Goal: Information Seeking & Learning: Learn about a topic

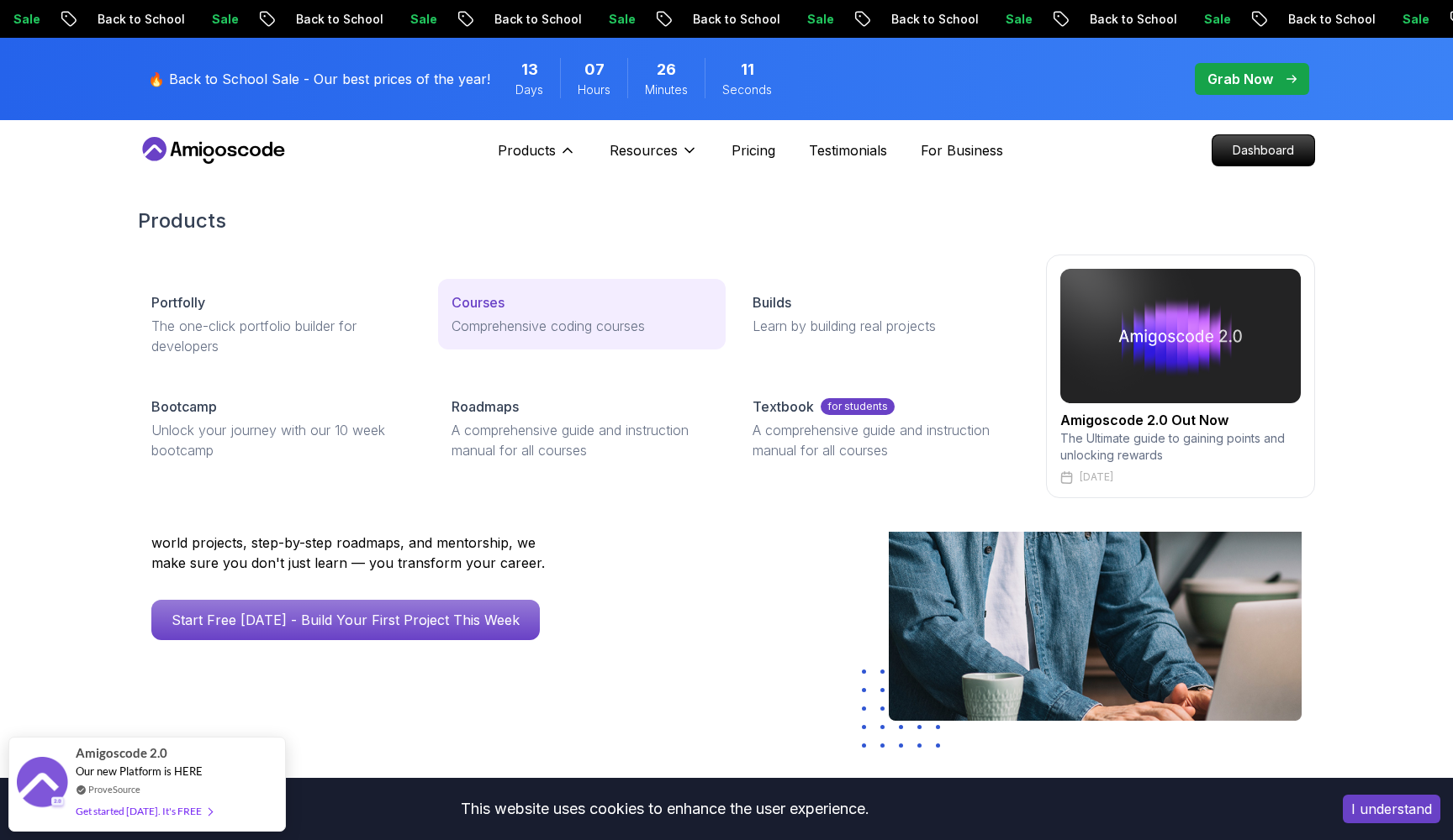
click at [479, 291] on link "Courses Comprehensive coding courses" at bounding box center [581, 314] width 286 height 70
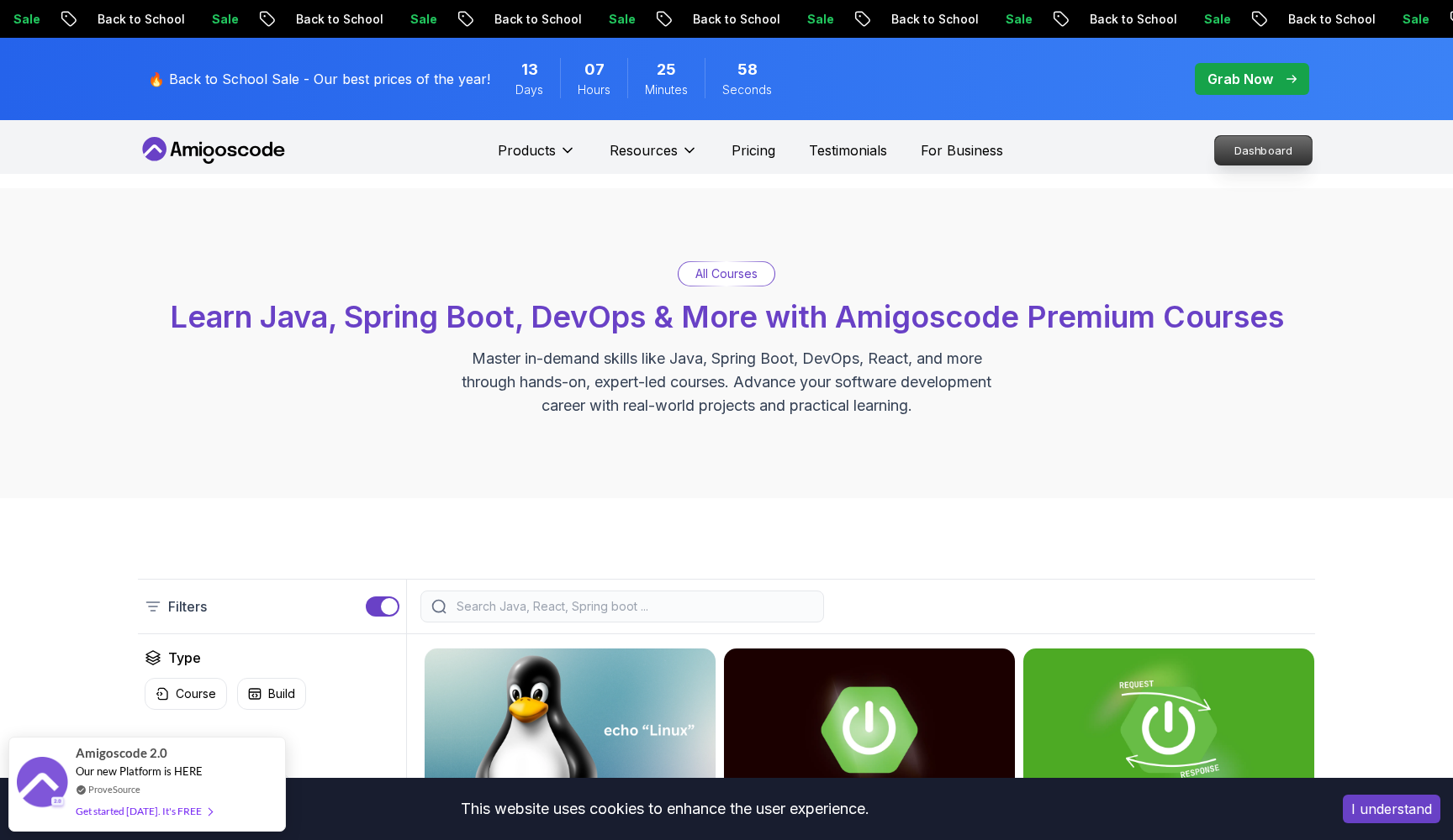
click at [1232, 160] on p "Dashboard" at bounding box center [1263, 150] width 96 height 29
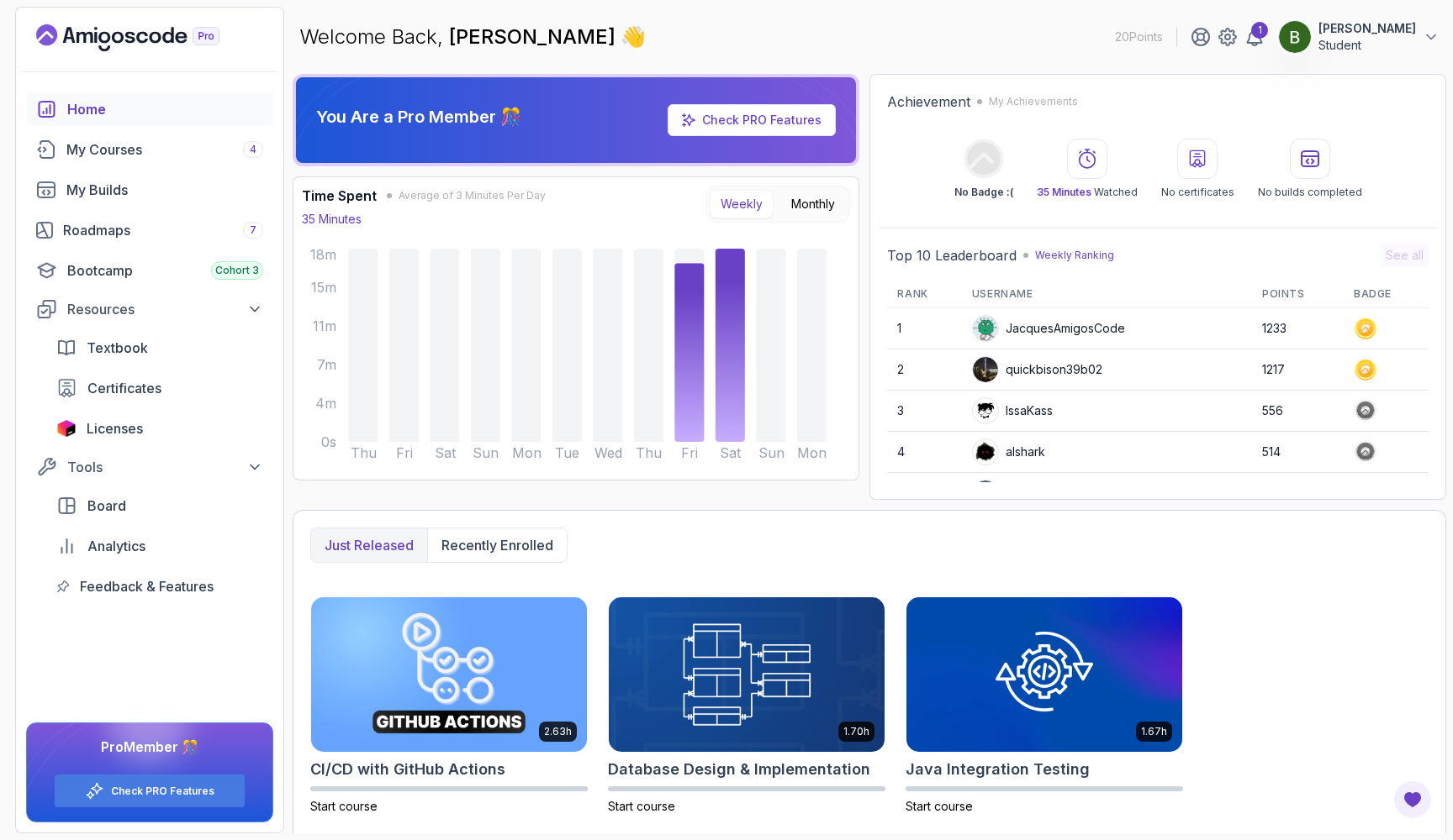
click at [1408, 31] on p "[PERSON_NAME]" at bounding box center [1366, 29] width 97 height 17
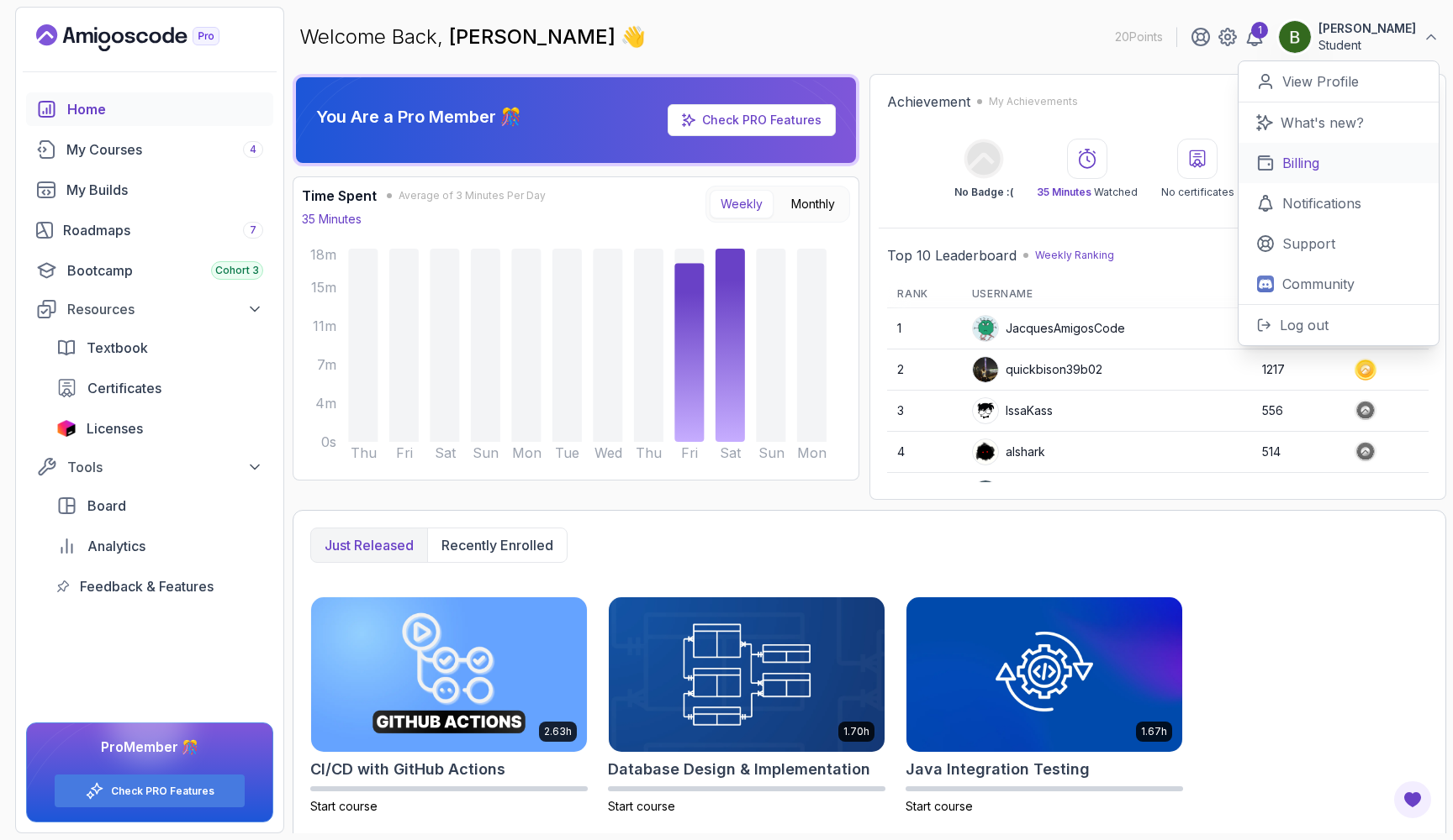
click at [1331, 162] on link "Billing" at bounding box center [1338, 163] width 200 height 41
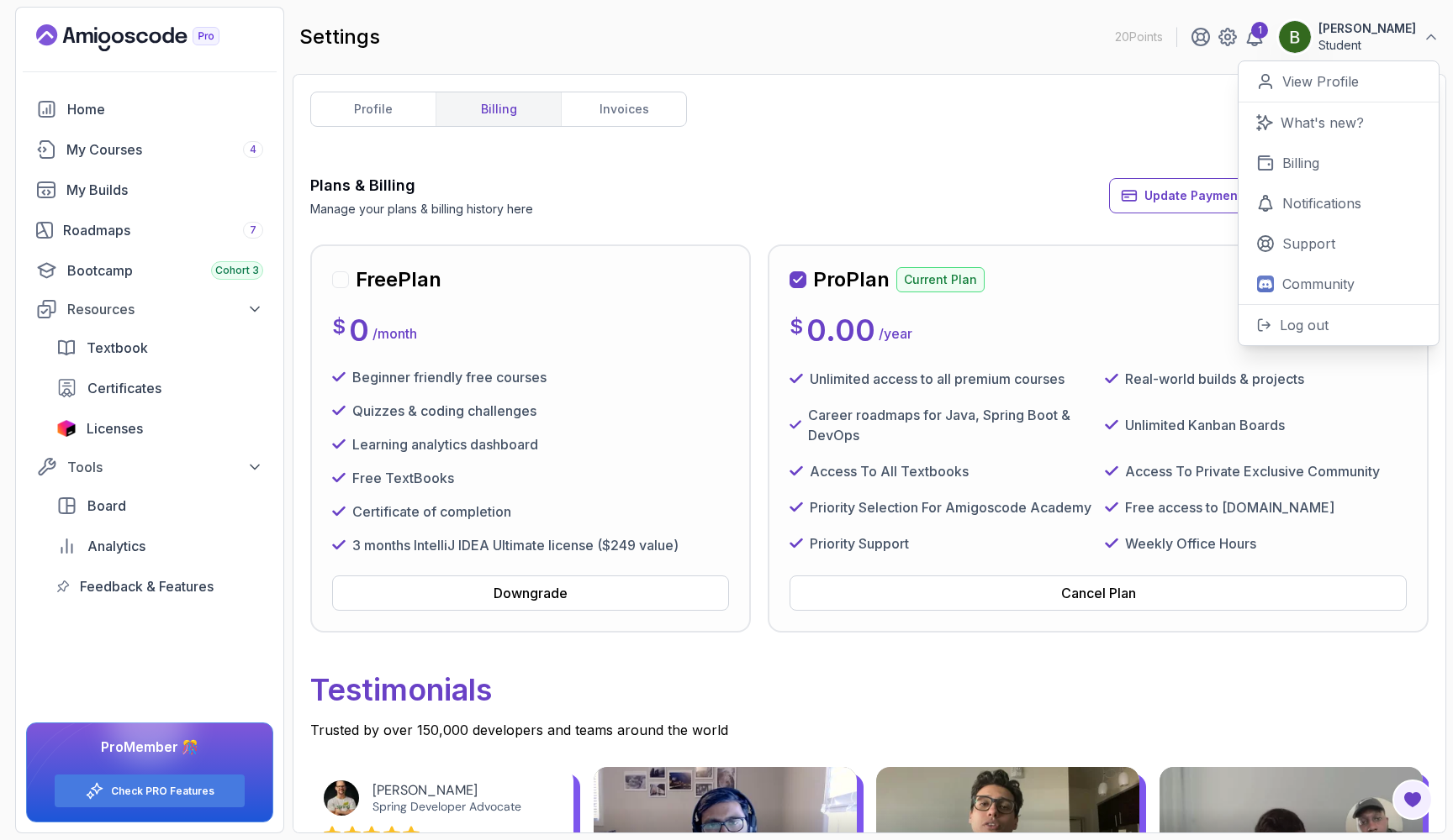
click at [802, 321] on div "$ 0.00 / year" at bounding box center [851, 330] width 122 height 33
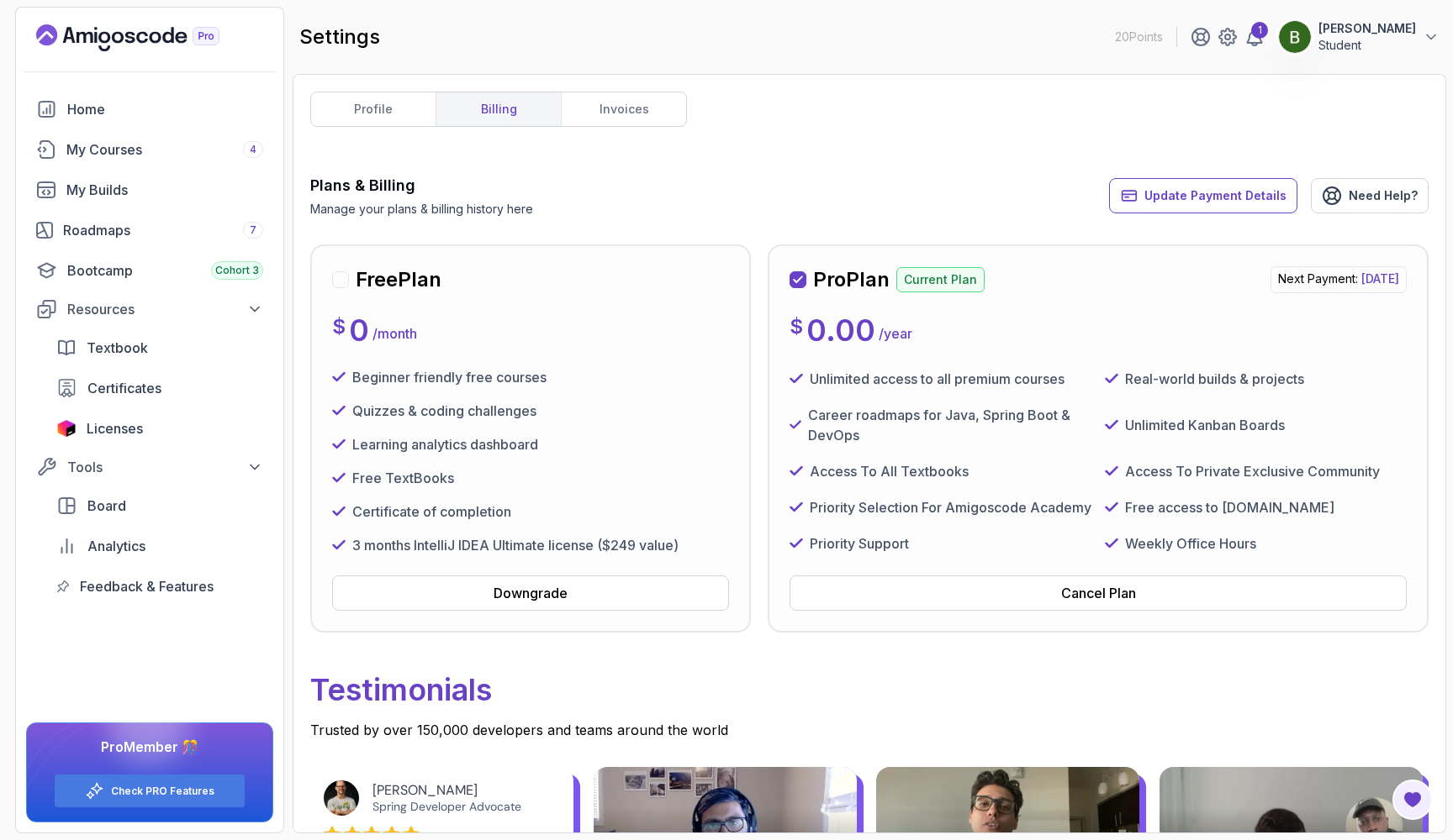
click at [1270, 275] on p "Next Payment: Wednesday, 10 September 2025" at bounding box center [1338, 280] width 136 height 27
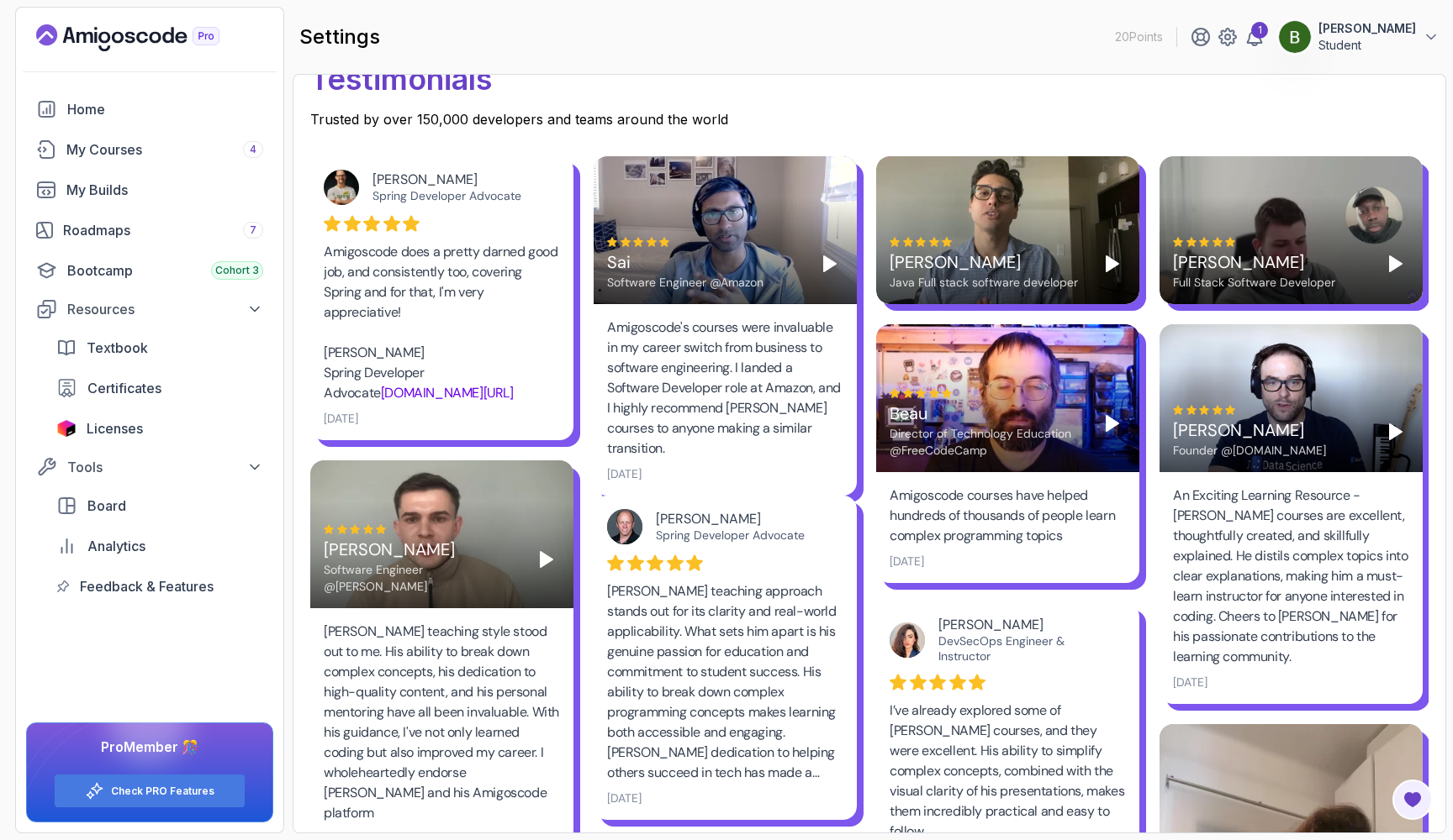
scroll to position [611, 0]
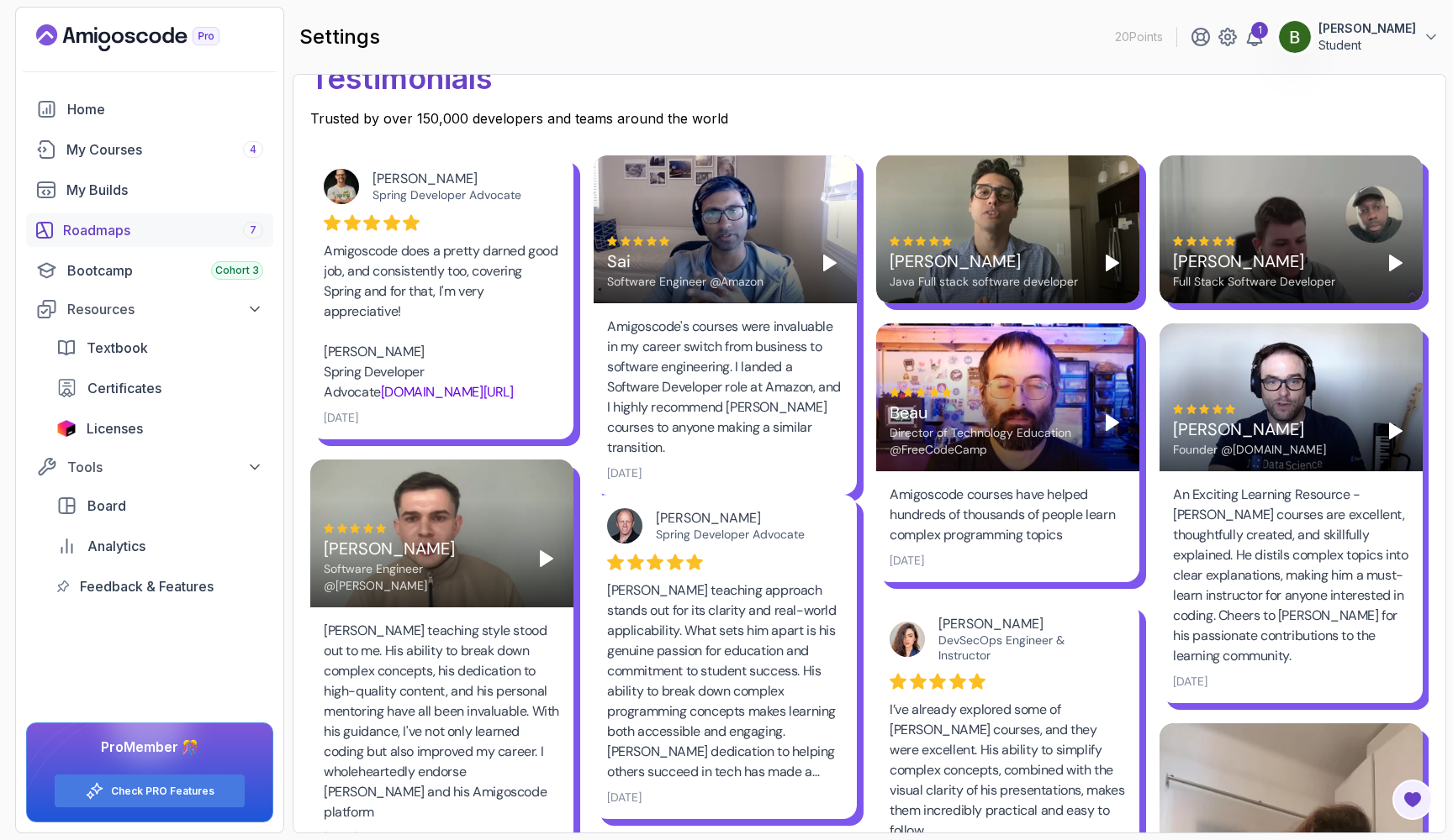
click at [181, 222] on div "Roadmaps 7" at bounding box center [163, 231] width 200 height 20
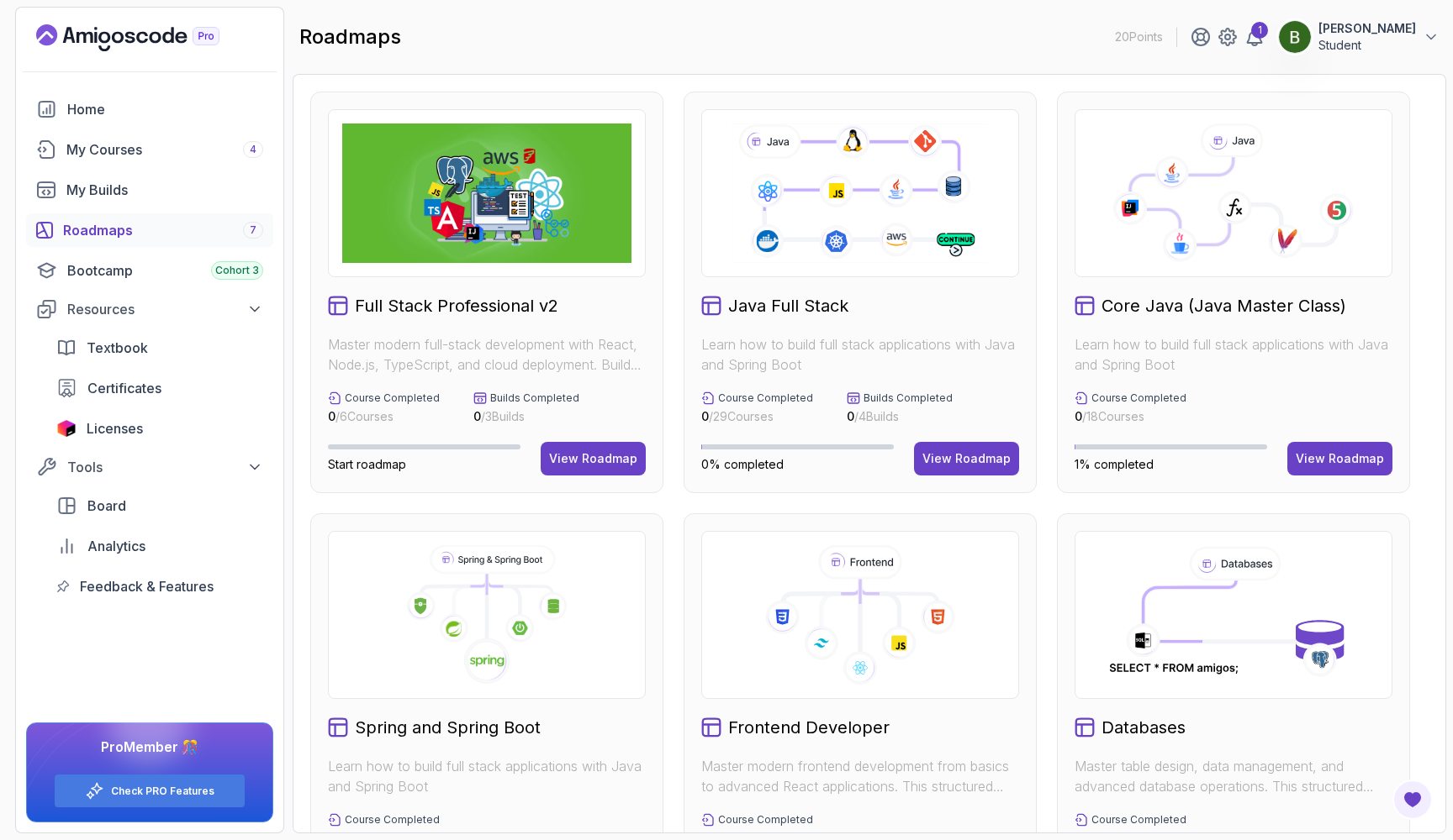
click at [1164, 214] on icon at bounding box center [1233, 193] width 289 height 140
click at [1245, 220] on icon at bounding box center [1234, 207] width 34 height 34
click at [1343, 475] on div "Core Java (Java Master Class) Learn how to build full stack applications with J…" at bounding box center [1232, 293] width 353 height 402
click at [1333, 462] on div "View Roadmap" at bounding box center [1339, 458] width 88 height 17
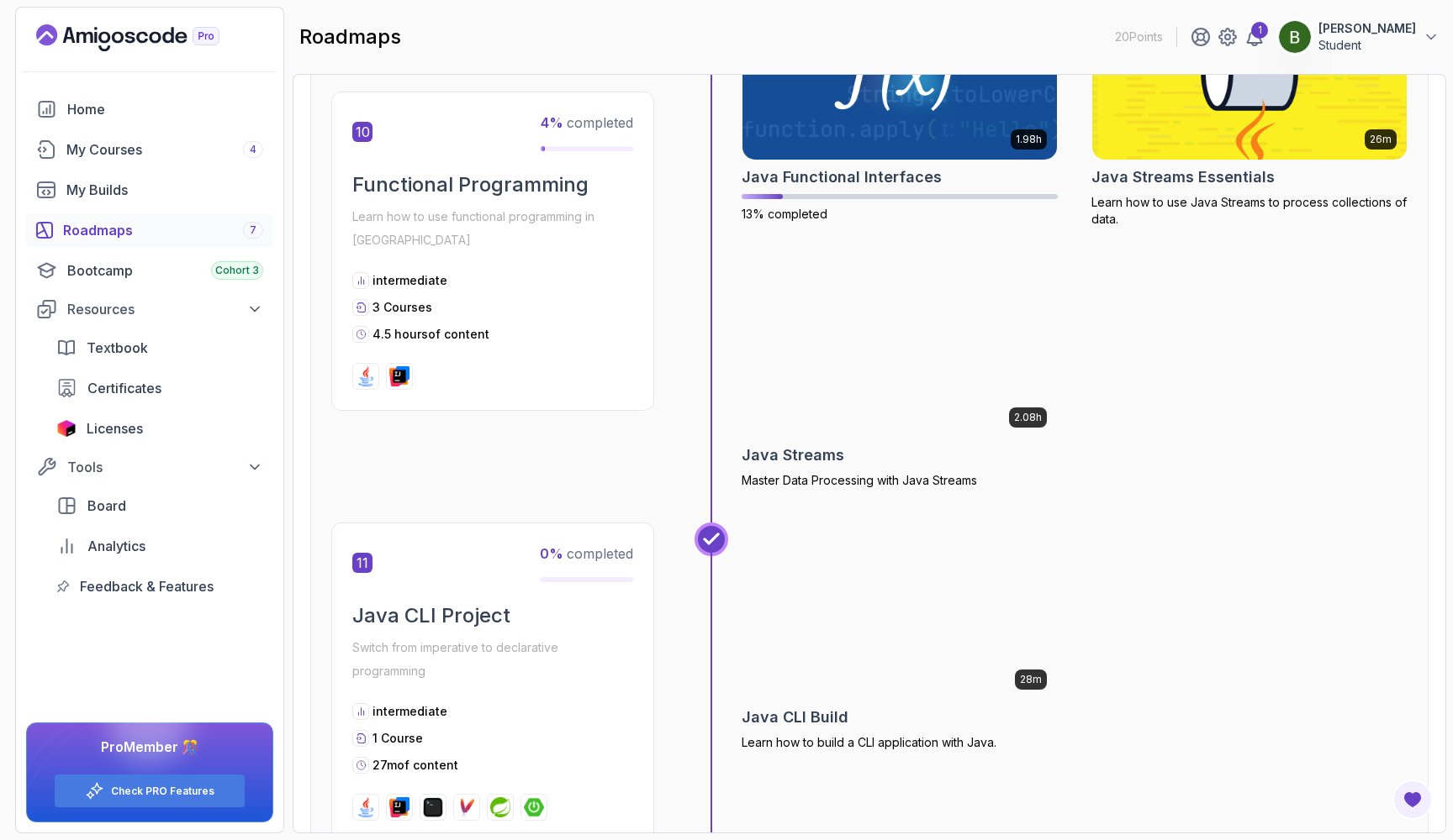
scroll to position [3569, 0]
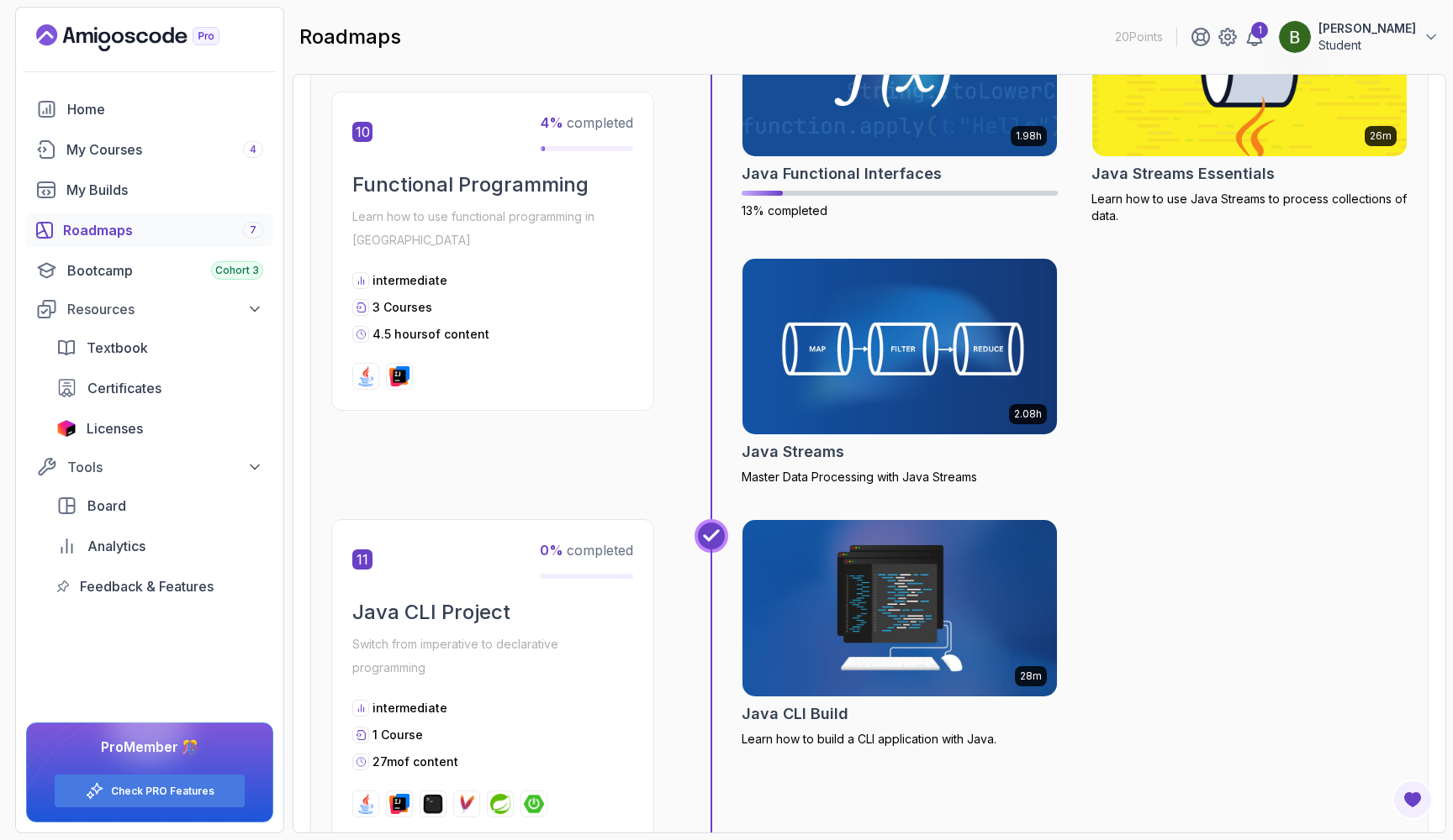
click at [873, 553] on img at bounding box center [900, 608] width 331 height 185
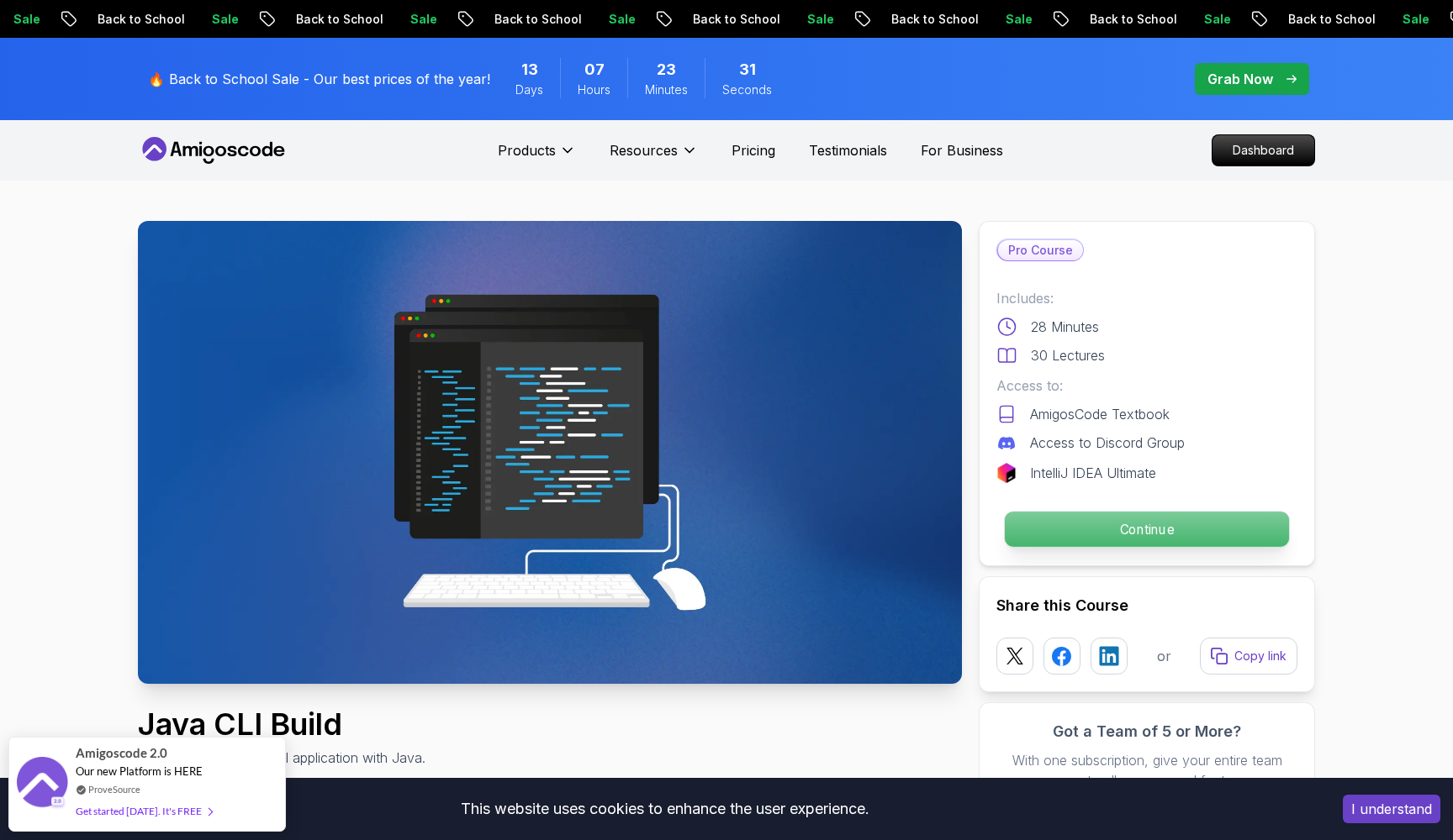
click at [1093, 541] on p "Continue" at bounding box center [1146, 529] width 284 height 35
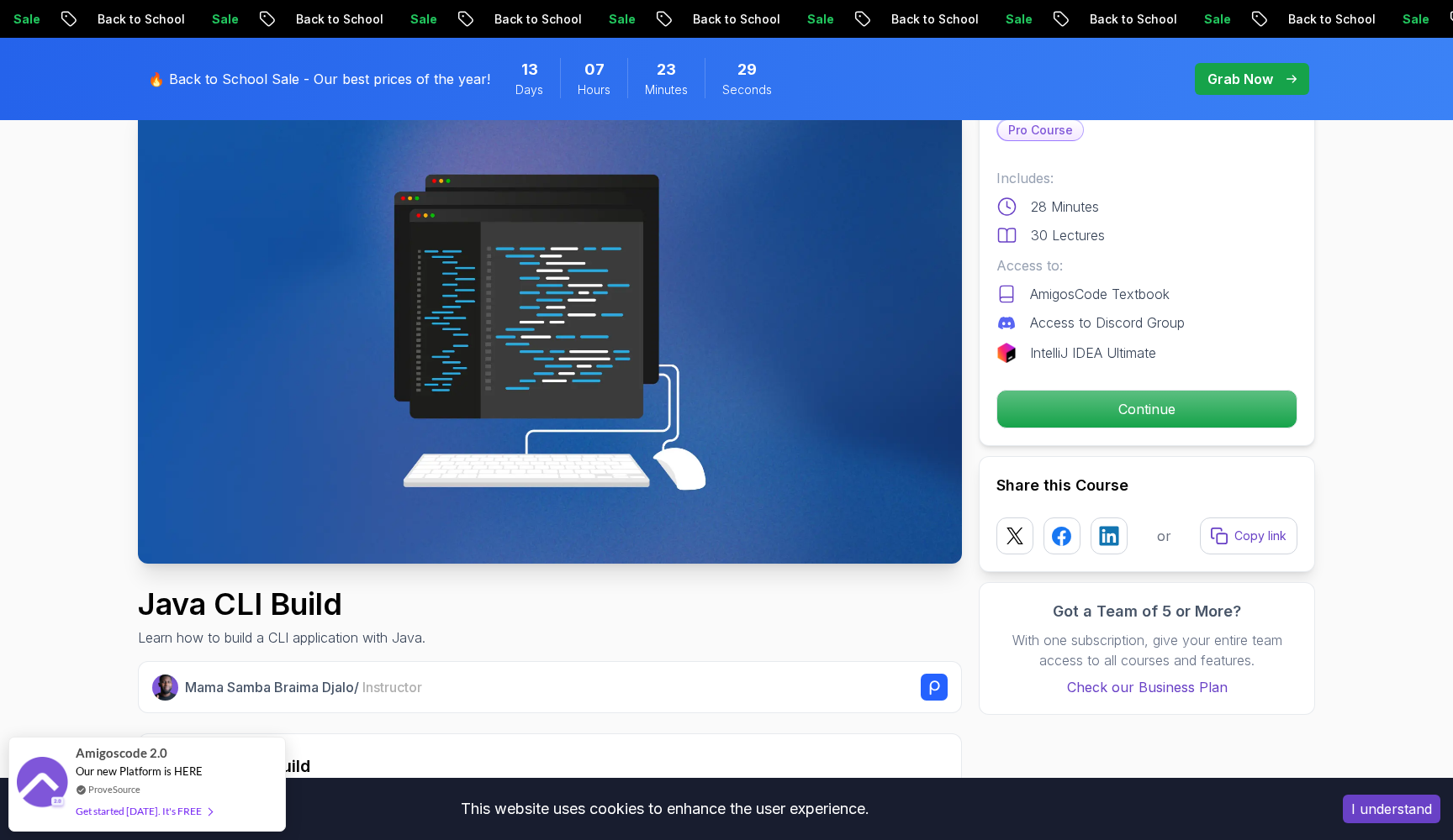
scroll to position [126, 0]
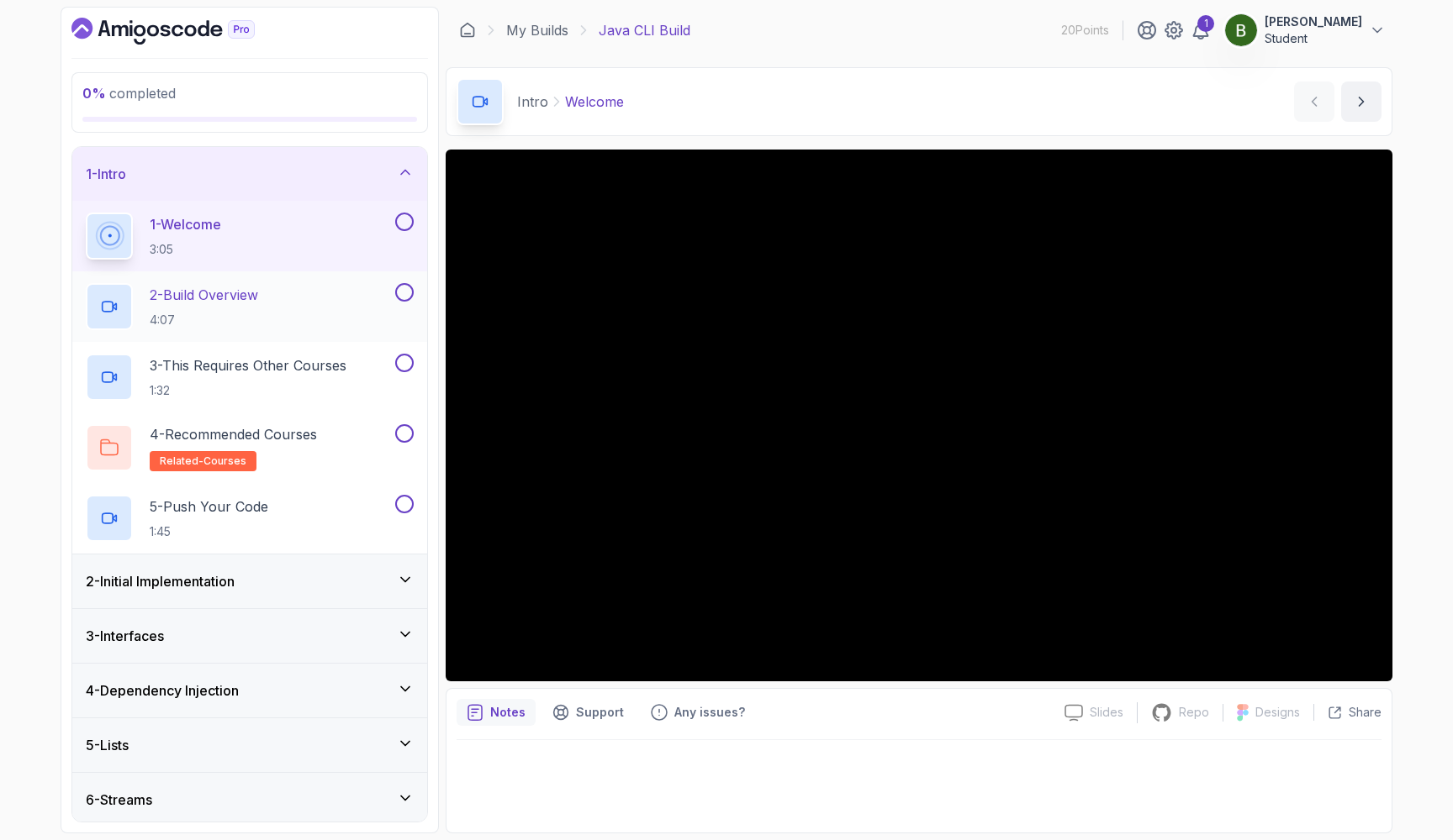
click at [356, 320] on div "2 - Build Overview 4:07" at bounding box center [239, 307] width 306 height 47
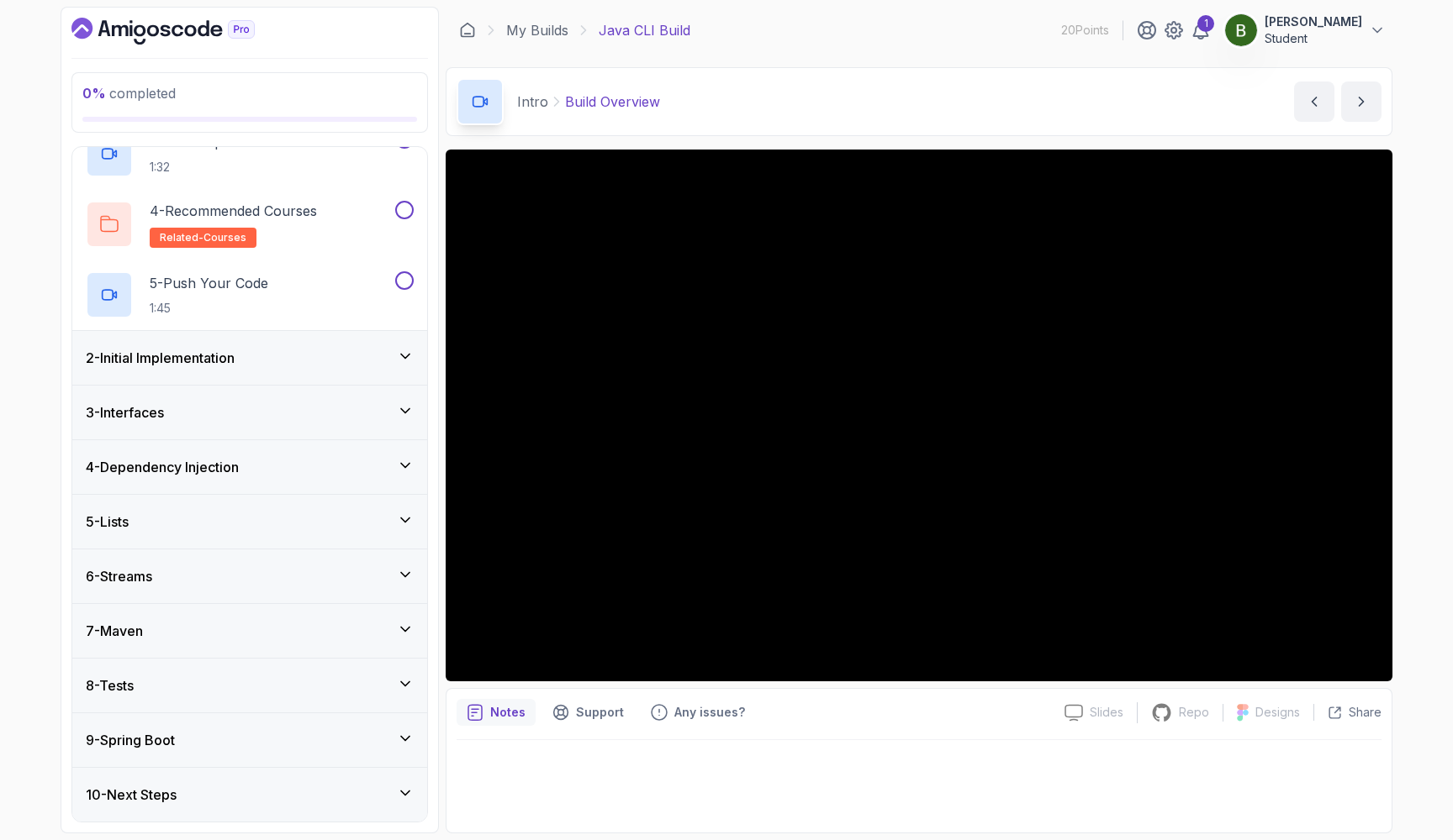
scroll to position [223, 0]
click at [298, 746] on div "9 - Spring Boot" at bounding box center [250, 740] width 328 height 20
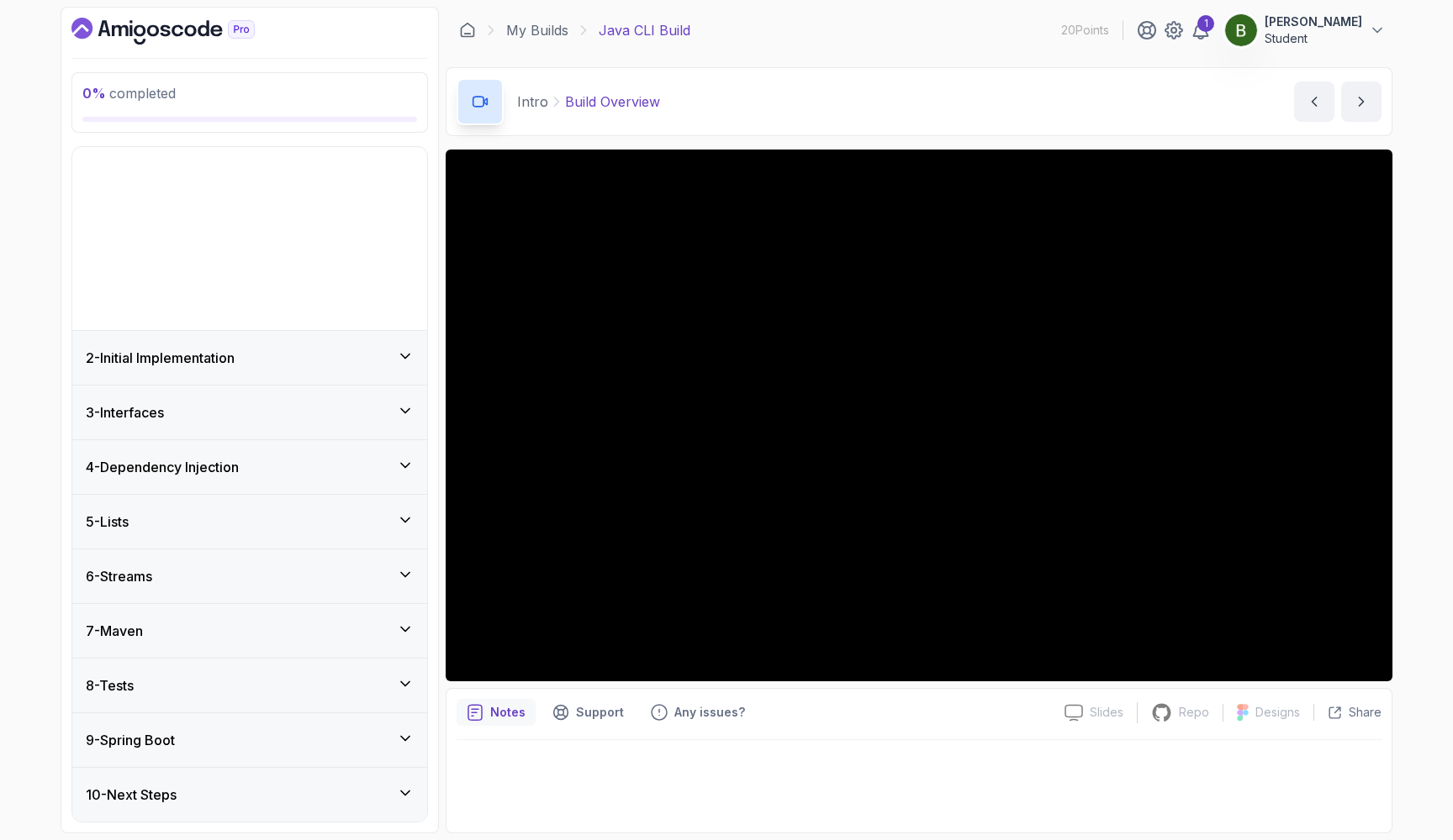
scroll to position [0, 0]
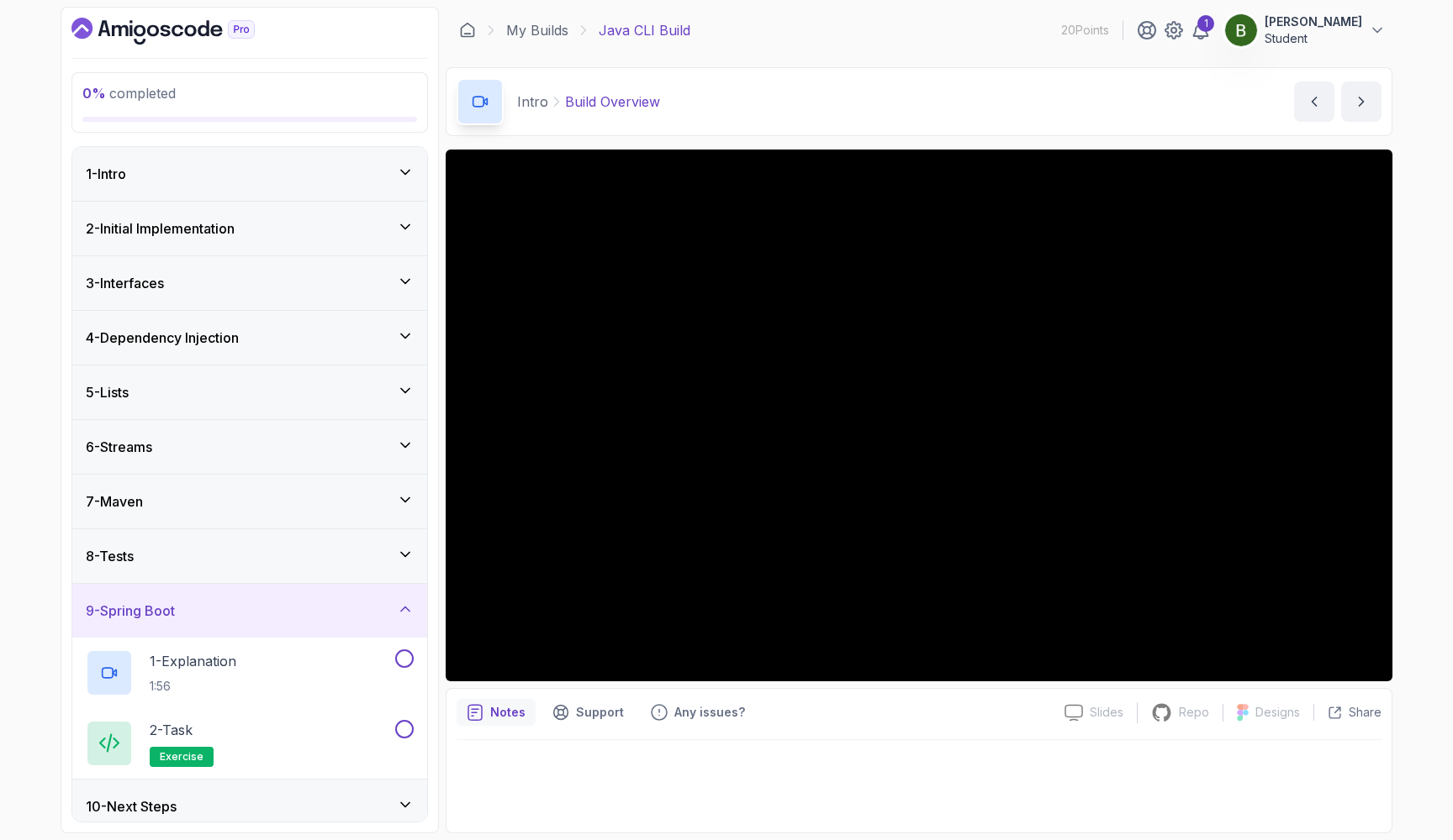
click at [366, 592] on div "9 - Spring Boot" at bounding box center [249, 610] width 355 height 54
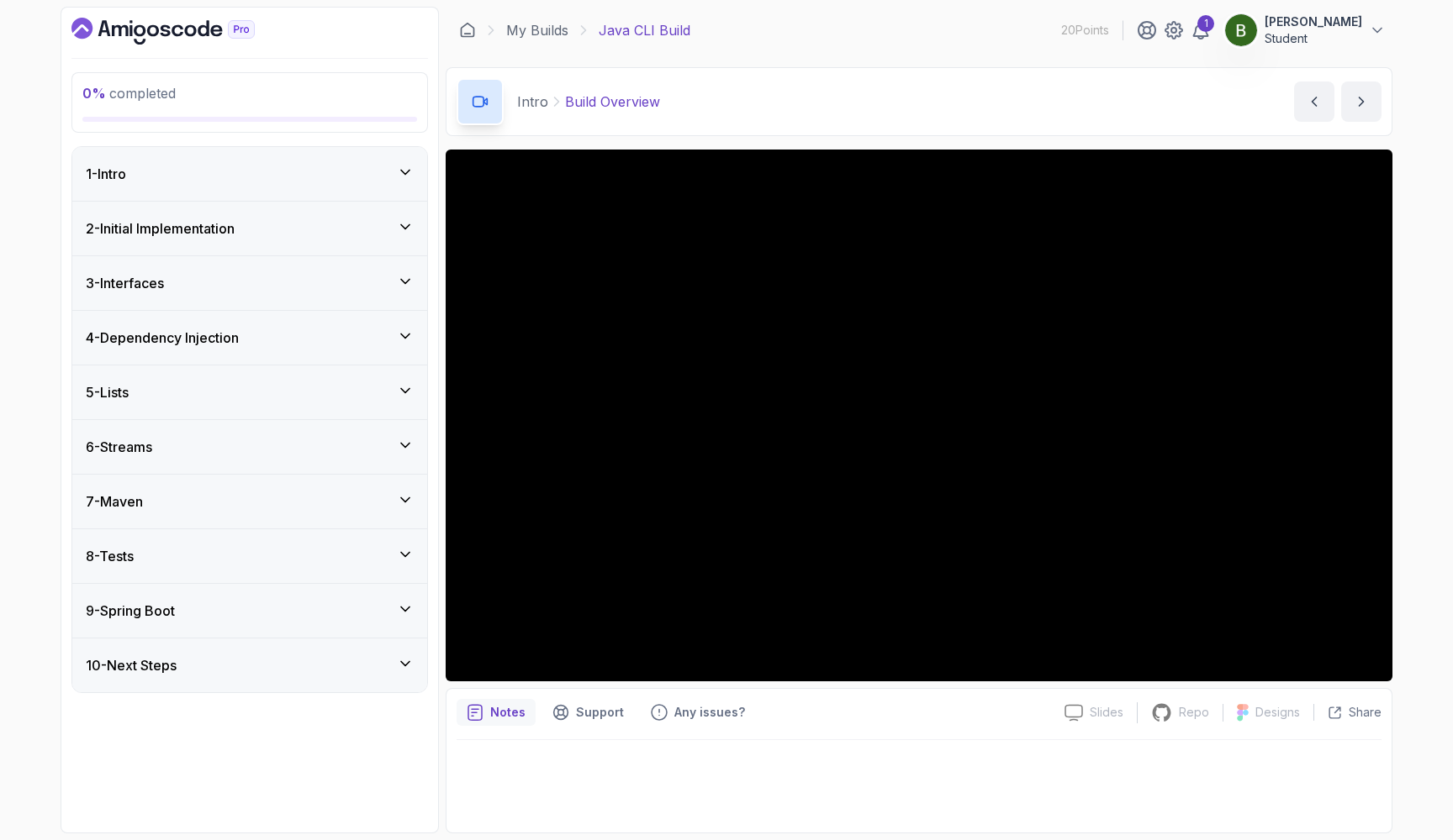
click at [359, 179] on div "1 - Intro" at bounding box center [250, 174] width 328 height 20
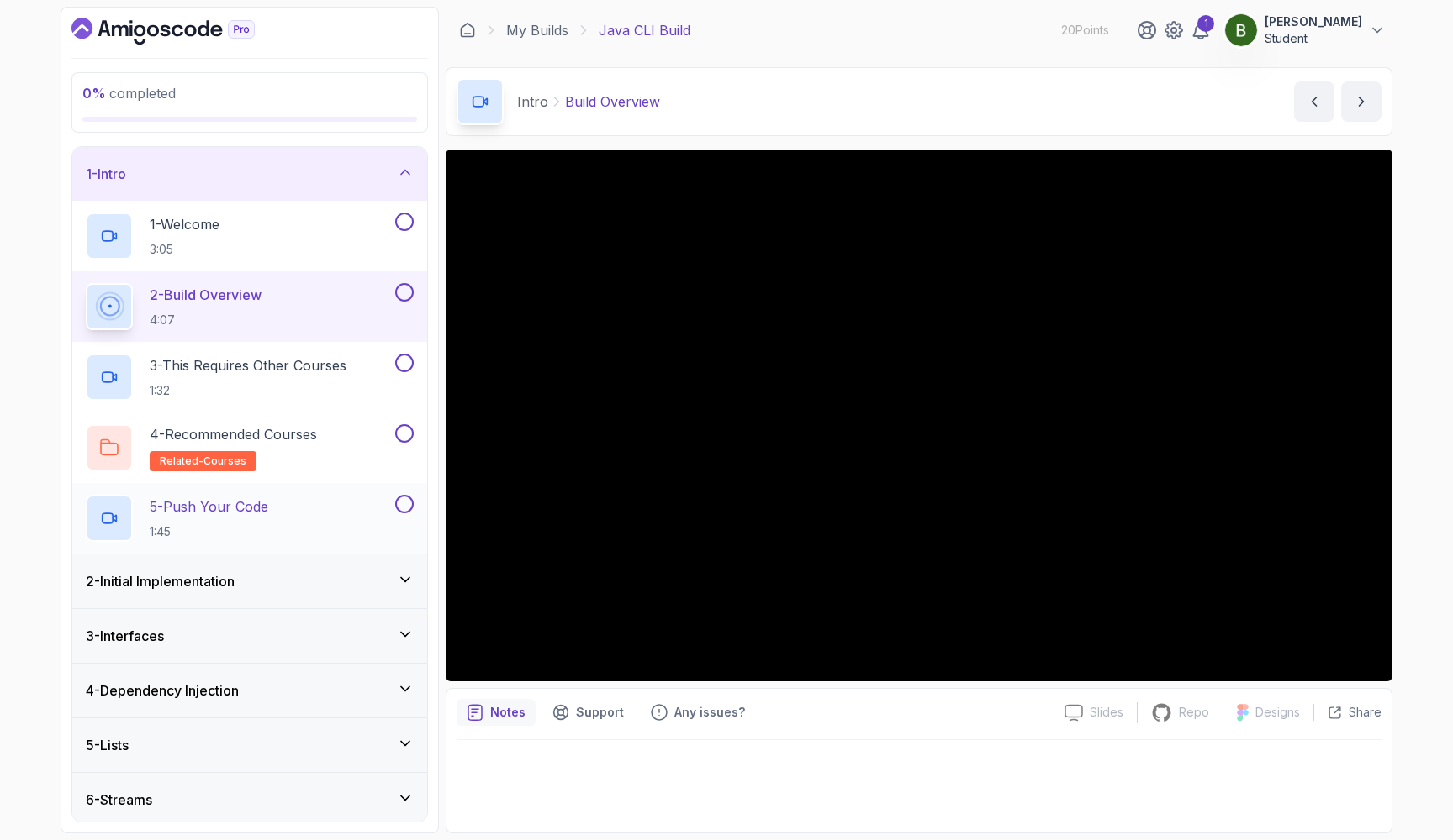
click at [296, 493] on div "5 - Push Your Code 1:45" at bounding box center [249, 519] width 355 height 70
click at [364, 499] on div "5 - Push Your Code 1:45" at bounding box center [239, 518] width 306 height 47
click at [405, 502] on button at bounding box center [404, 504] width 19 height 19
click at [297, 506] on div "5 - Push Your Code 1:45" at bounding box center [239, 518] width 306 height 47
click at [217, 526] on p "1:45" at bounding box center [208, 532] width 119 height 17
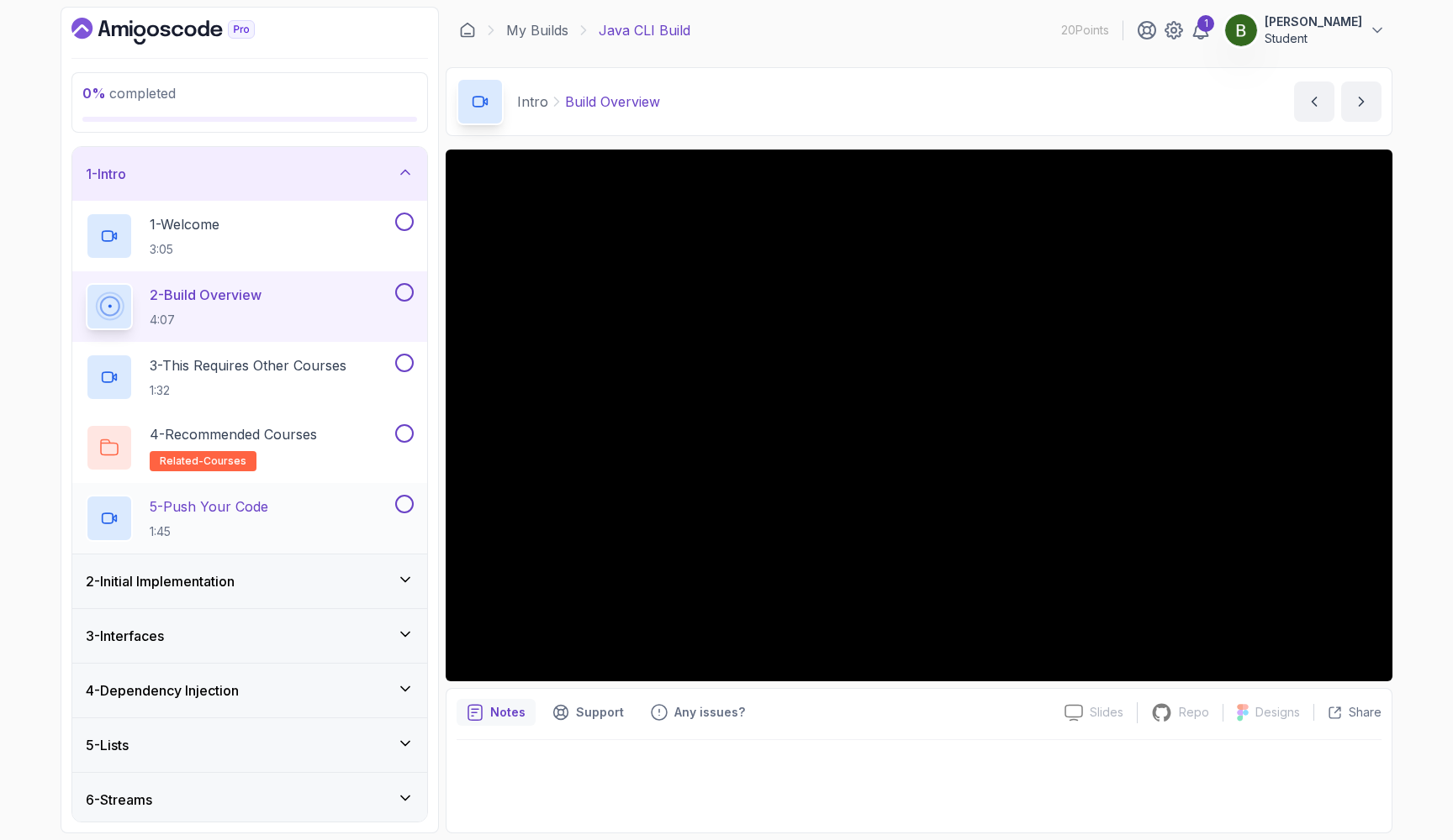
click at [217, 526] on p "1:45" at bounding box center [208, 532] width 119 height 17
click at [1361, 92] on button "next content" at bounding box center [1361, 102] width 41 height 41
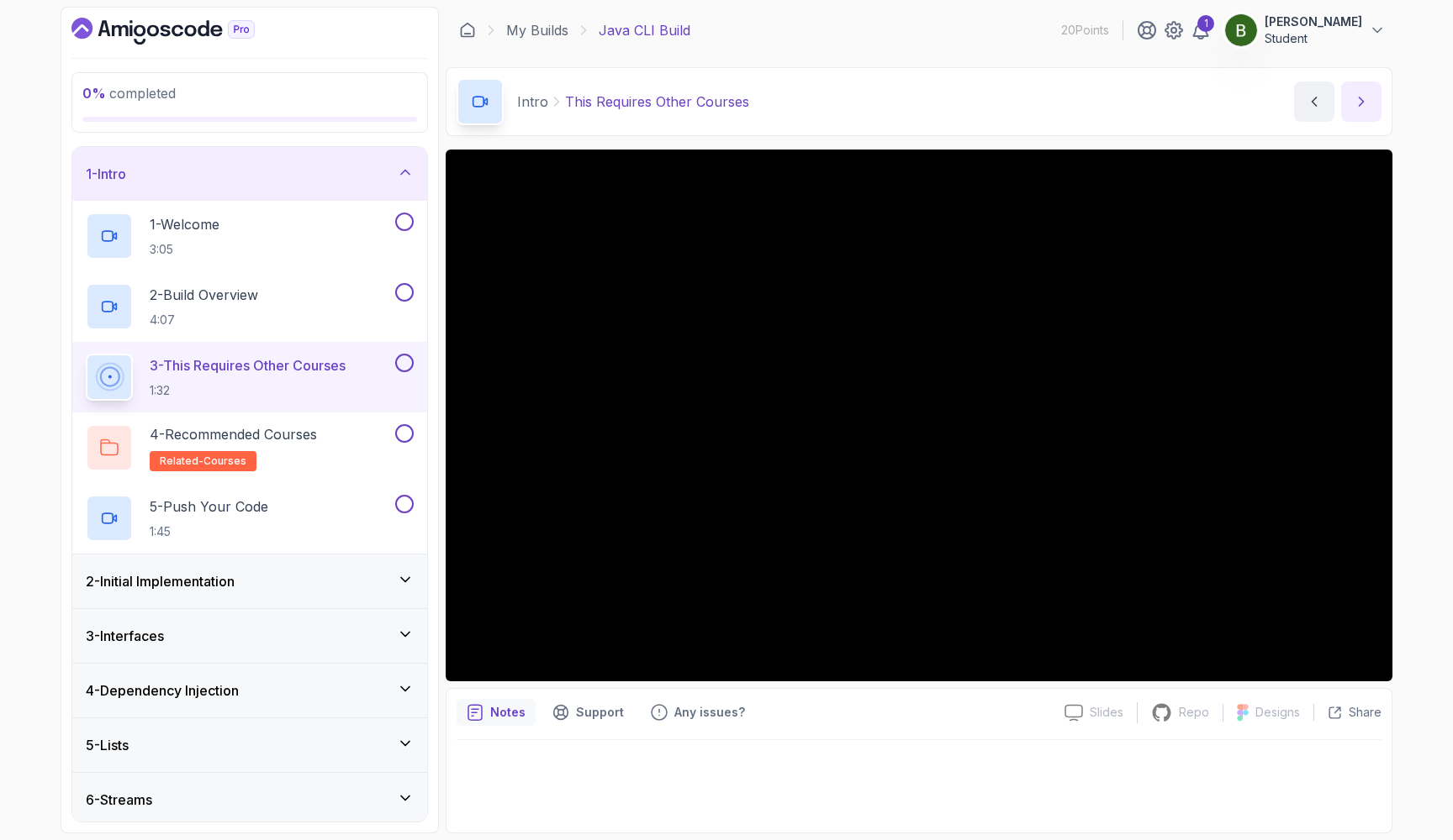
click at [1361, 92] on button "next content" at bounding box center [1361, 102] width 41 height 41
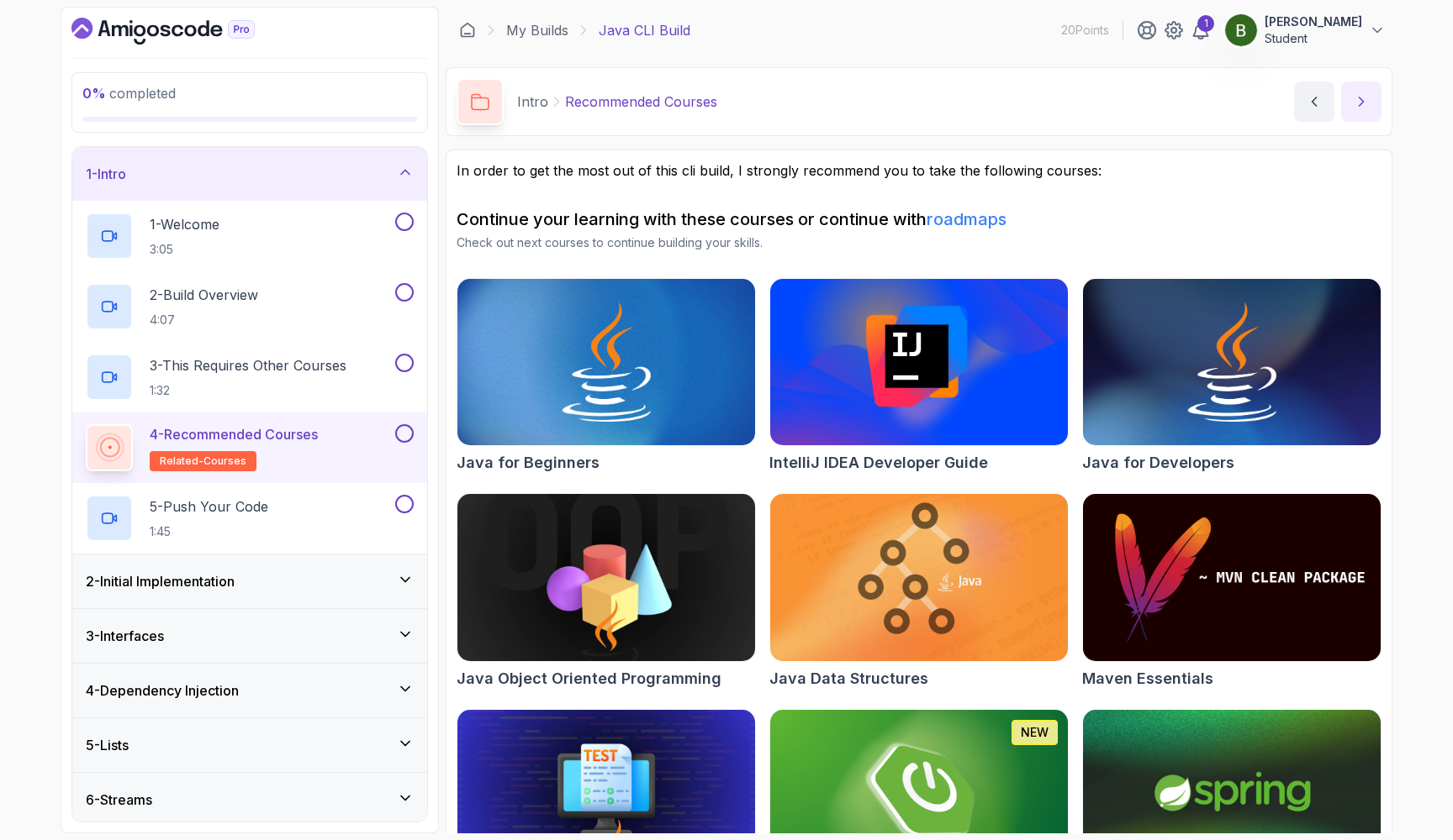
click at [1361, 92] on button "next content" at bounding box center [1361, 102] width 41 height 41
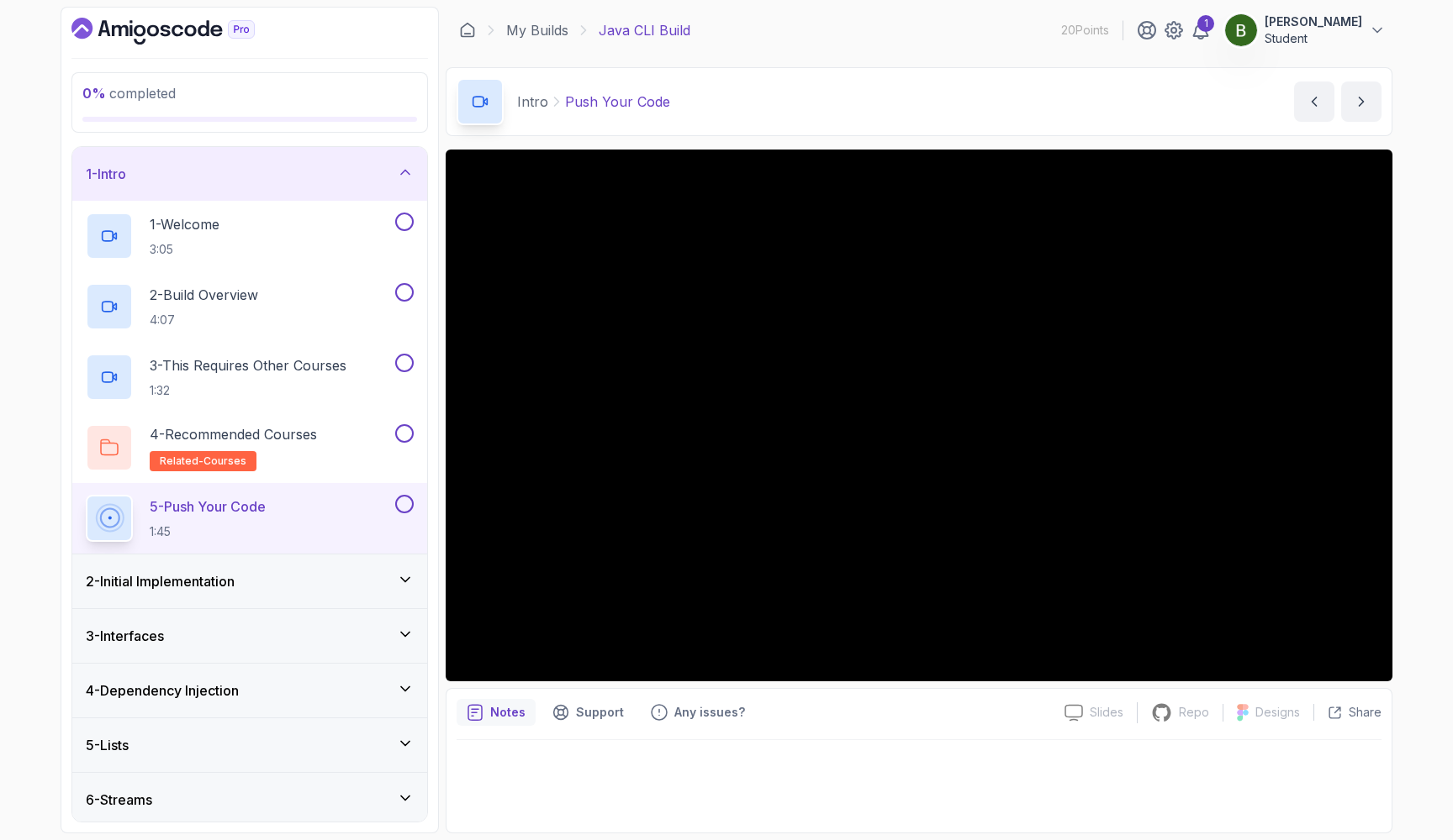
click at [311, 578] on div "2 - Initial Implementation" at bounding box center [250, 582] width 328 height 20
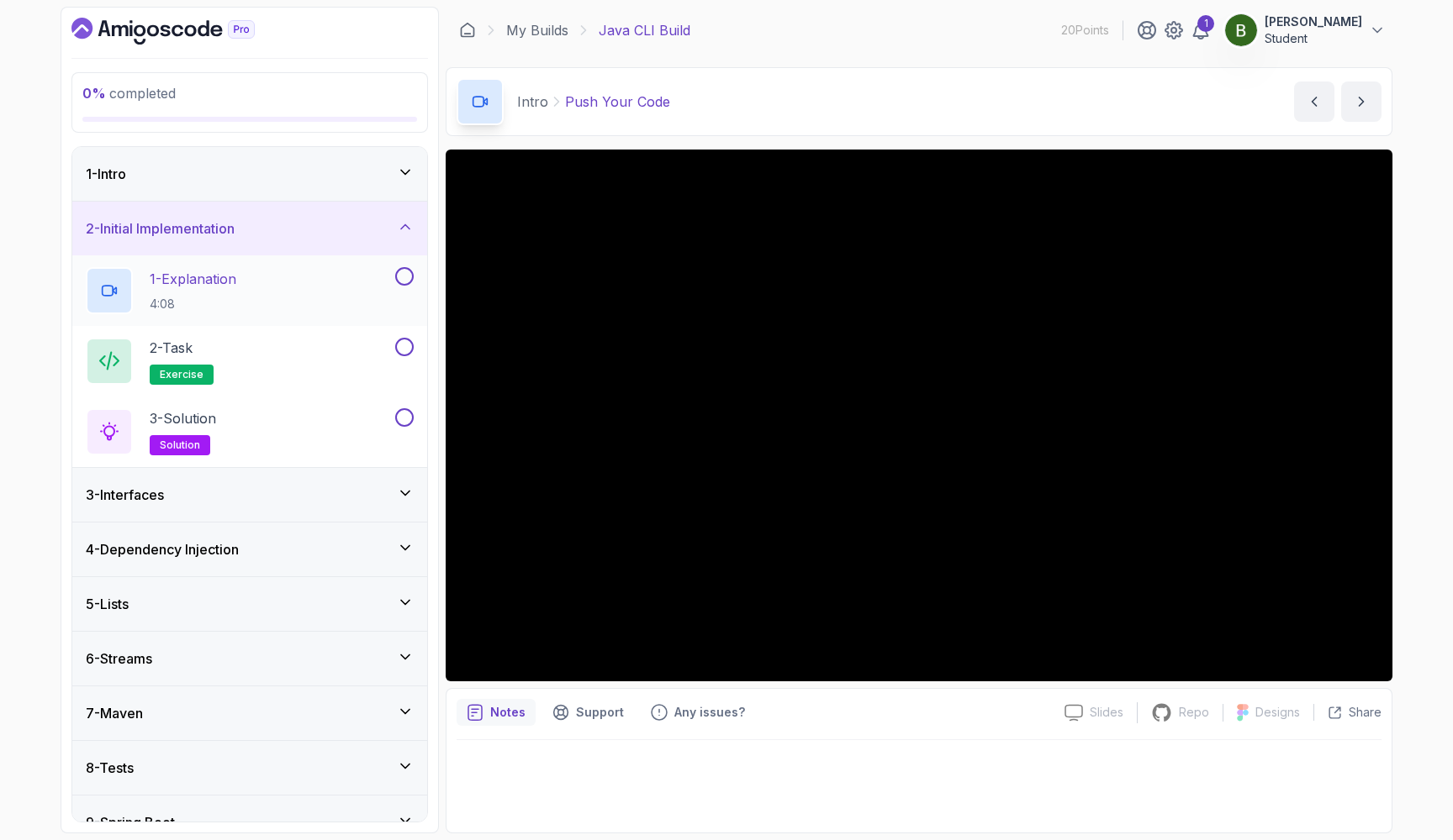
click at [357, 294] on div "1 - Explanation 4:08" at bounding box center [239, 290] width 306 height 47
click at [193, 356] on p "2 - Task" at bounding box center [171, 348] width 43 height 20
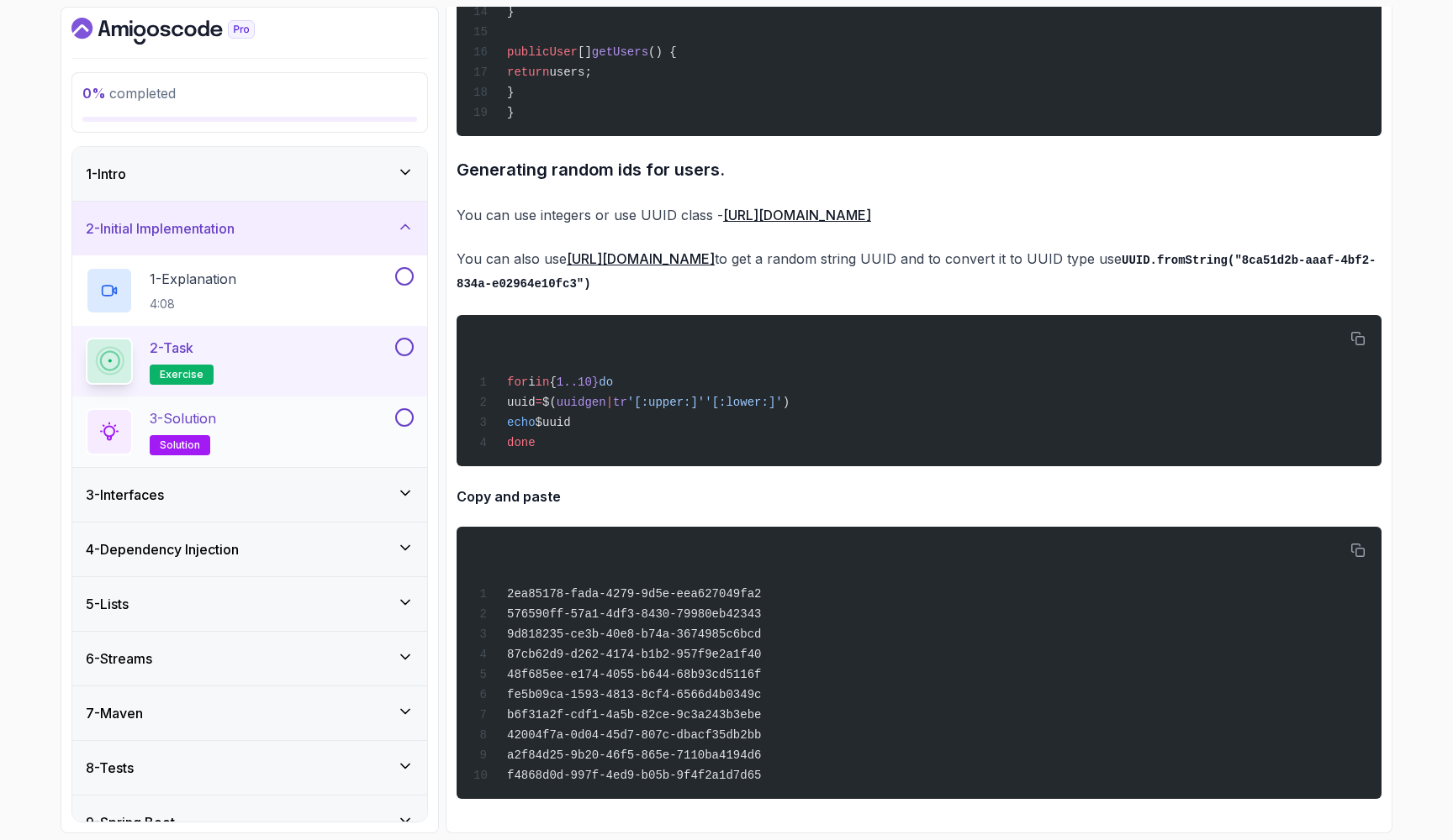
click at [286, 425] on div "3 - Solution solution" at bounding box center [239, 432] width 306 height 47
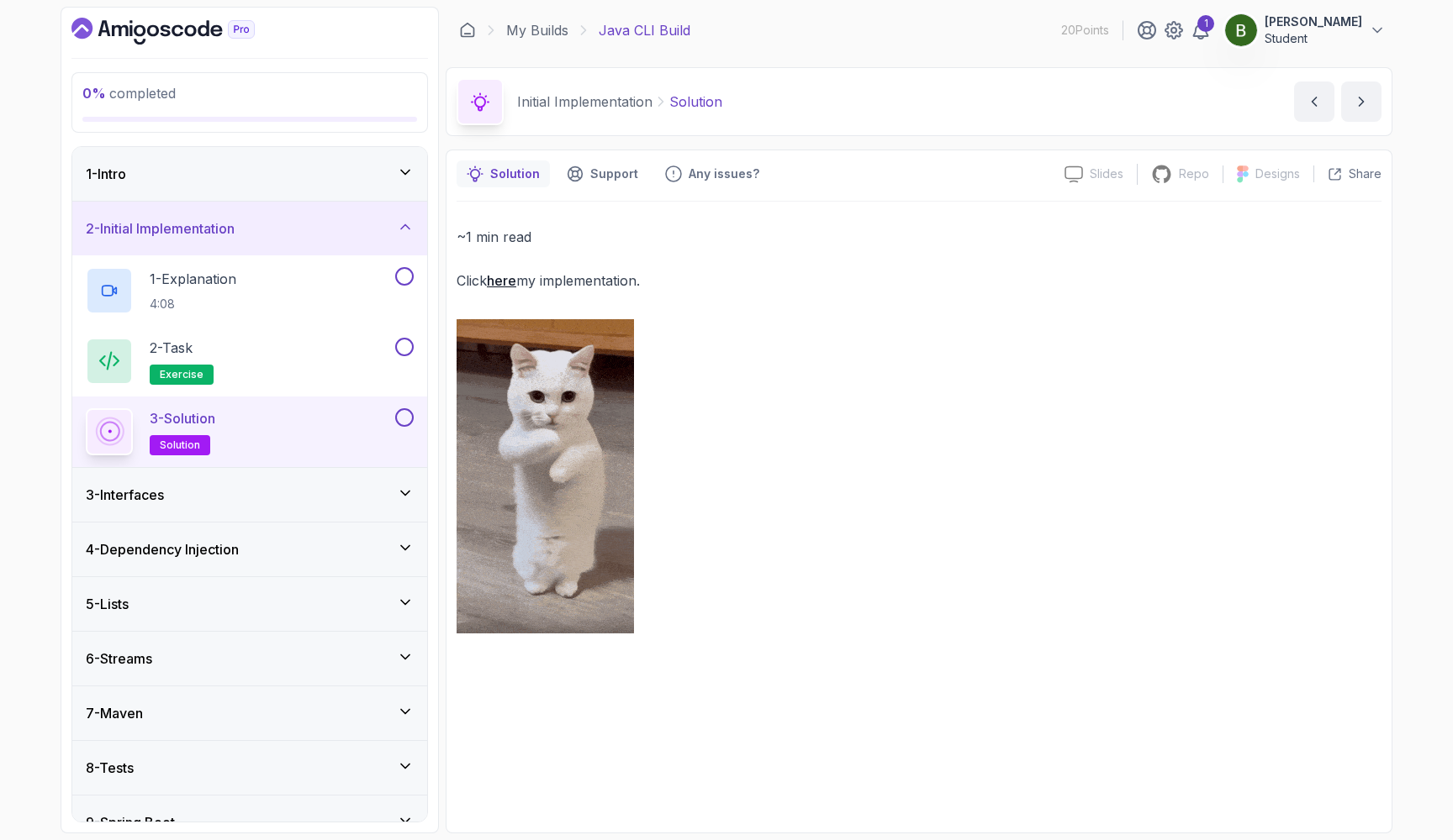
click at [513, 286] on link "here" at bounding box center [501, 281] width 30 height 17
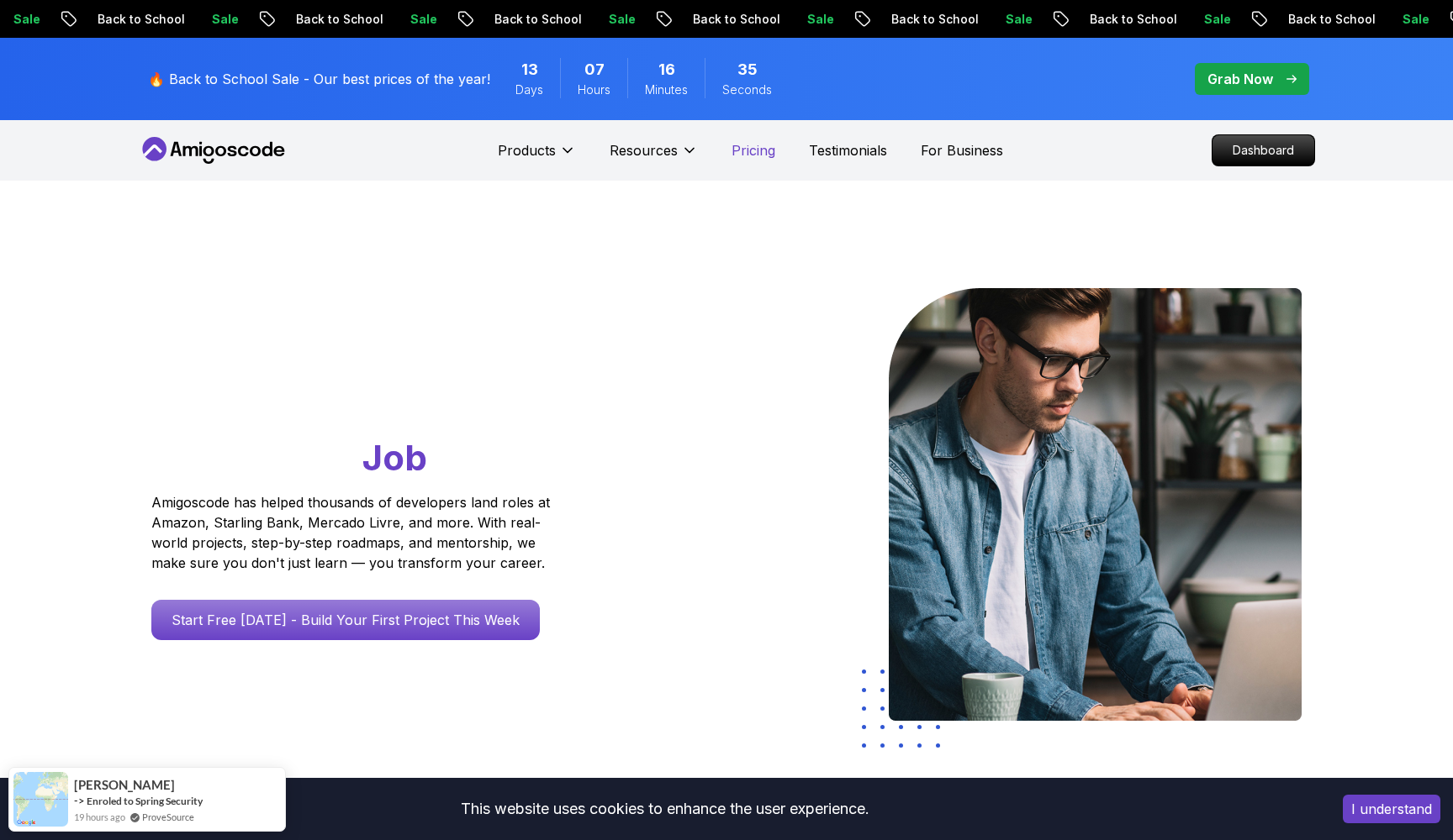
click at [751, 142] on p "Pricing" at bounding box center [752, 150] width 44 height 20
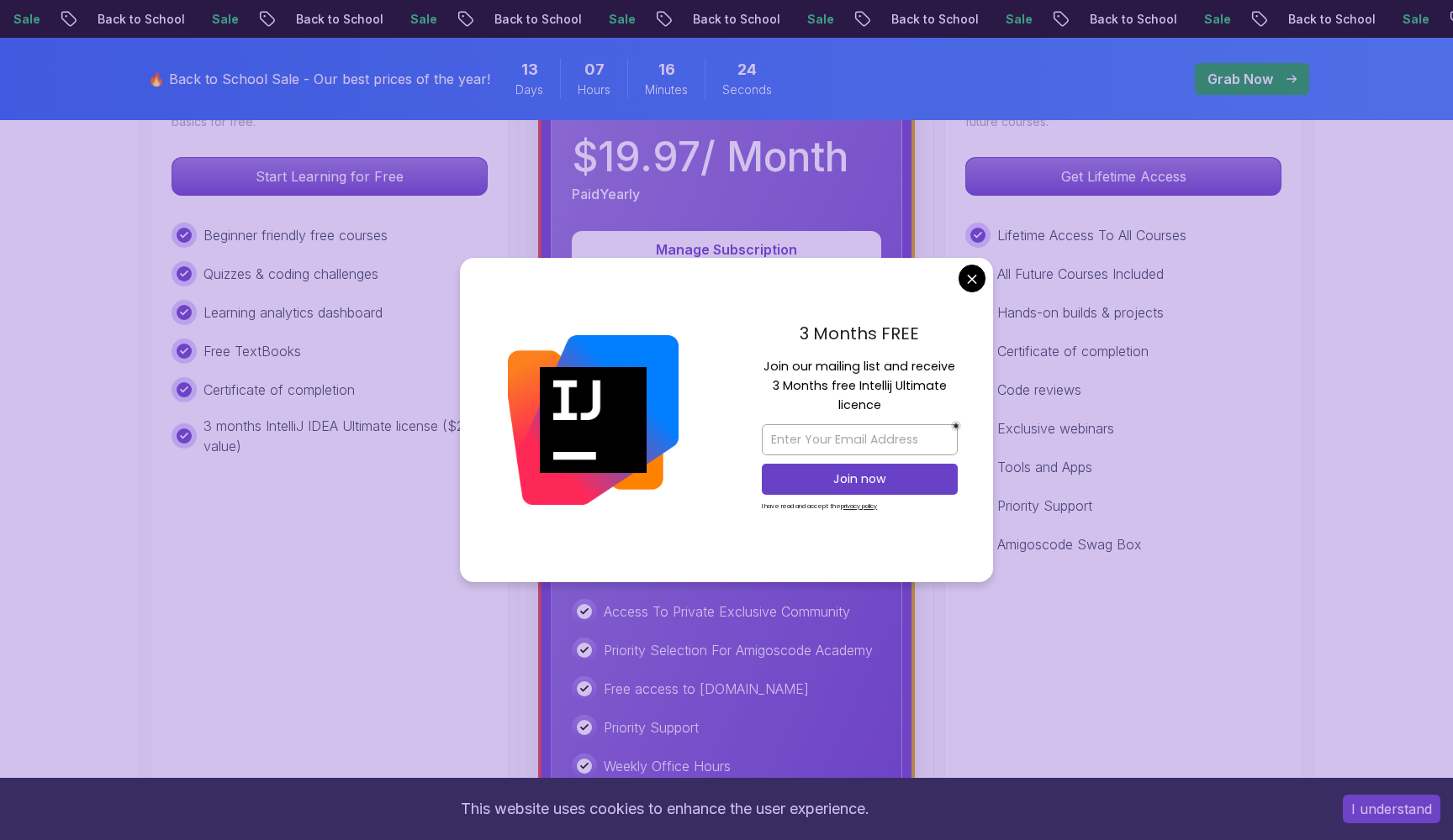
scroll to position [600, 0]
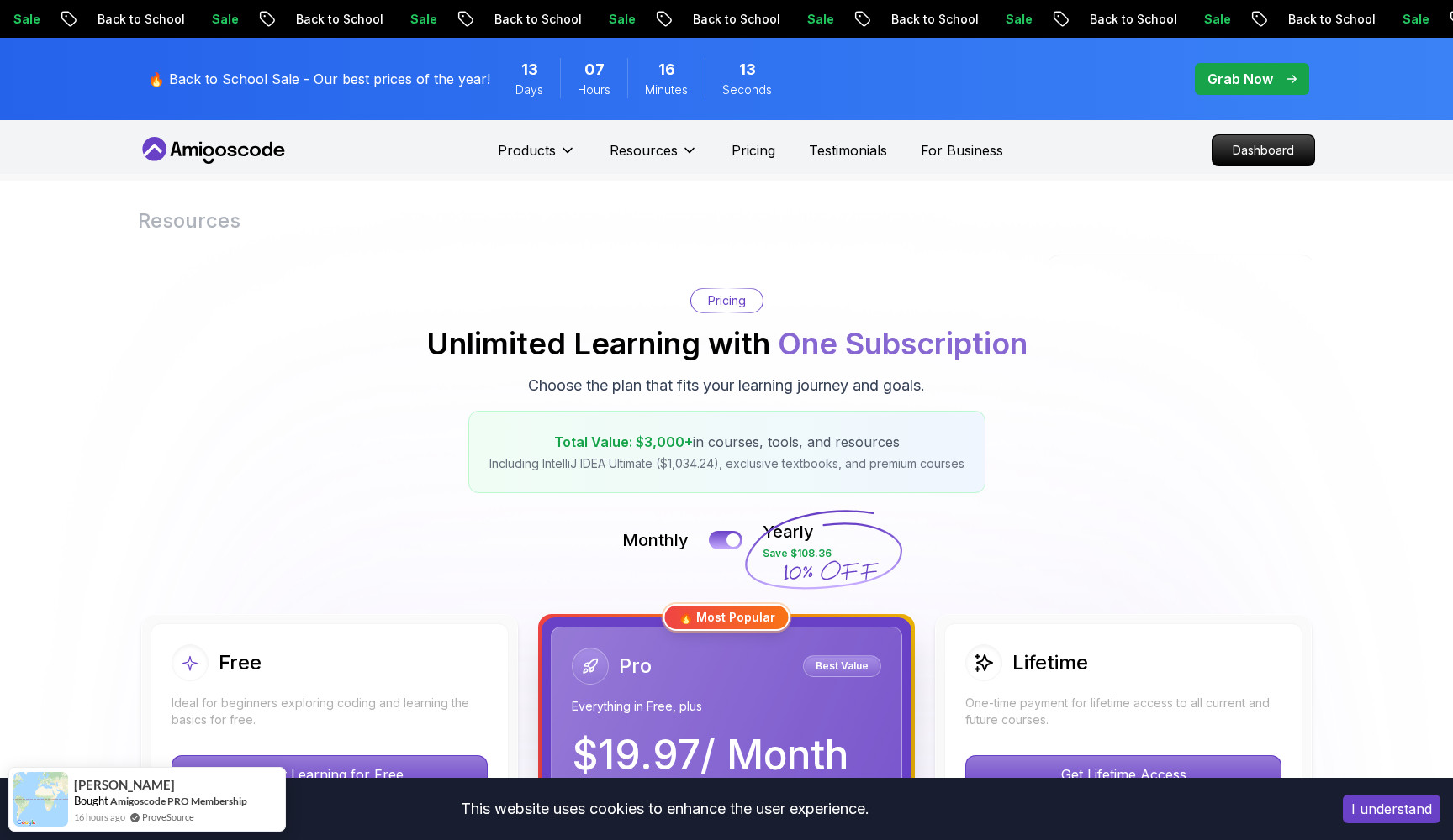
scroll to position [0, 0]
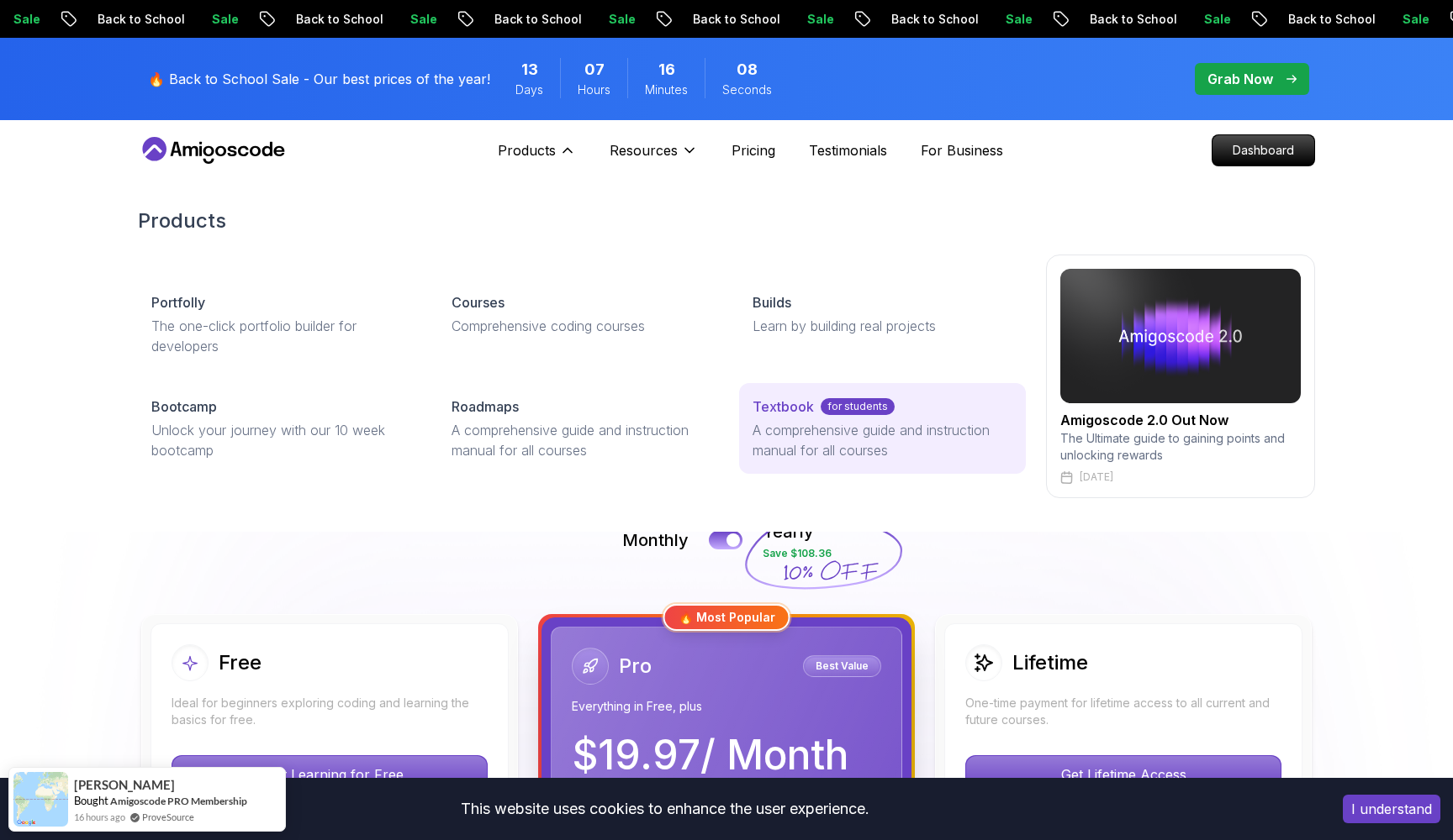
click at [838, 414] on p "for students" at bounding box center [857, 407] width 74 height 17
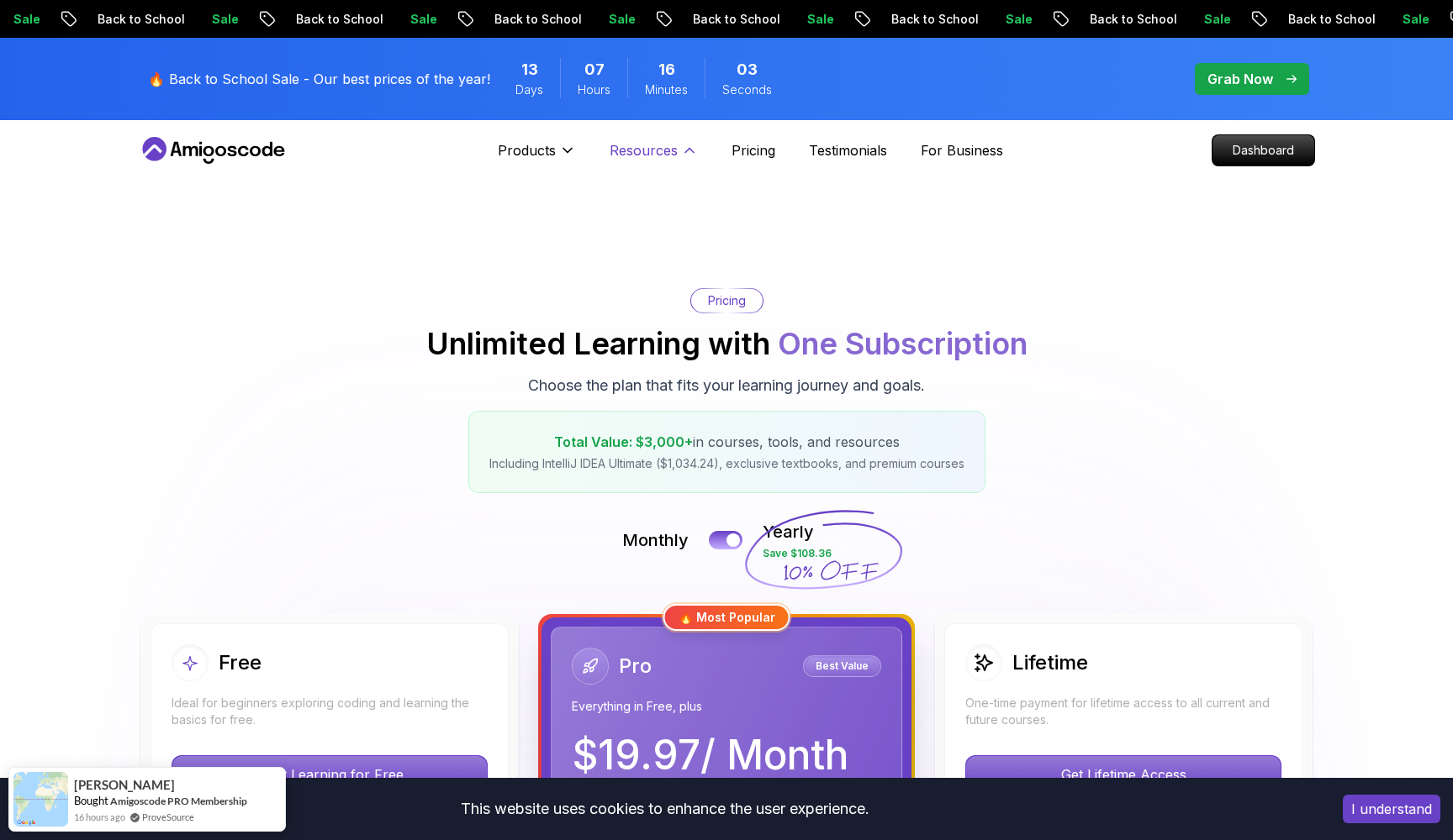
click at [653, 161] on button "Resources" at bounding box center [653, 157] width 88 height 33
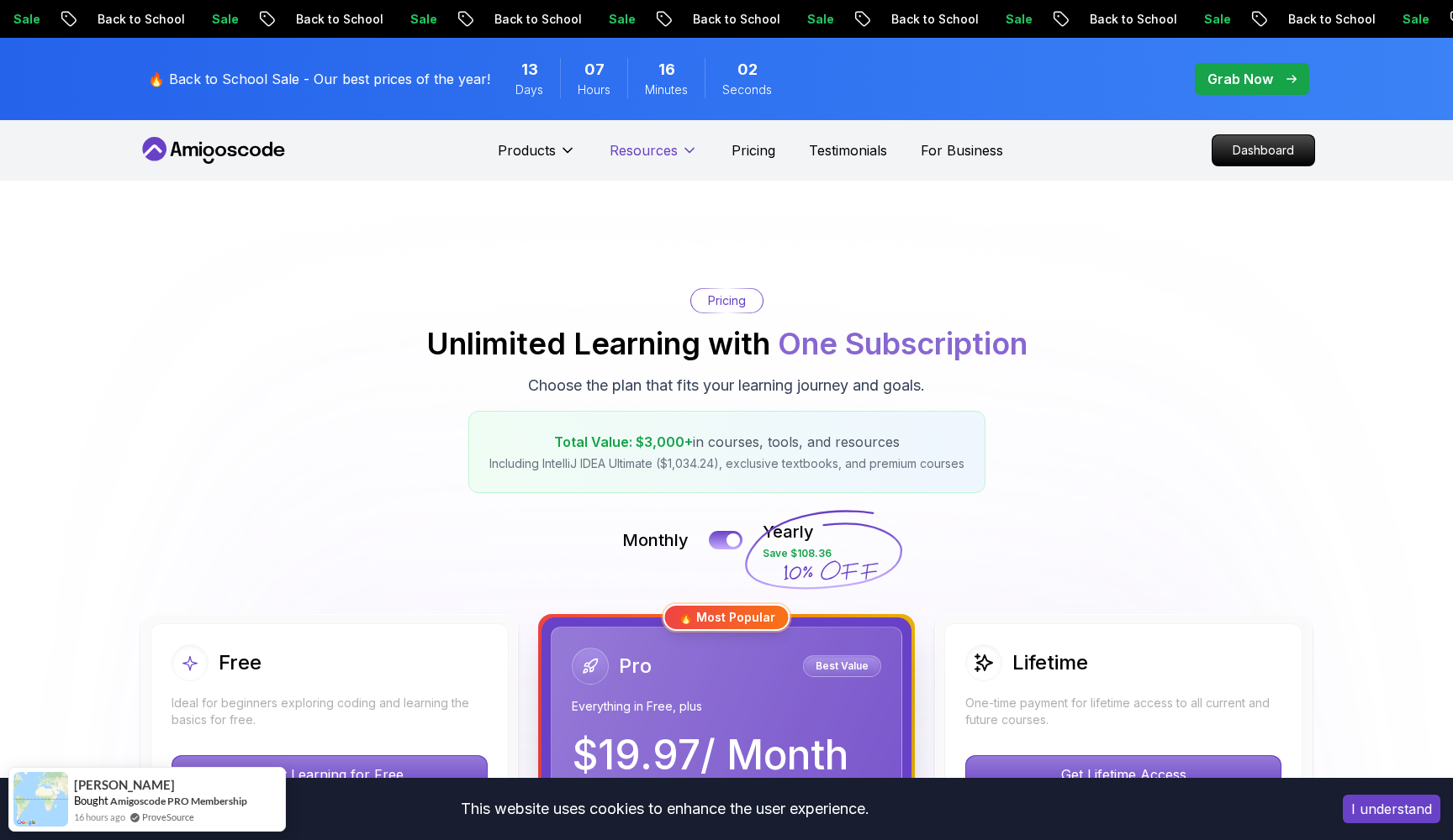
click at [656, 150] on p "Resources" at bounding box center [643, 150] width 68 height 20
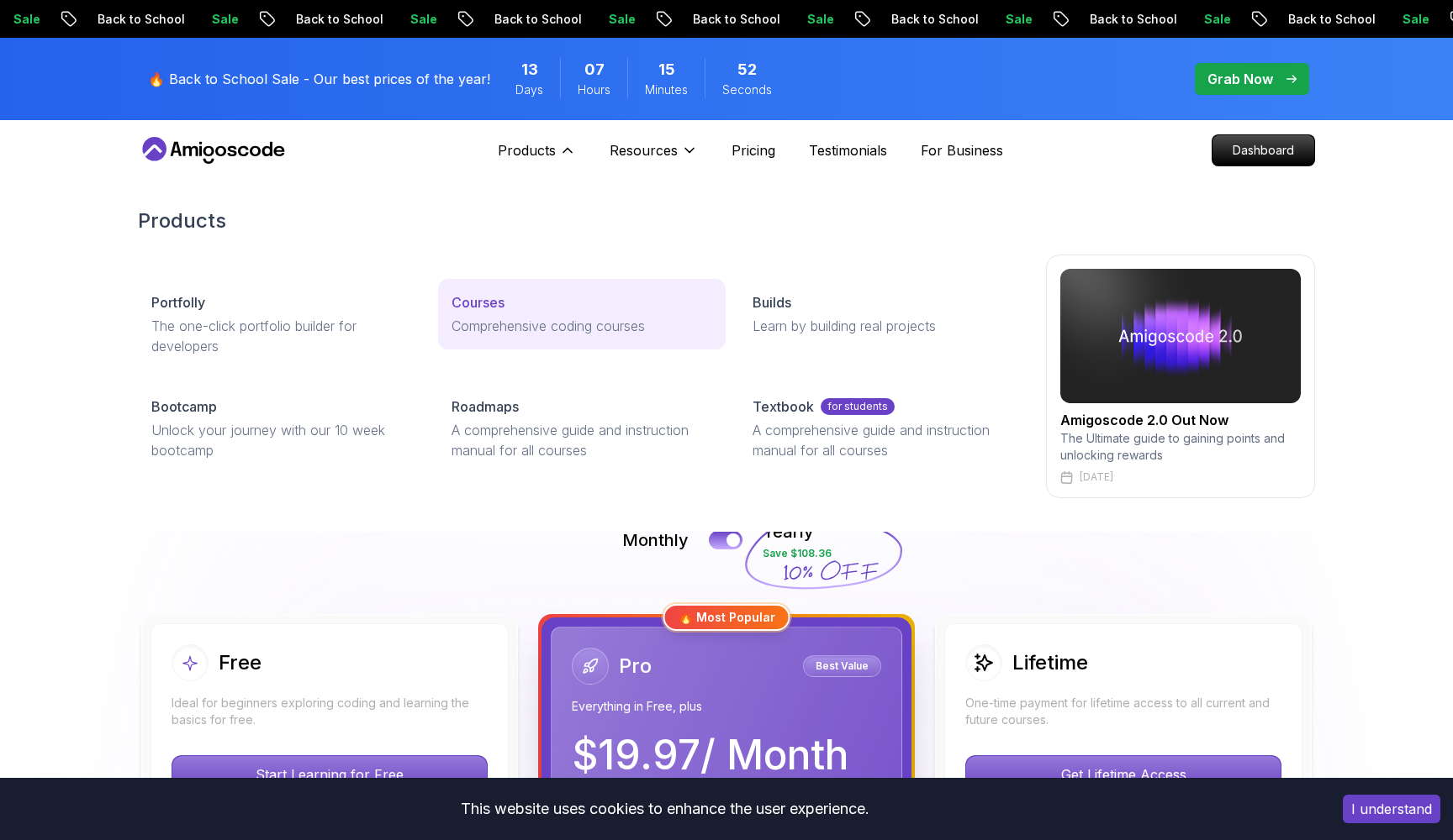
click at [521, 324] on p "Comprehensive coding courses" at bounding box center [581, 326] width 259 height 20
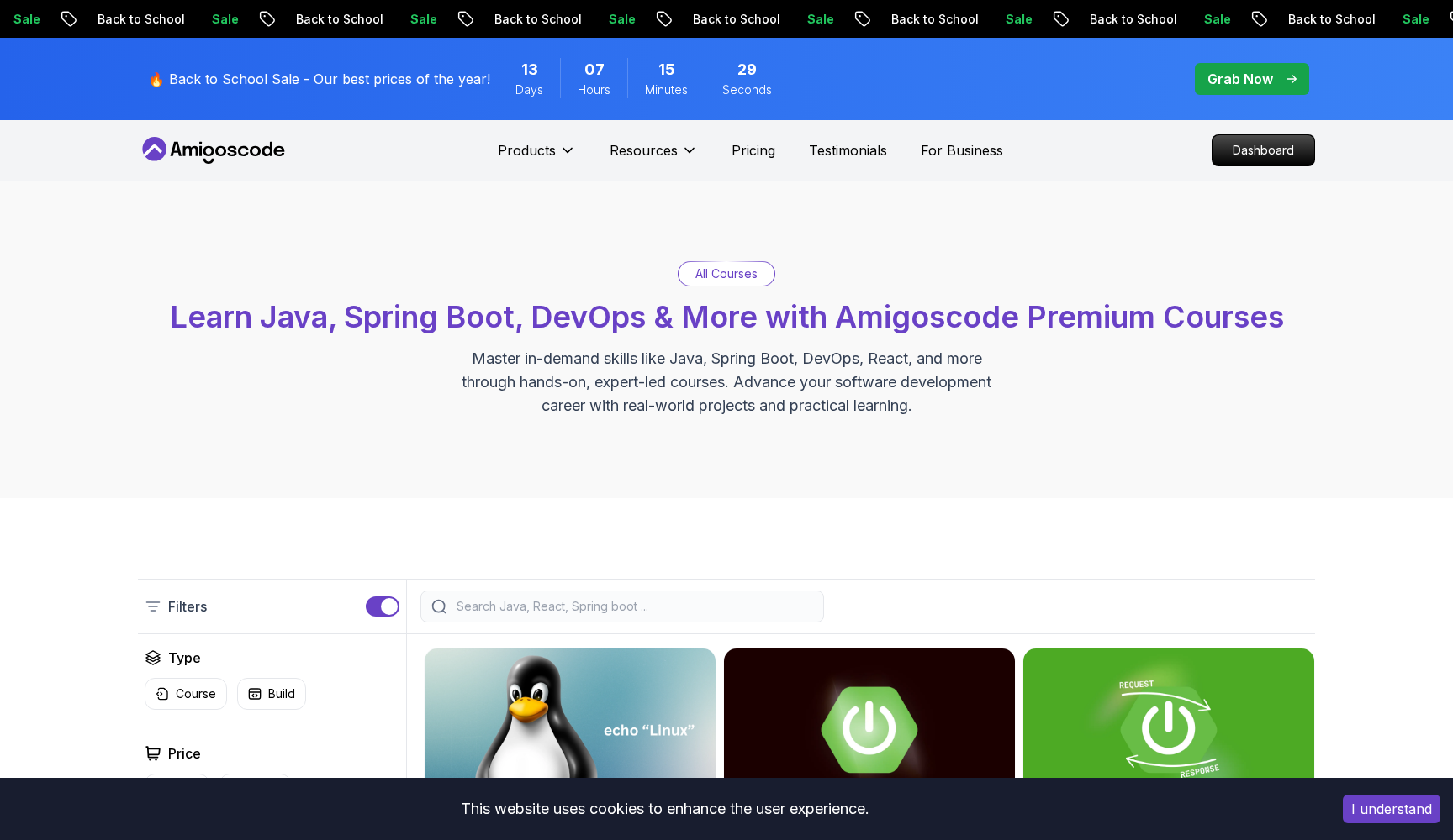
click at [598, 599] on input "search" at bounding box center [633, 607] width 360 height 17
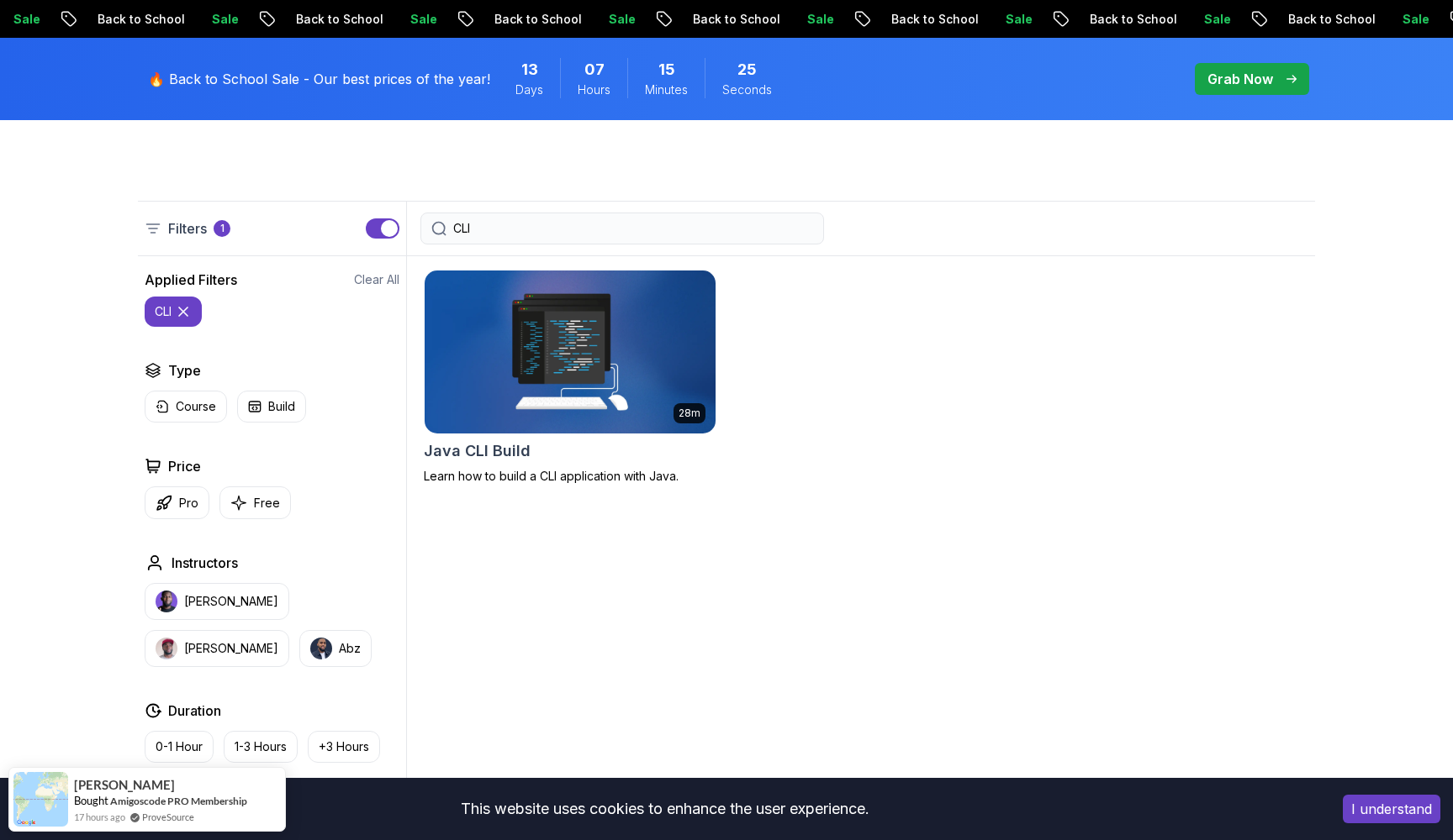
scroll to position [374, 0]
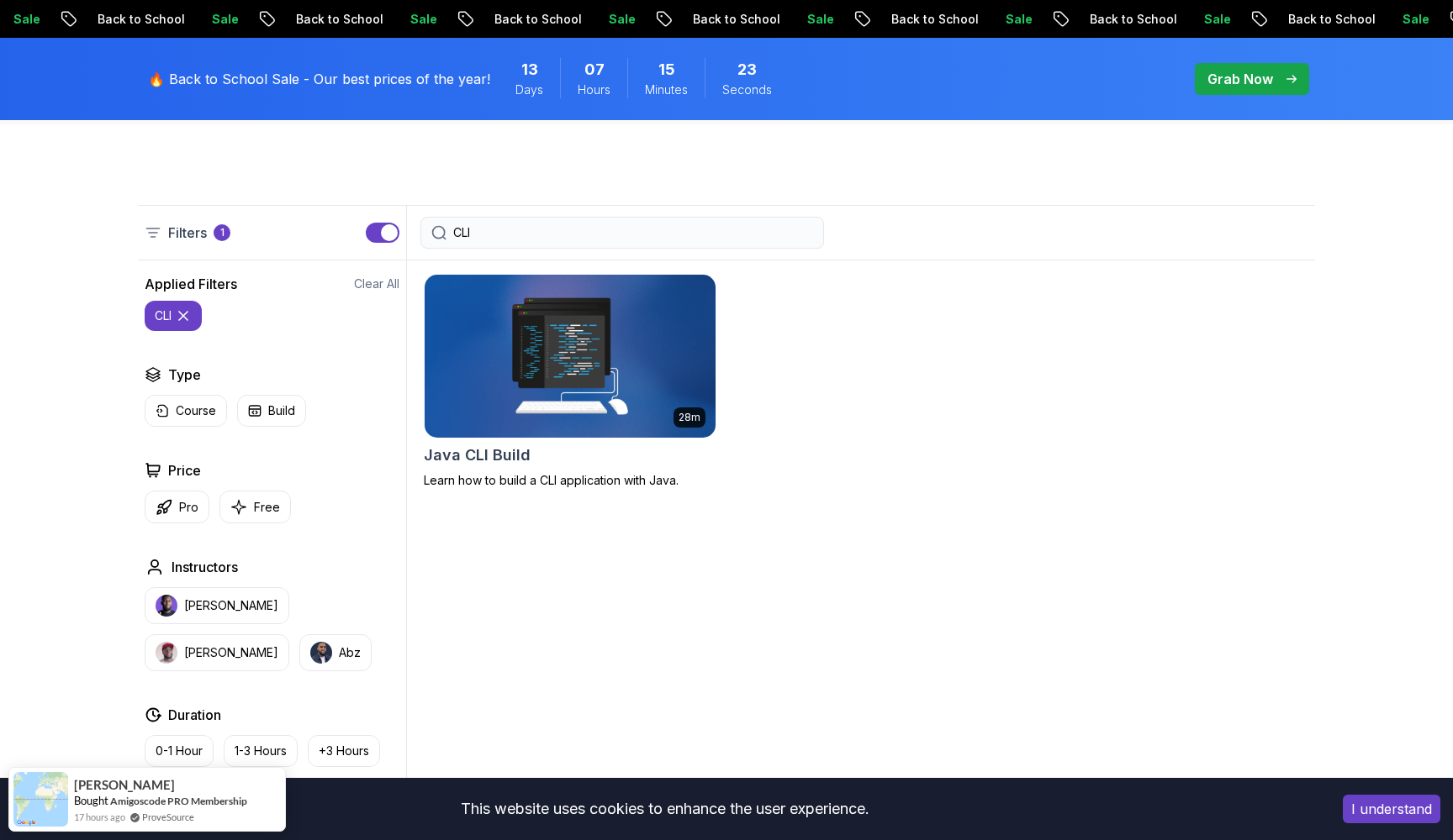
type input "CLI"
click at [487, 458] on h2 "Java CLI Build" at bounding box center [476, 455] width 107 height 23
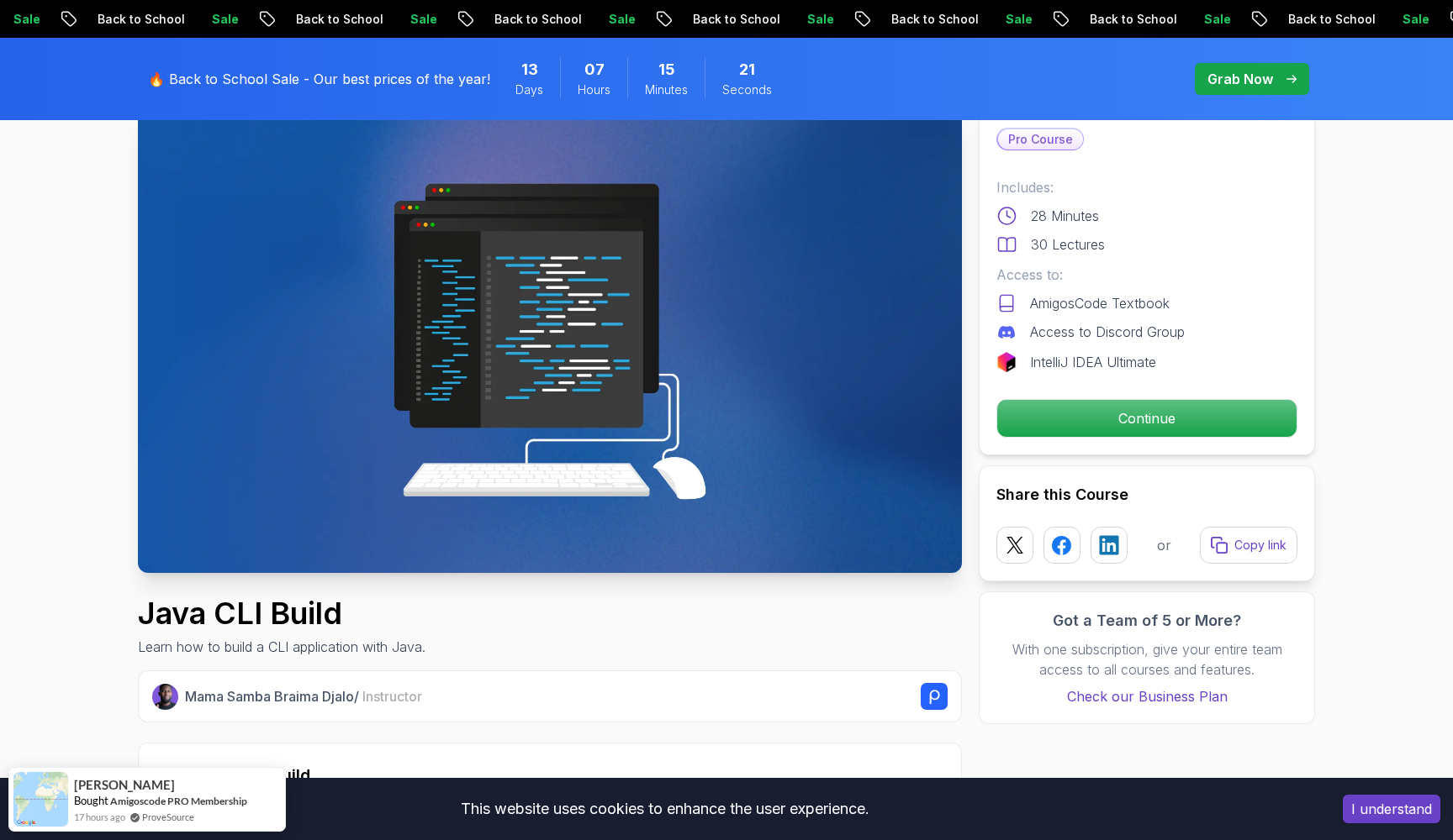
scroll to position [184, 0]
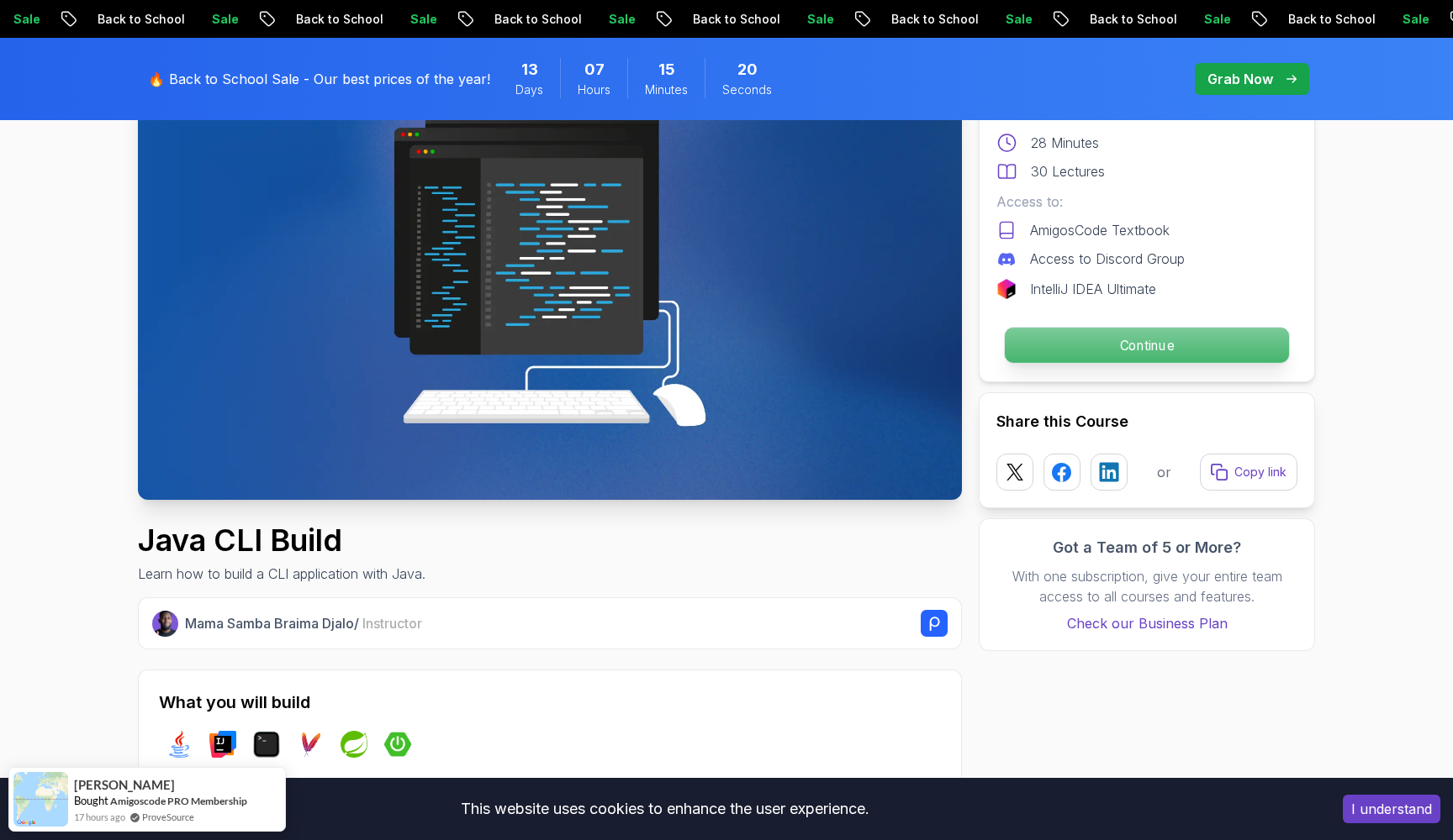
click at [1064, 347] on p "Continue" at bounding box center [1146, 345] width 284 height 35
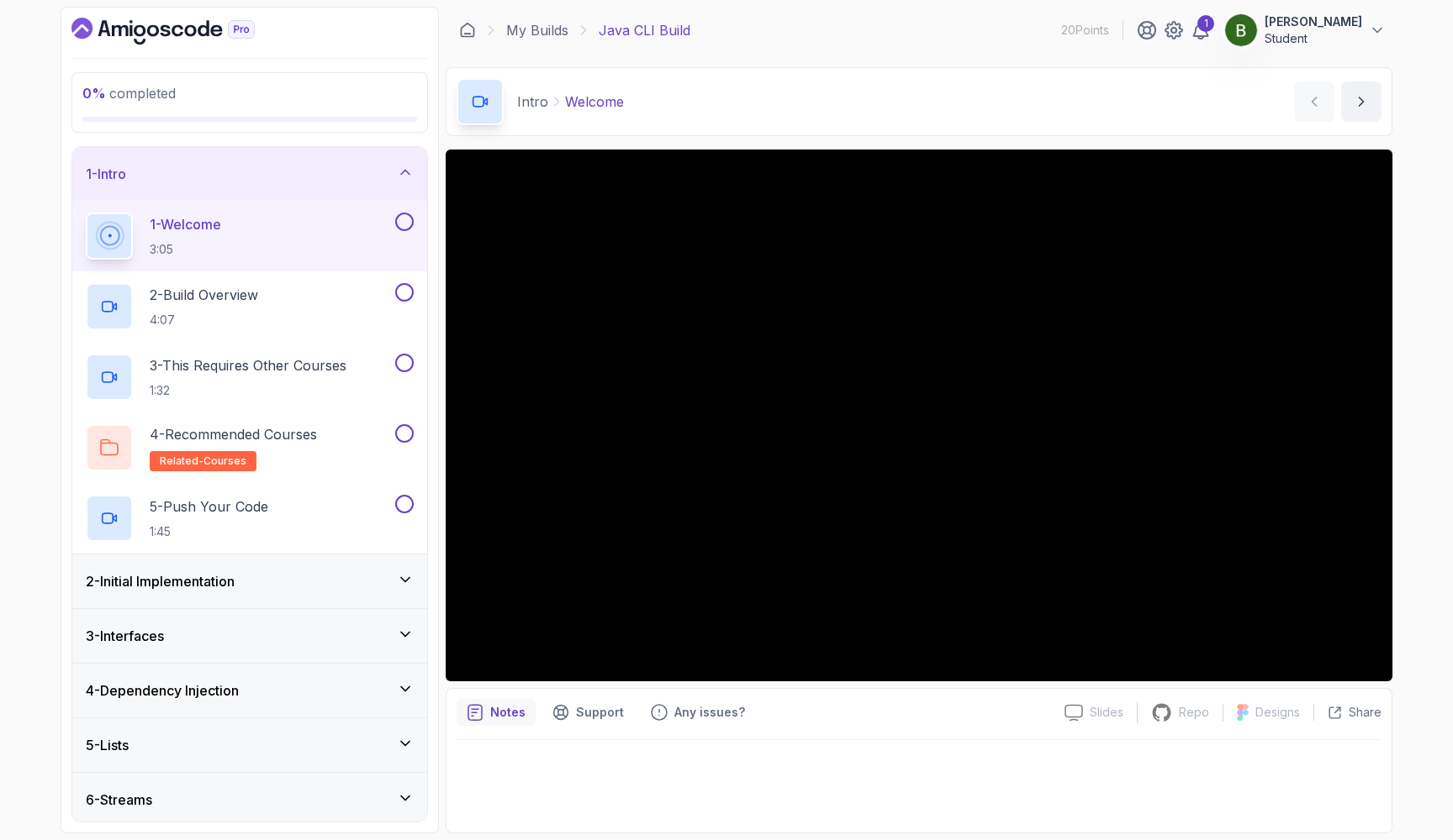
click at [353, 580] on div "2 - Initial Implementation" at bounding box center [250, 582] width 328 height 20
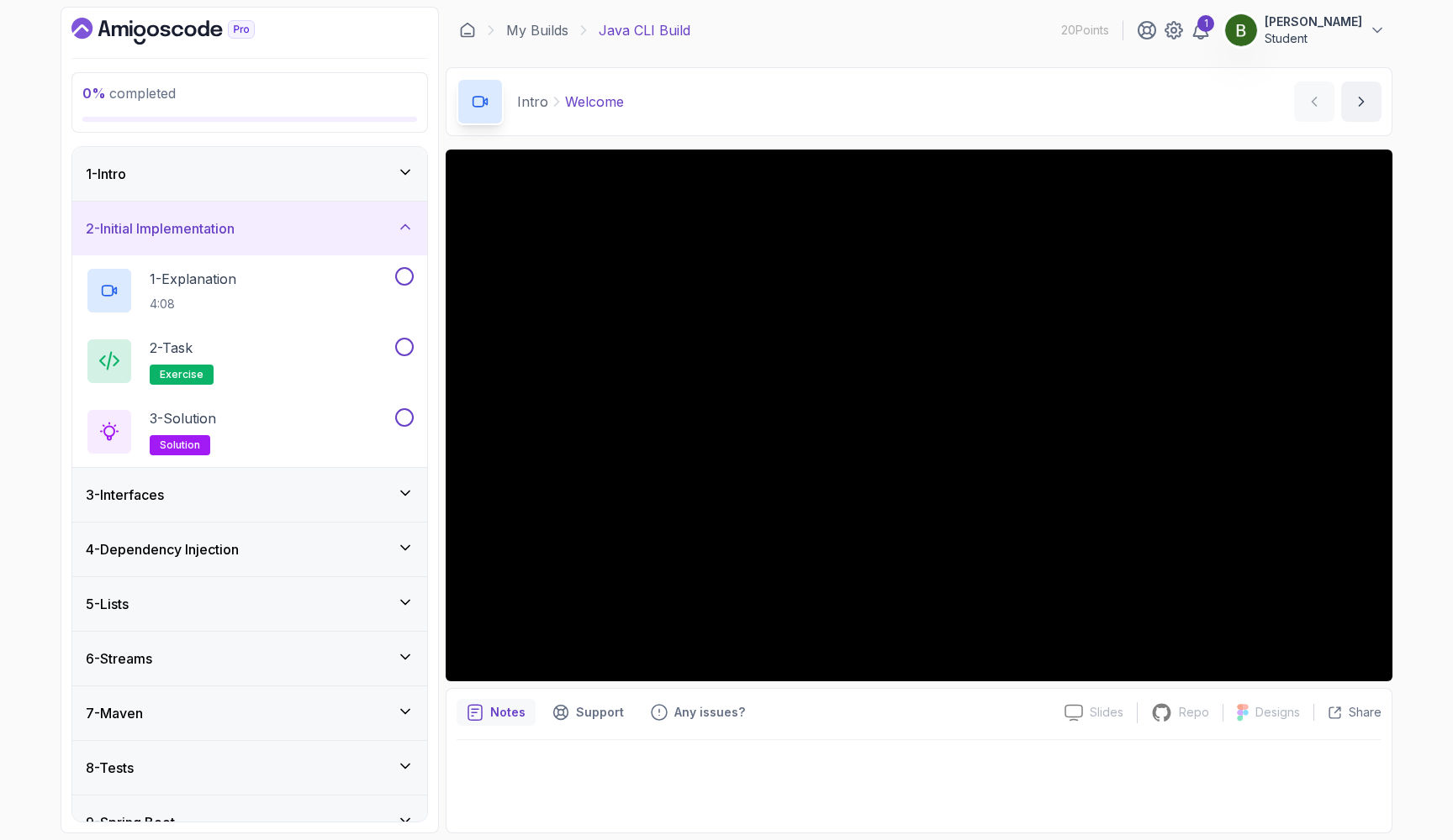
click at [360, 493] on div "3 - Interfaces" at bounding box center [250, 495] width 328 height 20
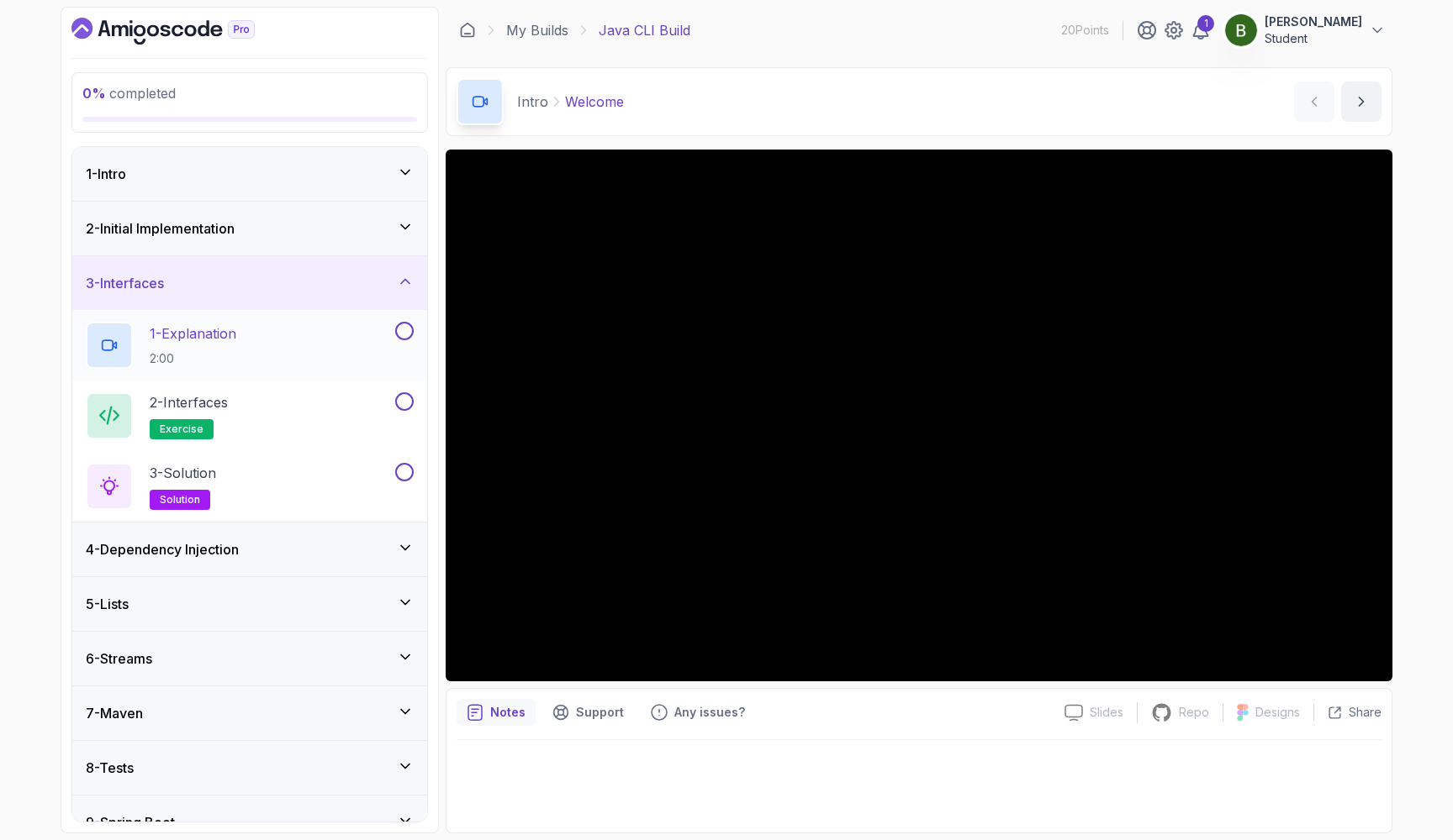
click at [402, 328] on button at bounding box center [404, 331] width 19 height 19
click at [338, 340] on div "1 - Explanation 2:00" at bounding box center [239, 345] width 306 height 47
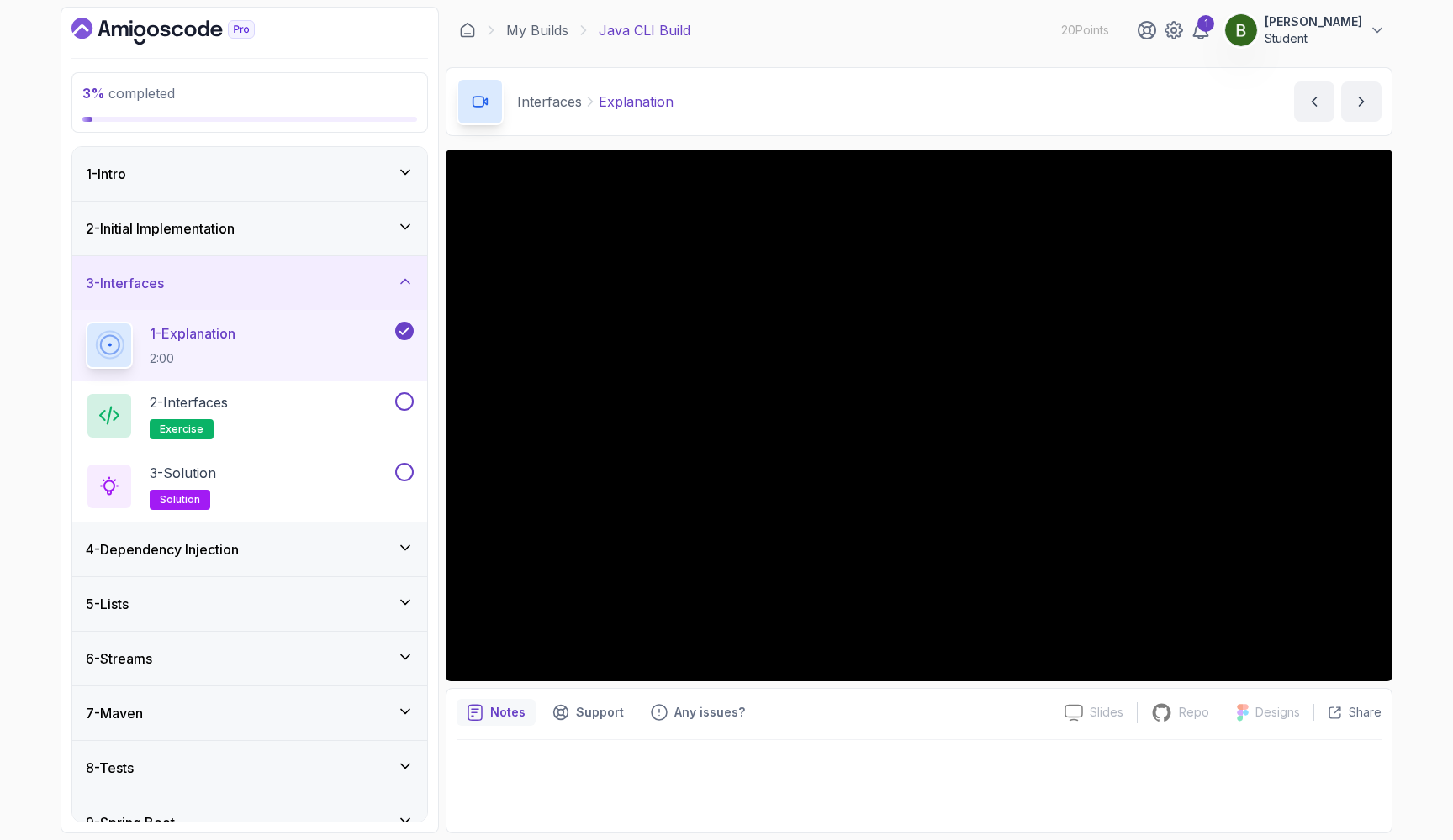
click at [327, 276] on div "3 - Interfaces" at bounding box center [250, 283] width 328 height 20
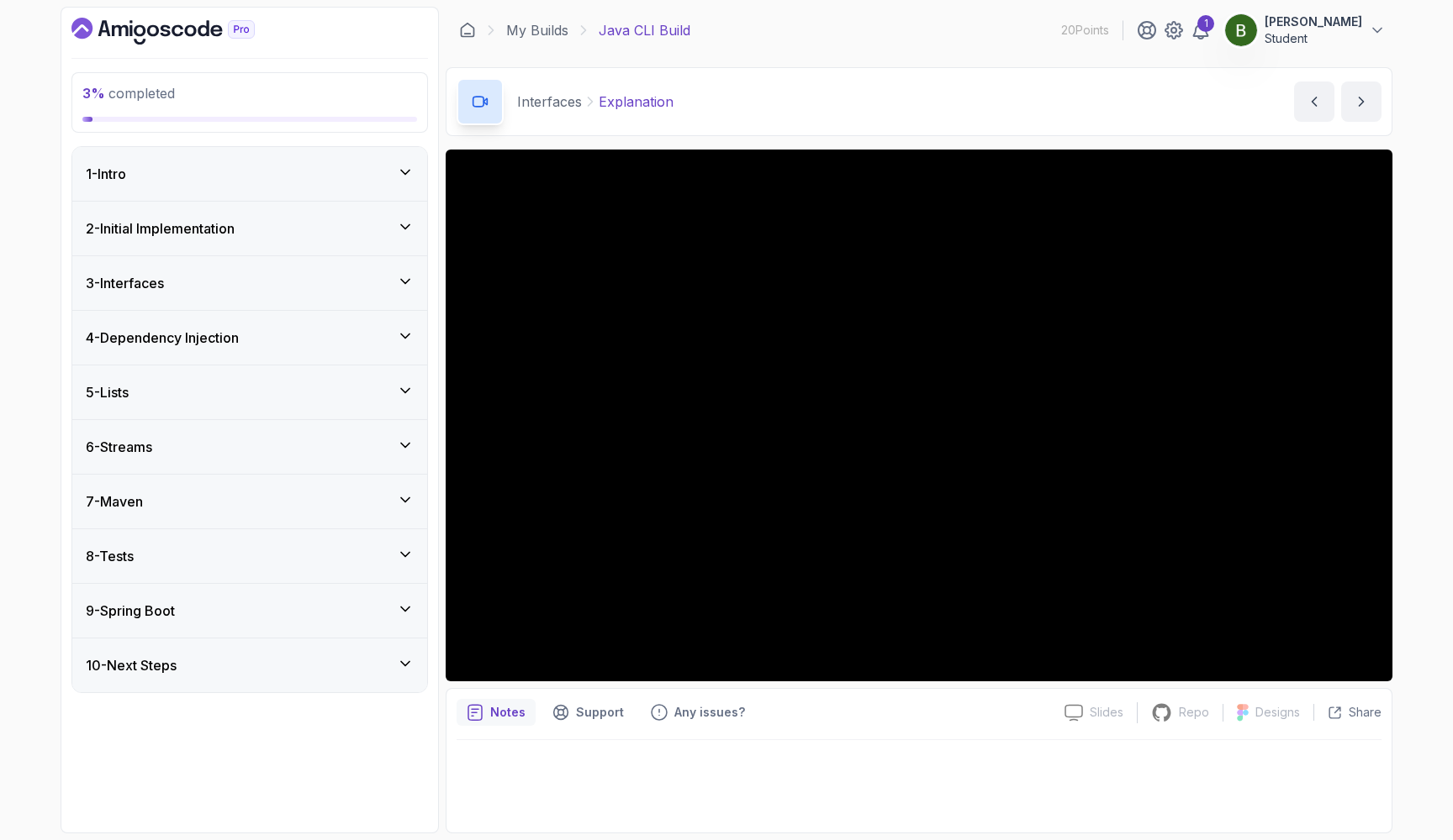
click at [369, 223] on div "2 - Initial Implementation" at bounding box center [250, 229] width 328 height 20
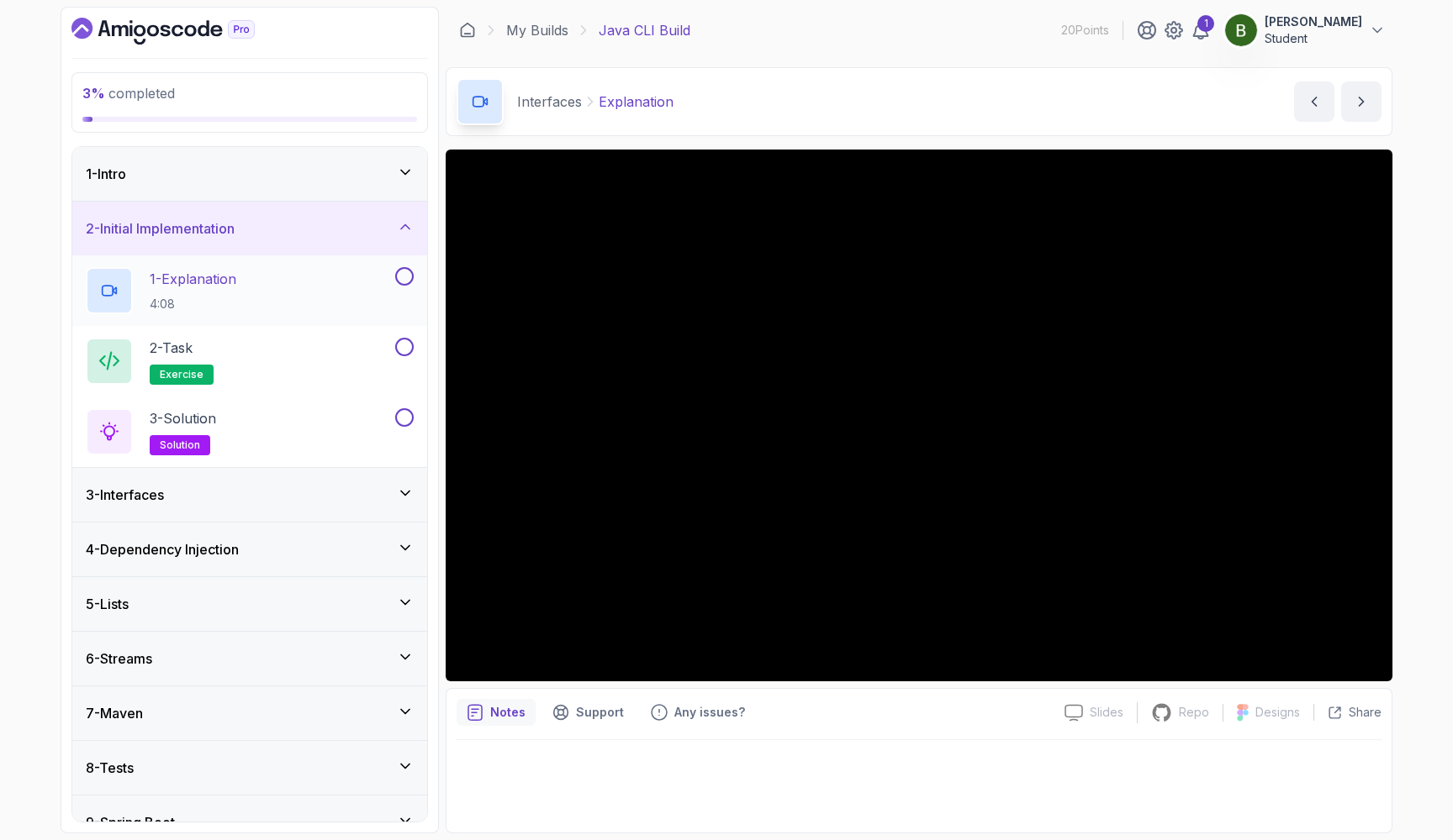
click at [339, 273] on div "1 - Explanation 4:08" at bounding box center [239, 290] width 306 height 47
click at [319, 339] on div "2 - Task exercise" at bounding box center [239, 361] width 306 height 47
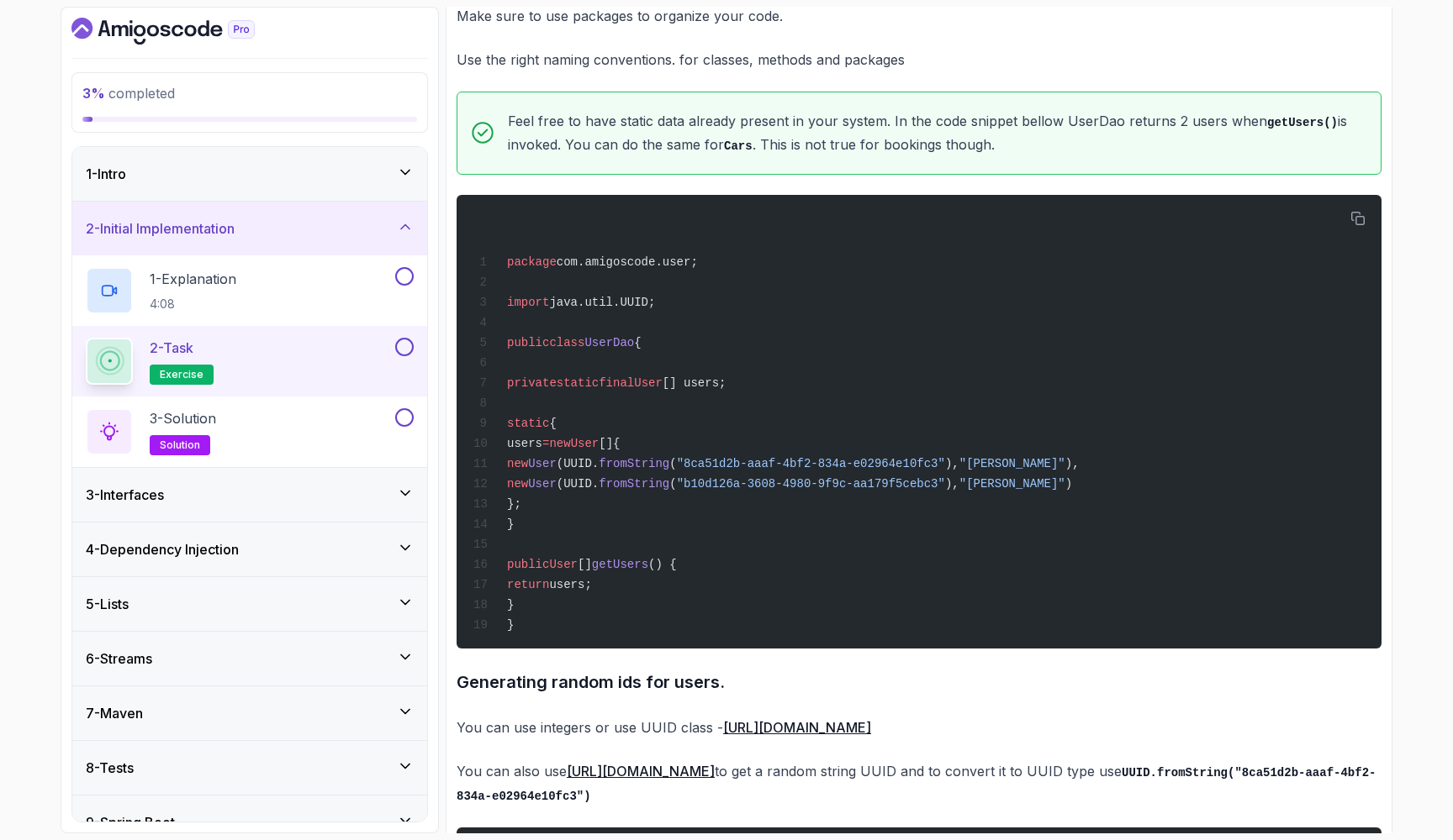
scroll to position [1208, 0]
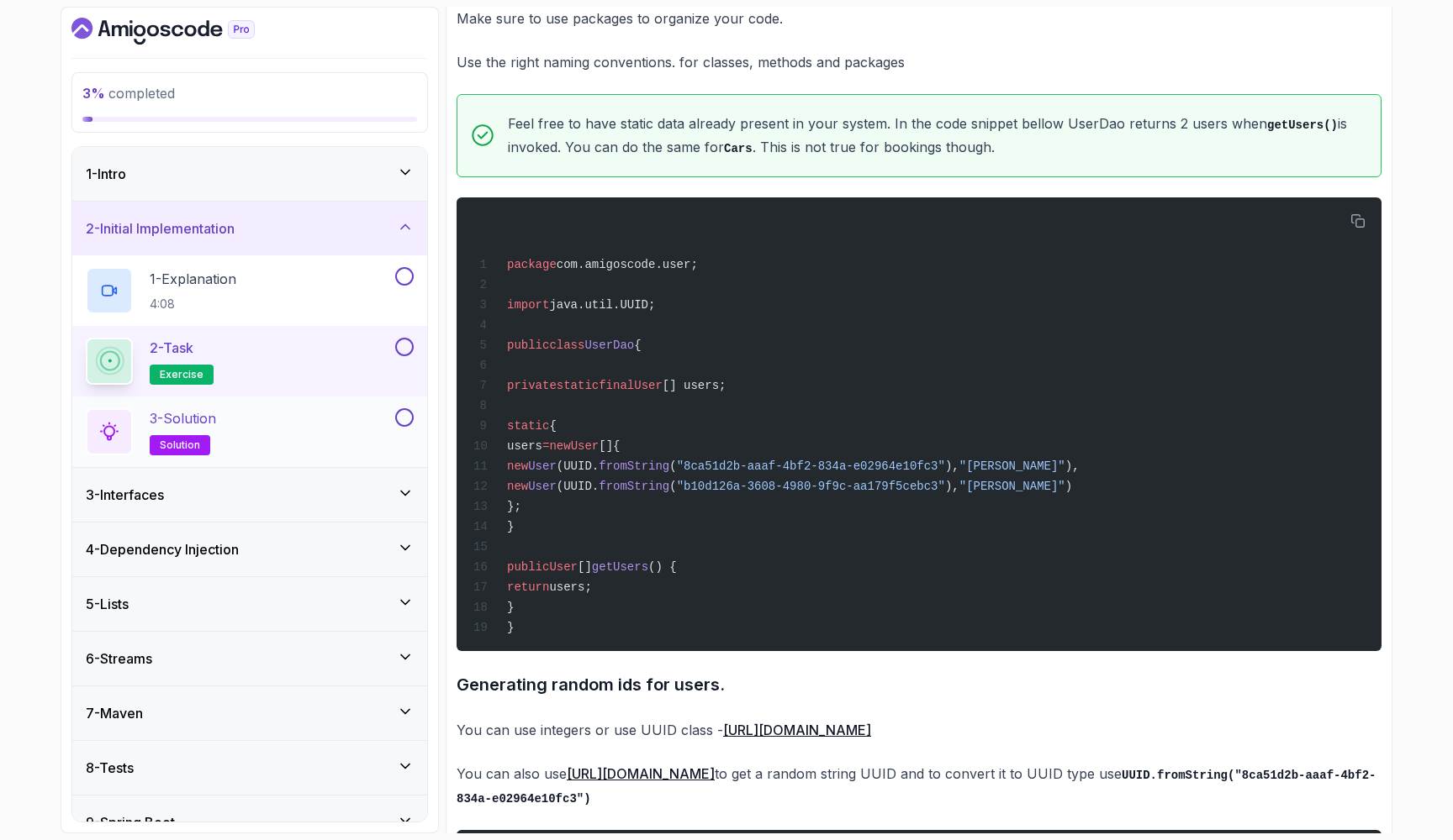
click at [372, 408] on div "3 - Solution solution" at bounding box center [239, 432] width 306 height 47
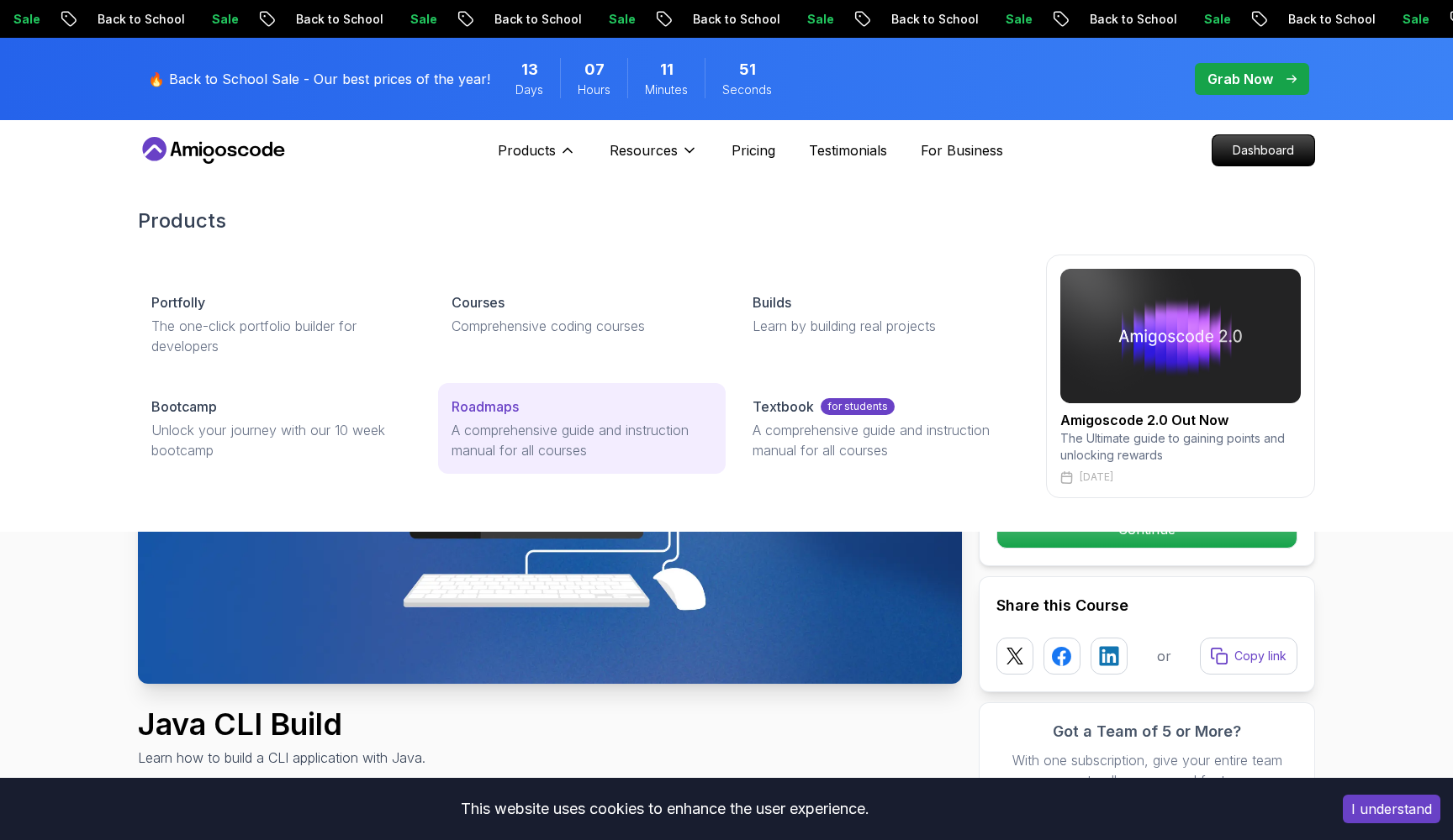
click at [547, 409] on div "Roadmaps" at bounding box center [581, 407] width 259 height 20
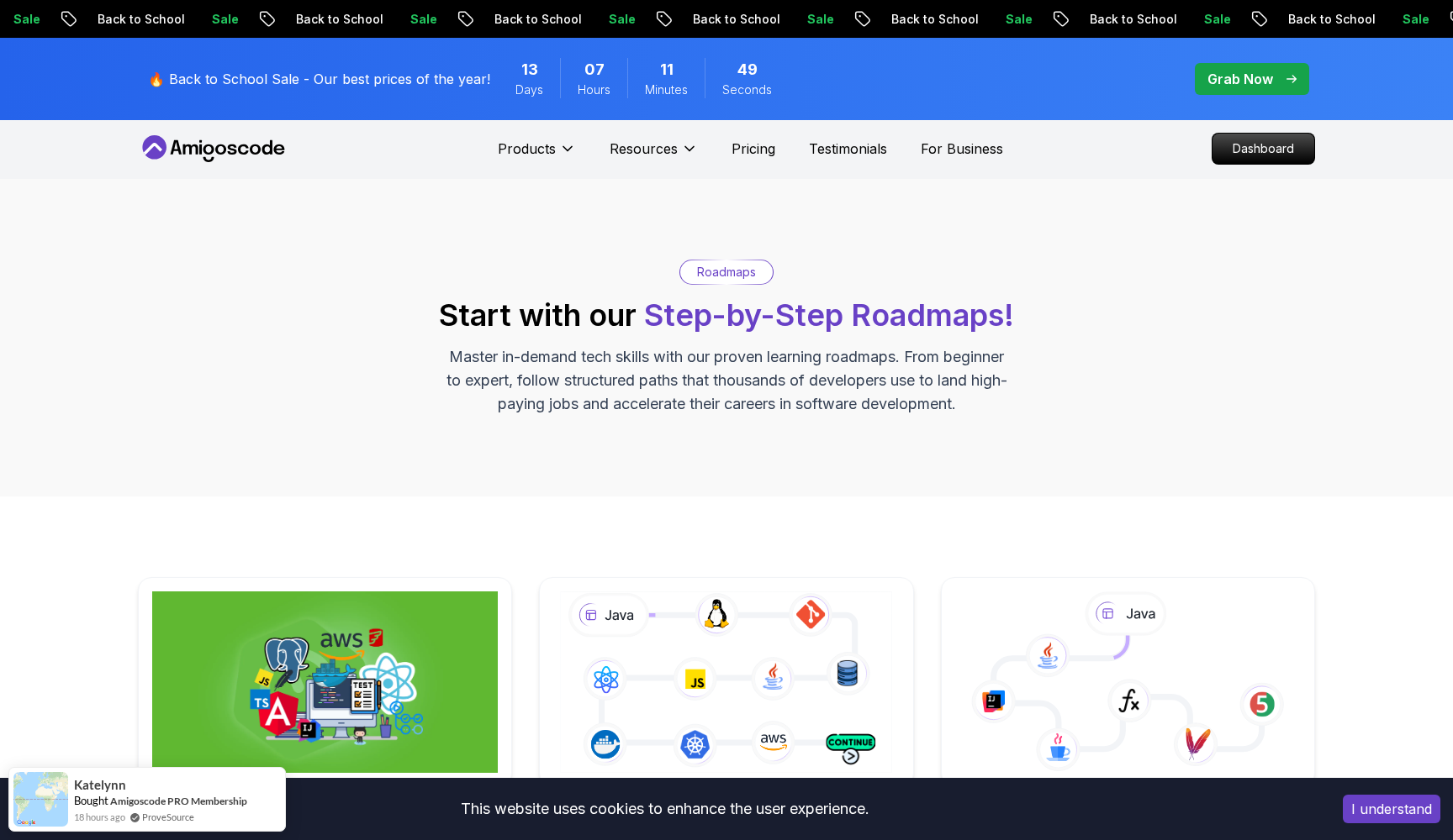
scroll to position [311, 0]
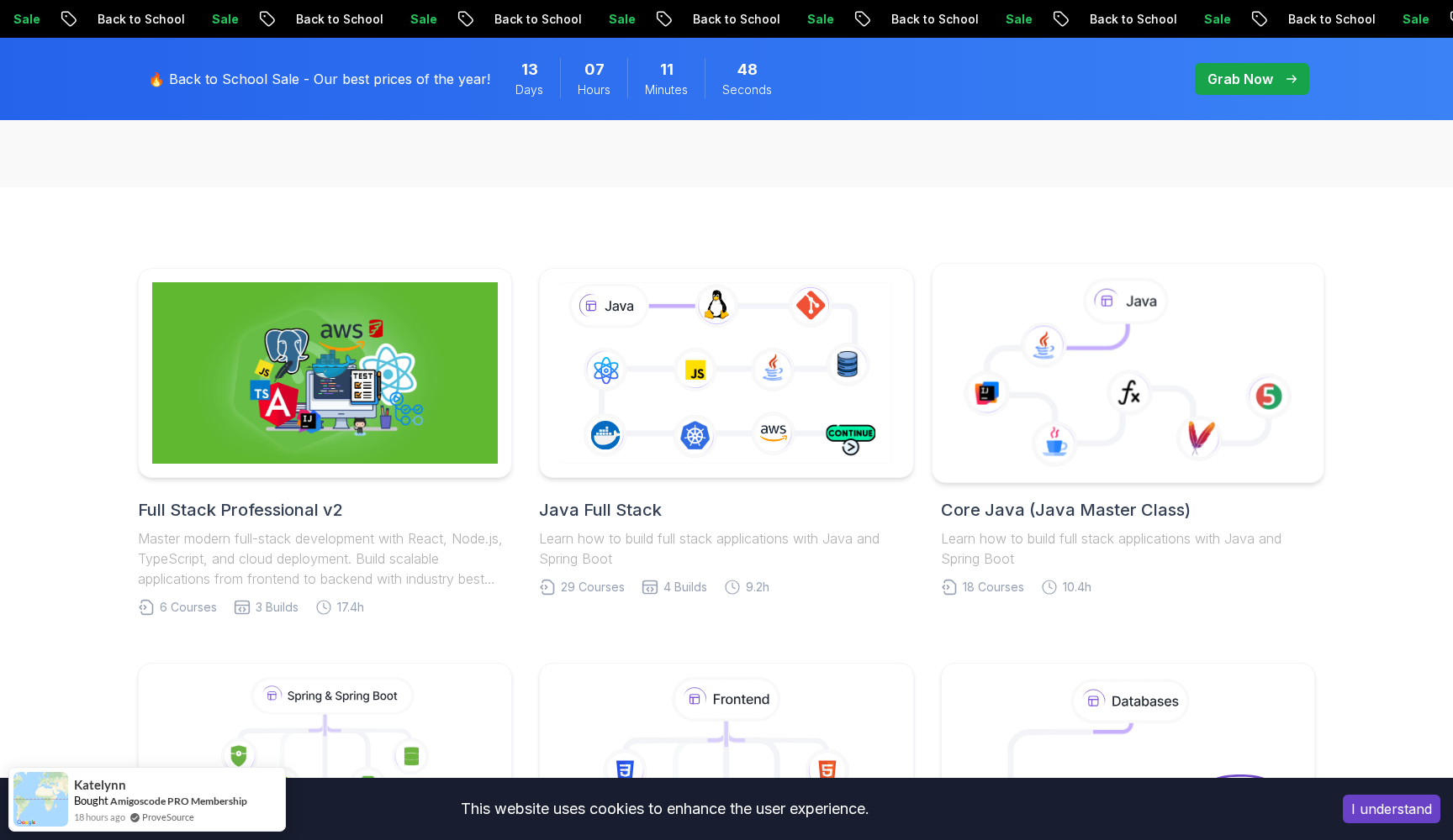
click at [1102, 422] on icon at bounding box center [1127, 383] width 282 height 119
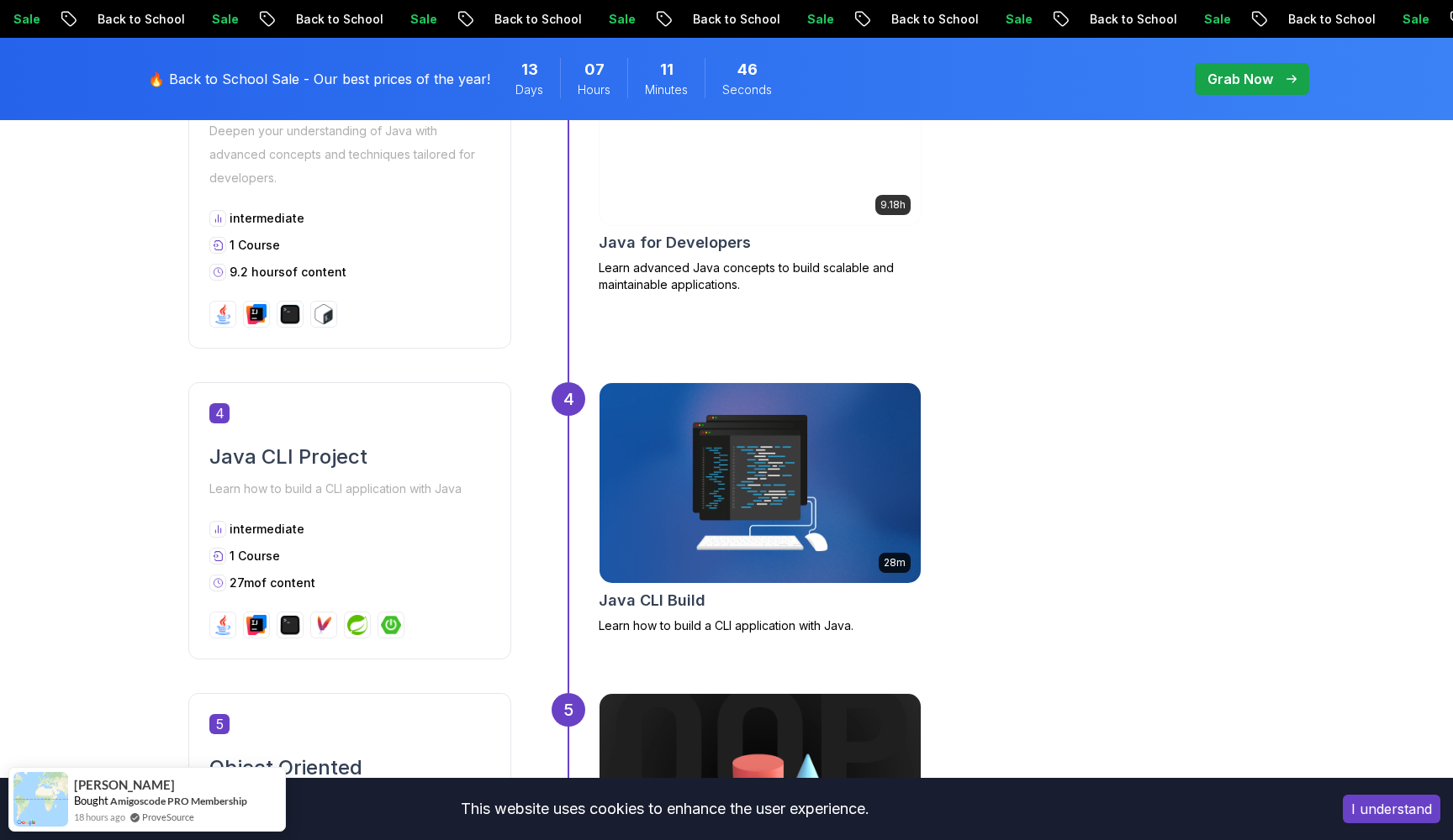
scroll to position [1578, 0]
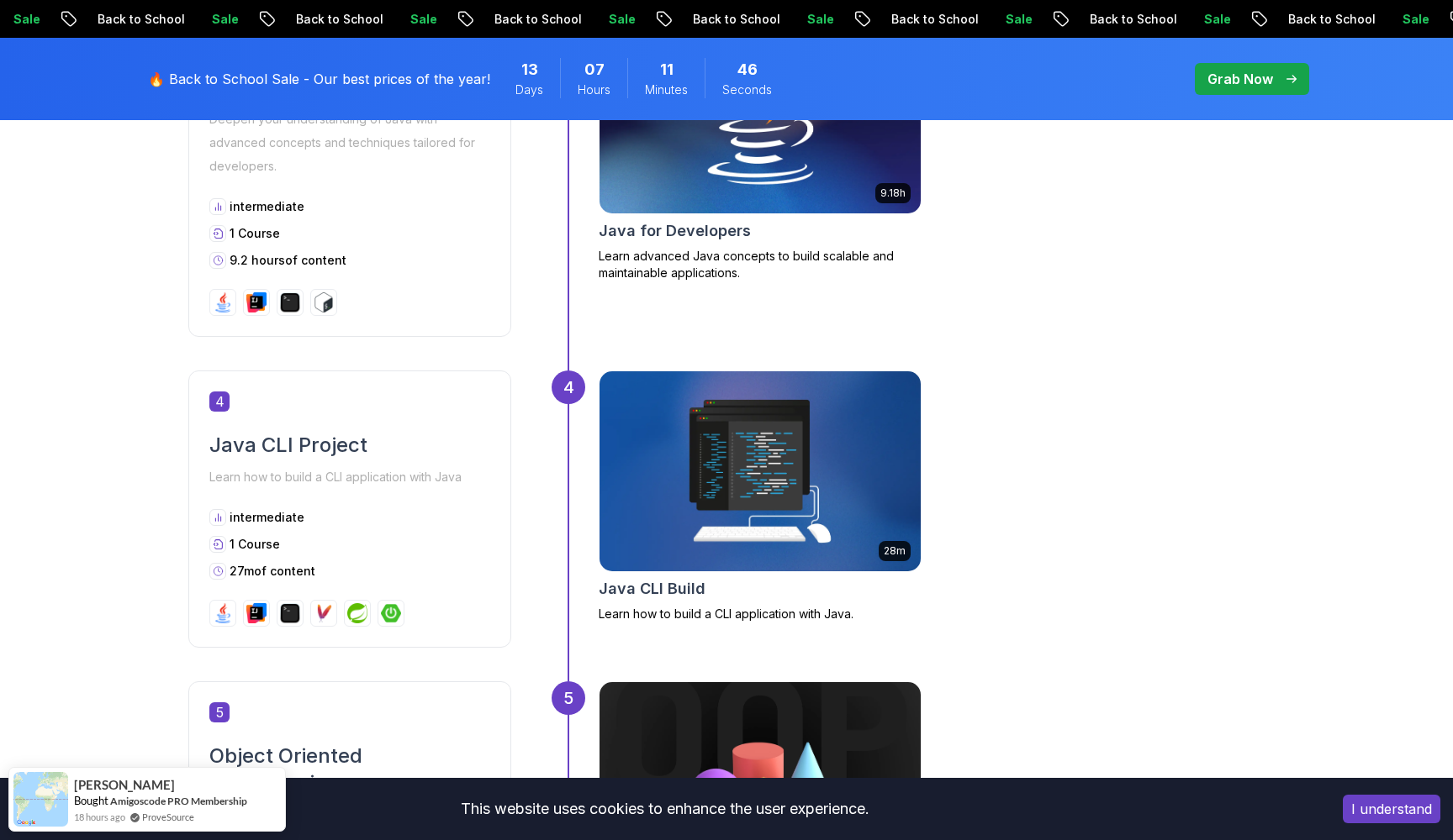
click at [748, 472] on img at bounding box center [760, 471] width 337 height 210
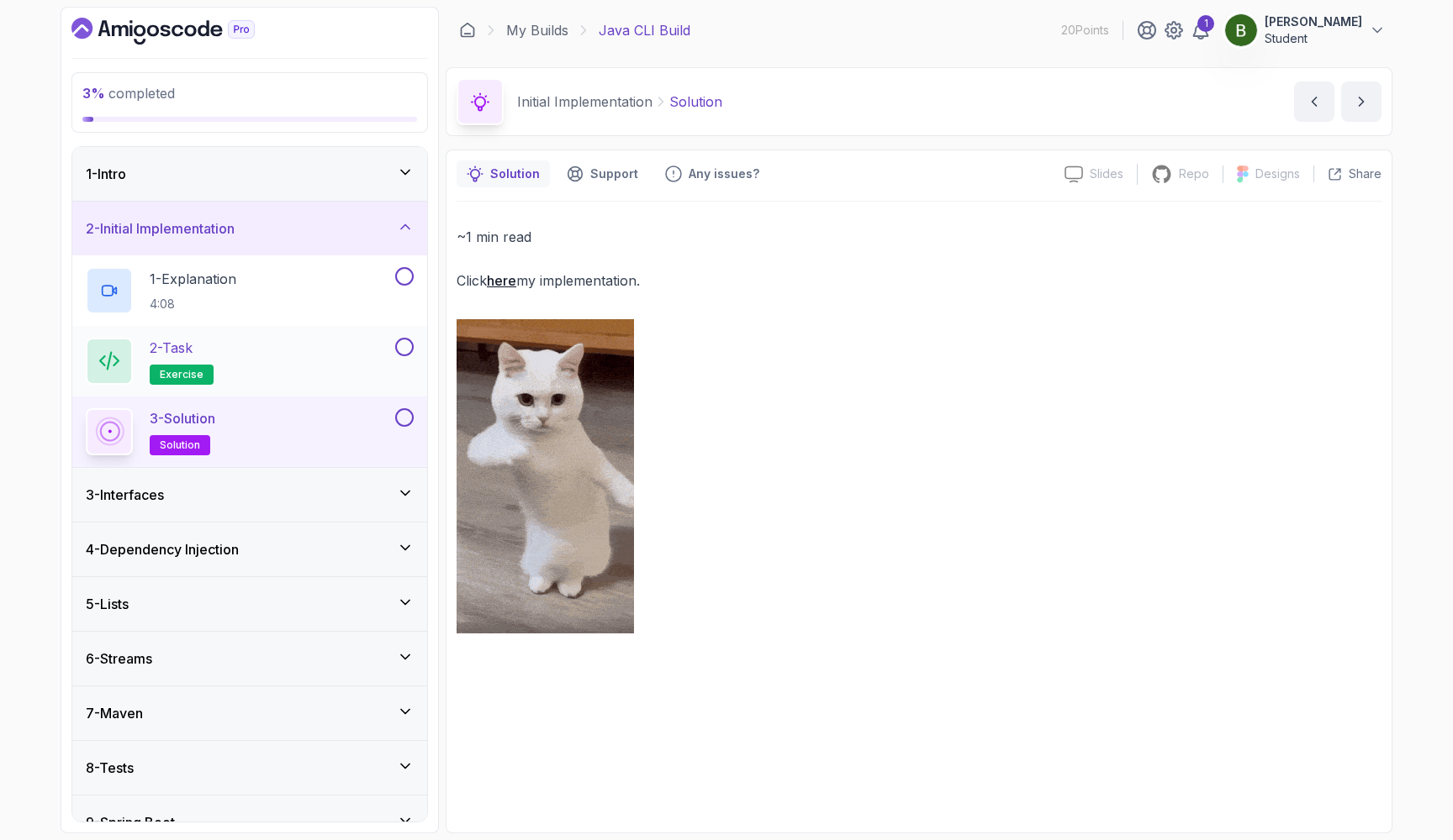
click at [286, 350] on div "2 - Task exercise" at bounding box center [239, 361] width 306 height 47
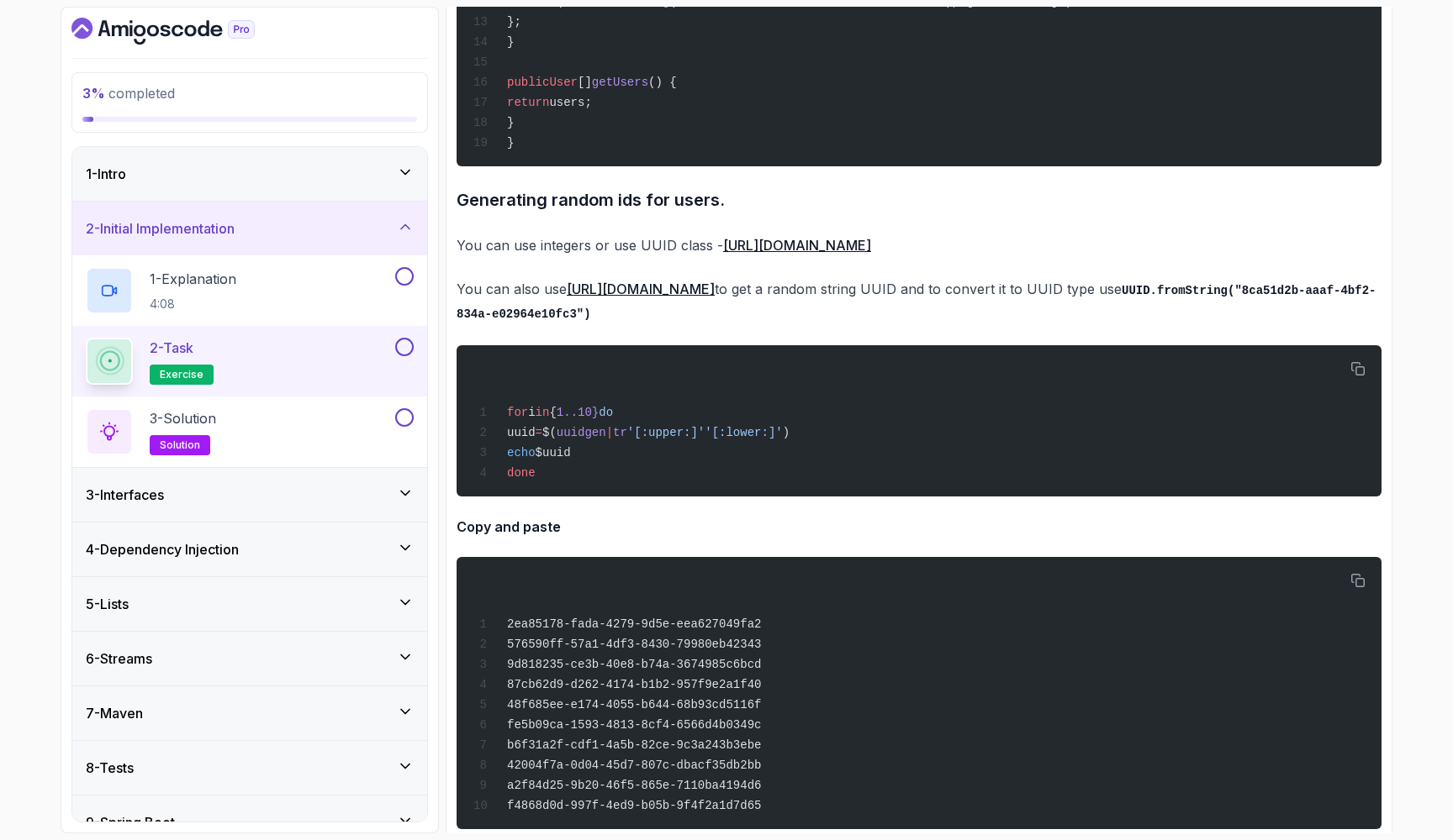
scroll to position [1751, 0]
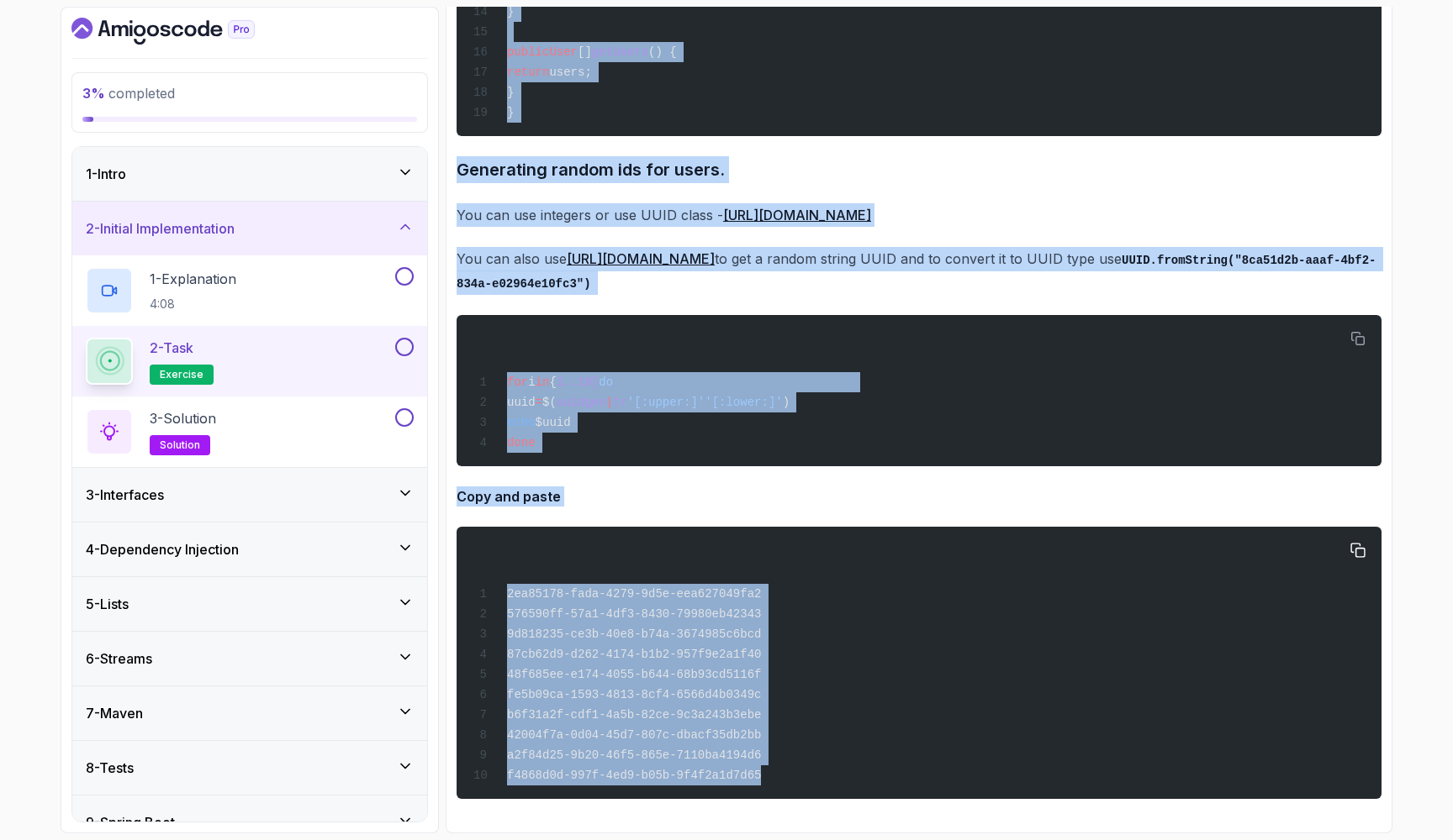
drag, startPoint x: 459, startPoint y: 283, endPoint x: 775, endPoint y: 784, distance: 592.3
copy div "LORE IPSU DOLOR Sit ametco adi elitsed doei. Tempo inci utlabo et dolor. Ma ali…"
click at [570, 3] on section "3 % completed 1 - Intro 2 - Initial Implementation 1 - Explanation 4:08 2 - Tas…" at bounding box center [726, 420] width 1345 height 840
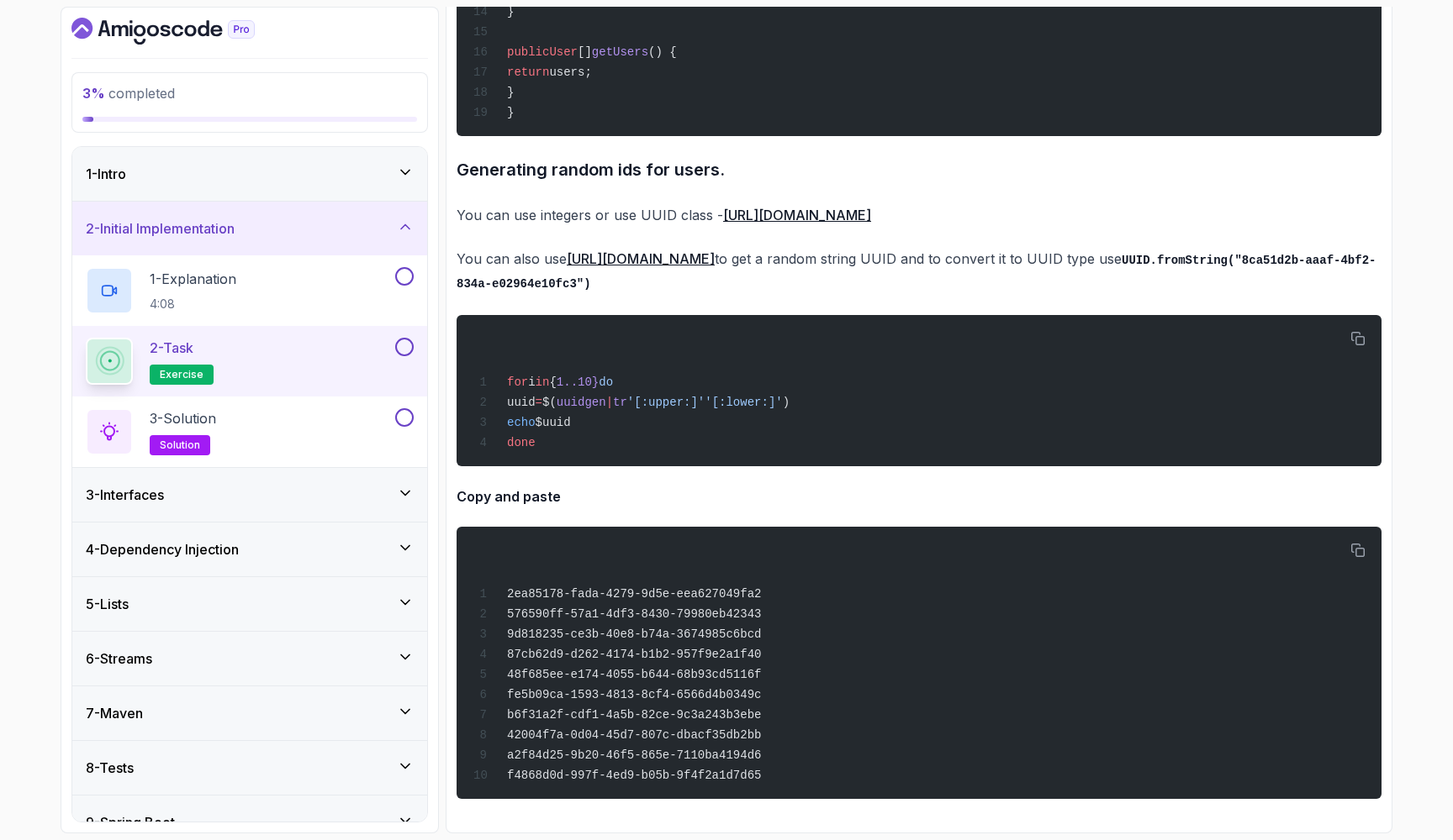
scroll to position [0, 0]
click at [254, 611] on div "5 - Lists" at bounding box center [250, 604] width 328 height 20
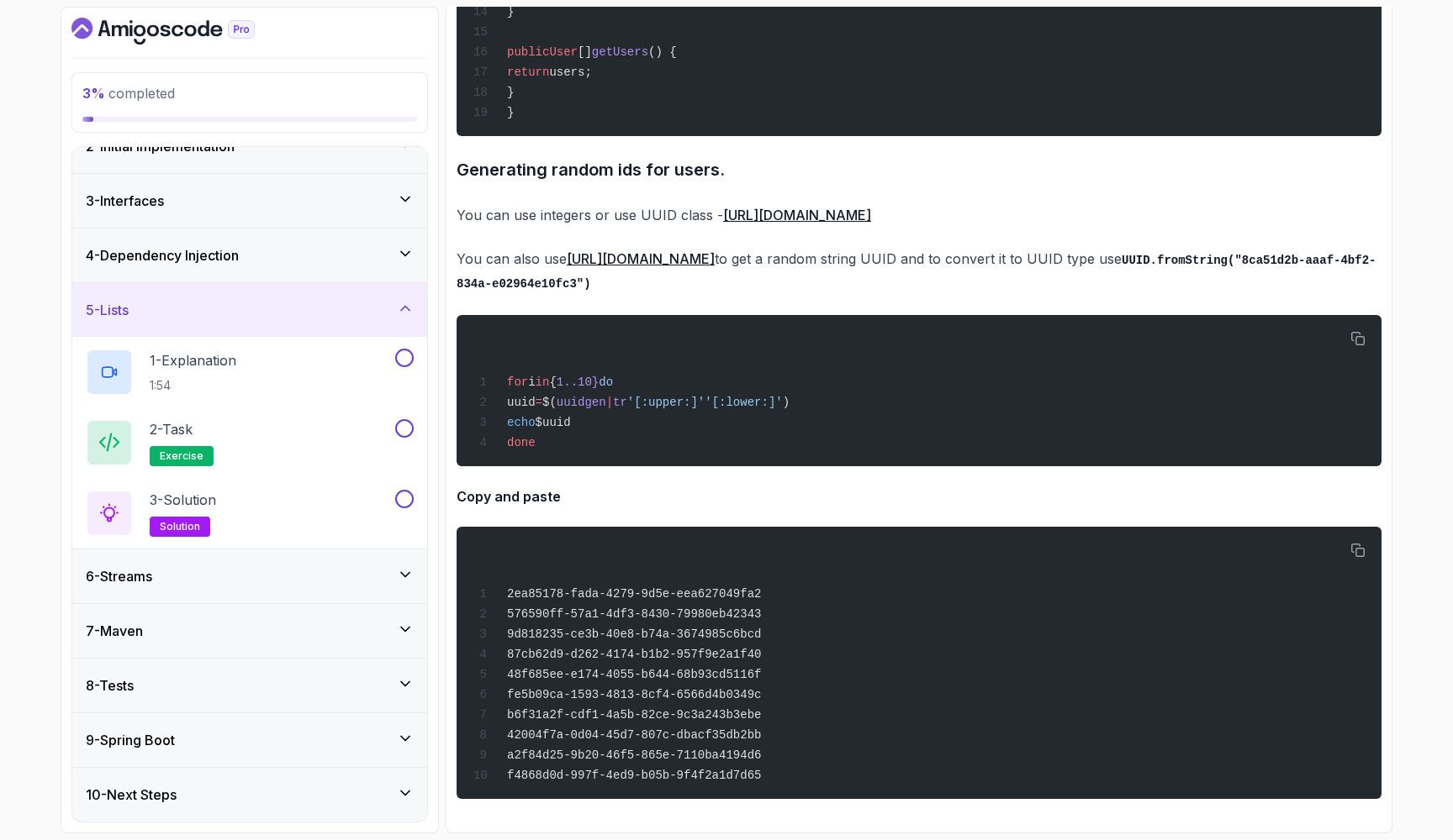
scroll to position [82, 0]
click at [267, 748] on div "9 - Spring Boot" at bounding box center [250, 740] width 328 height 20
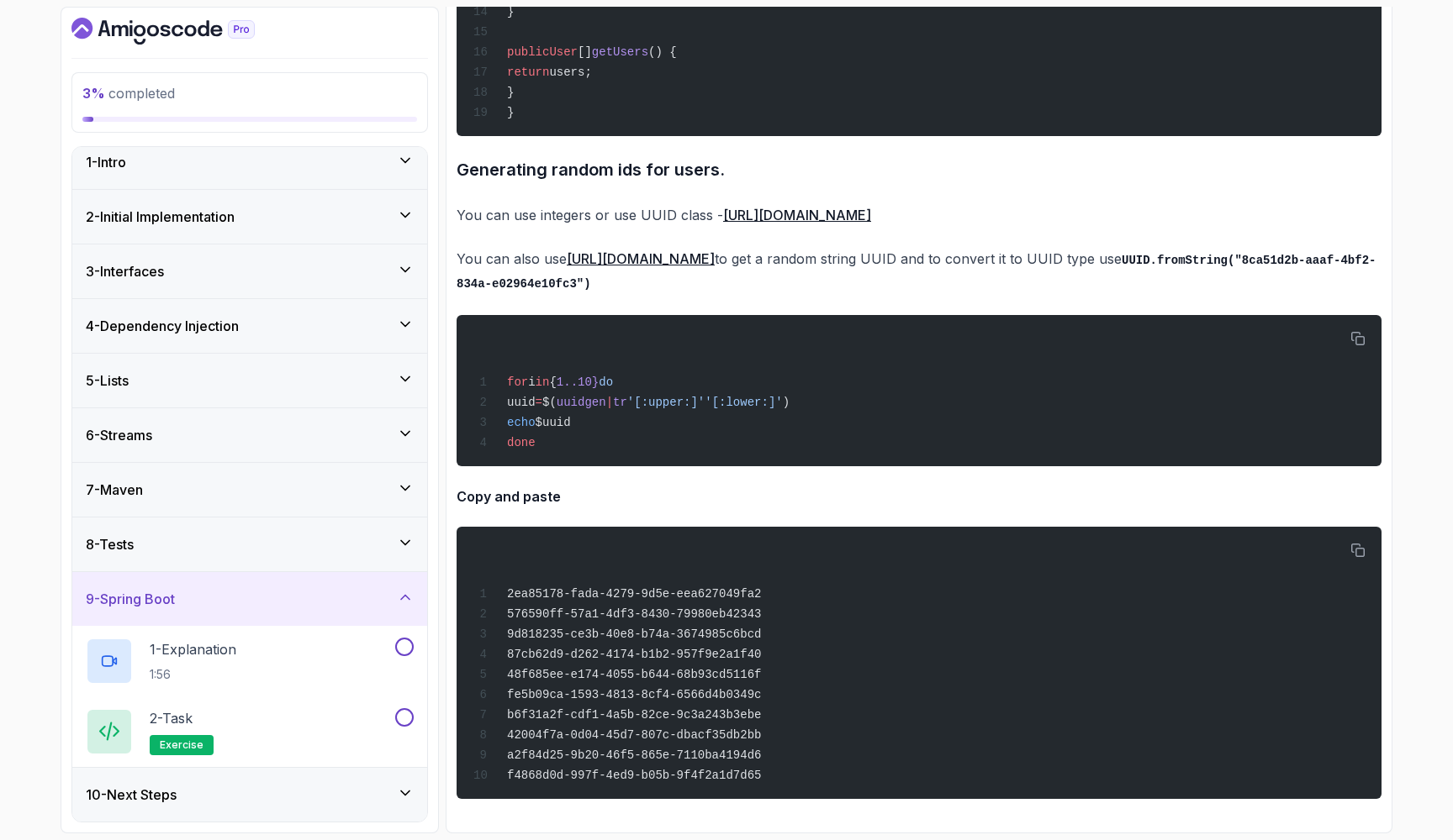
scroll to position [12, 0]
click at [273, 729] on div "2 - Task exercise" at bounding box center [239, 732] width 306 height 47
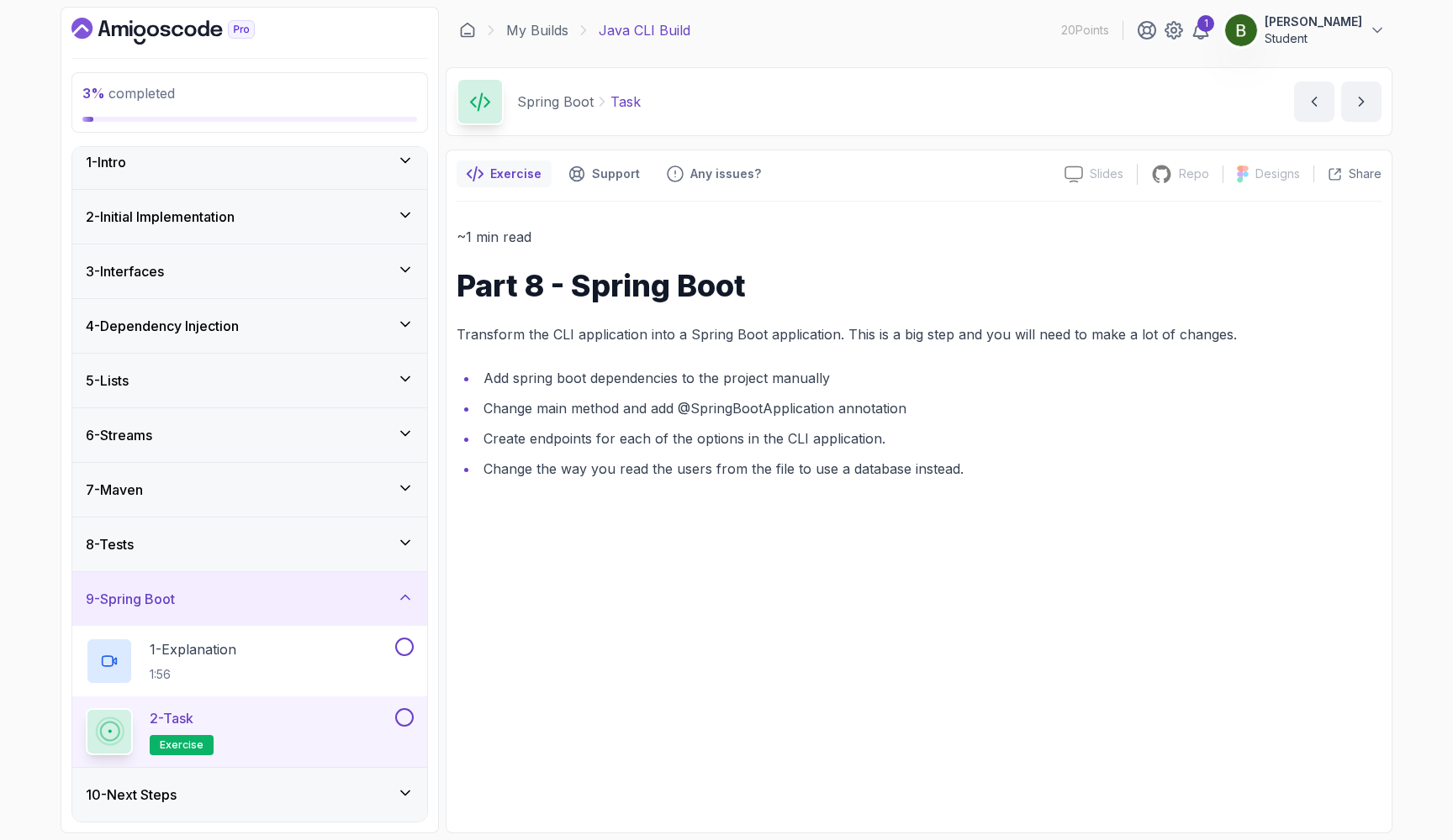
click at [279, 784] on div "10 - Next Steps" at bounding box center [250, 795] width 328 height 20
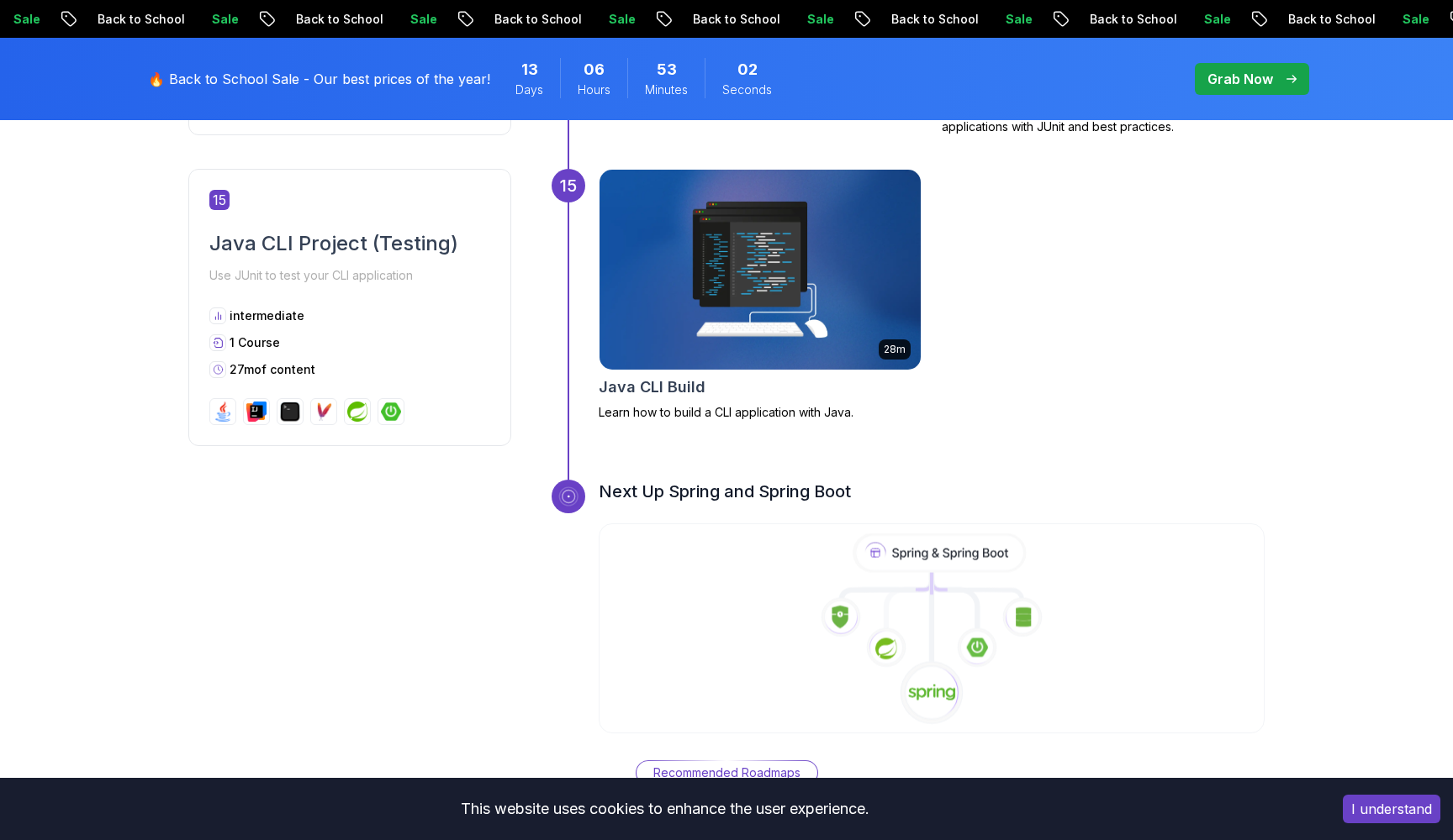
scroll to position [5713, 0]
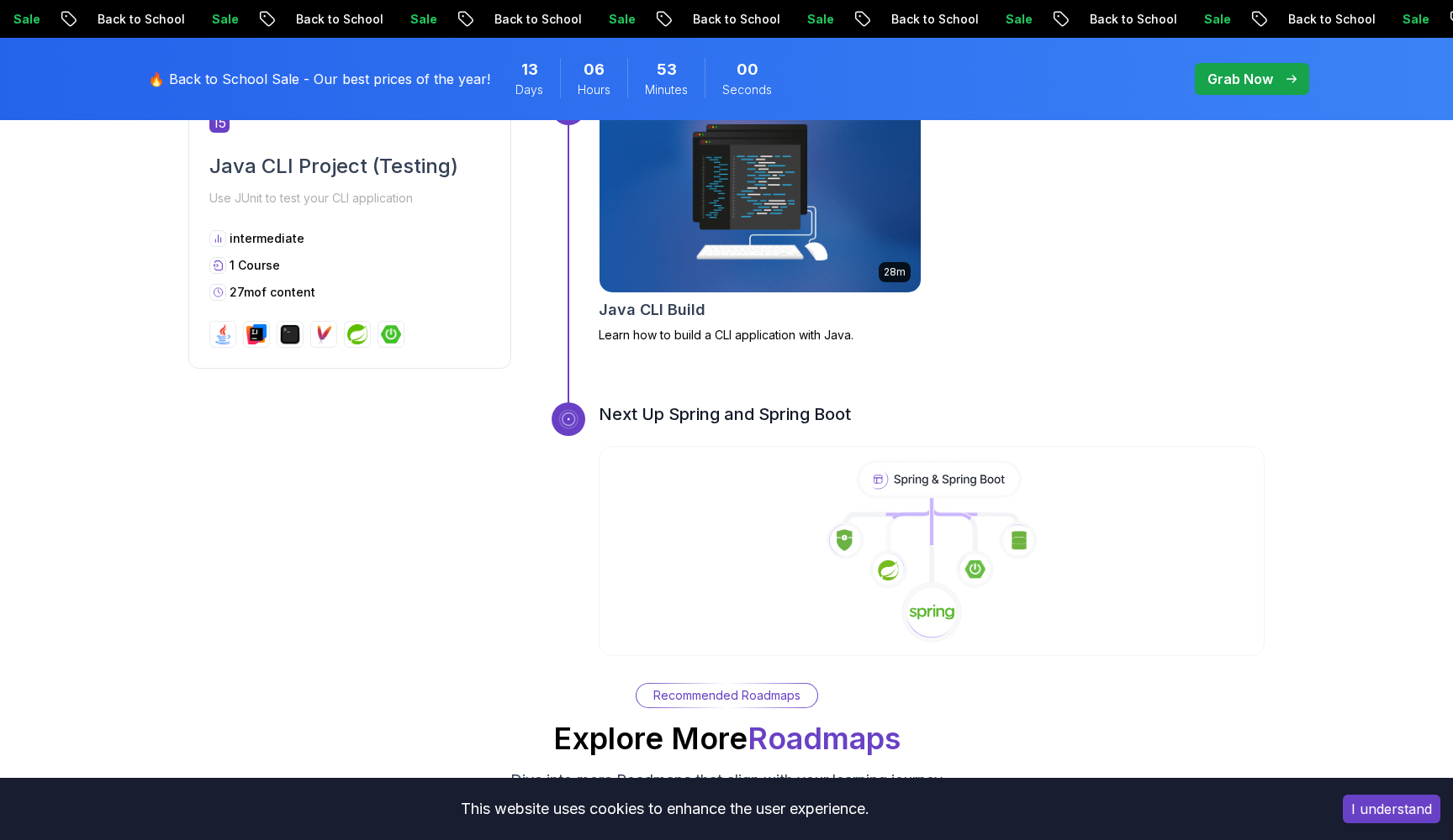
click at [804, 683] on div "Recommended Roadmaps" at bounding box center [726, 695] width 181 height 23
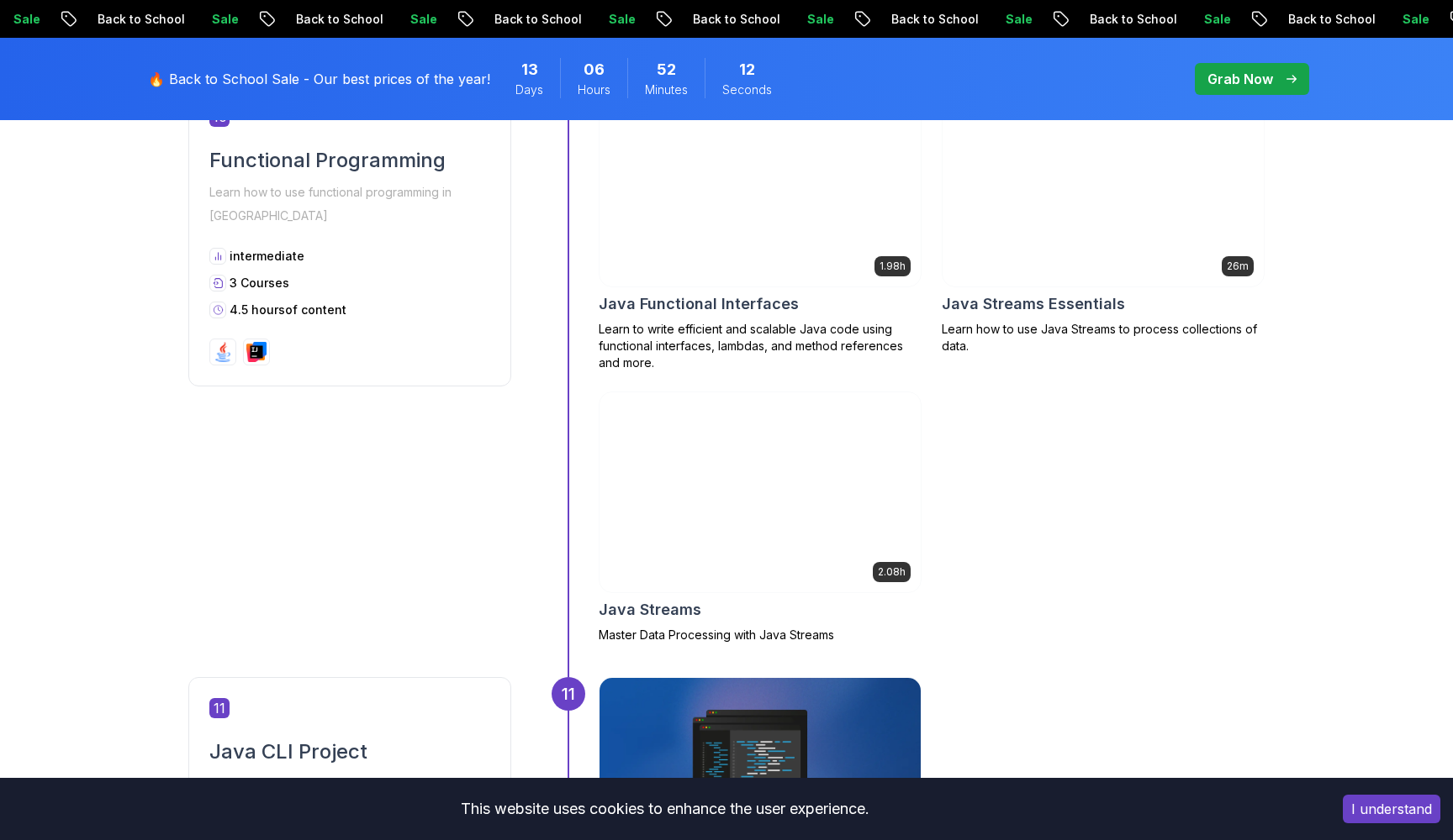
scroll to position [3842, 0]
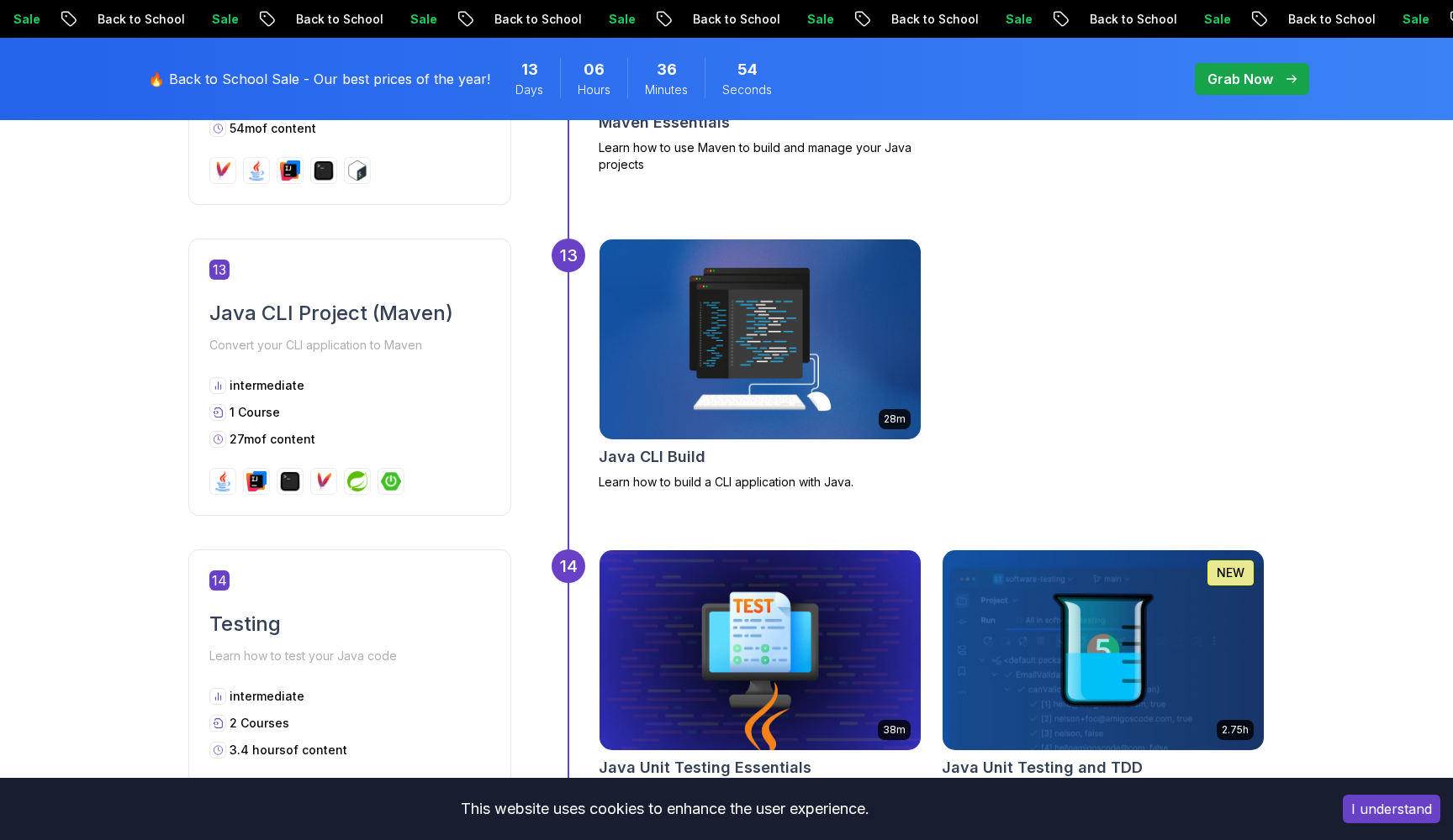
scroll to position [4936, 0]
click at [788, 318] on img at bounding box center [760, 338] width 337 height 210
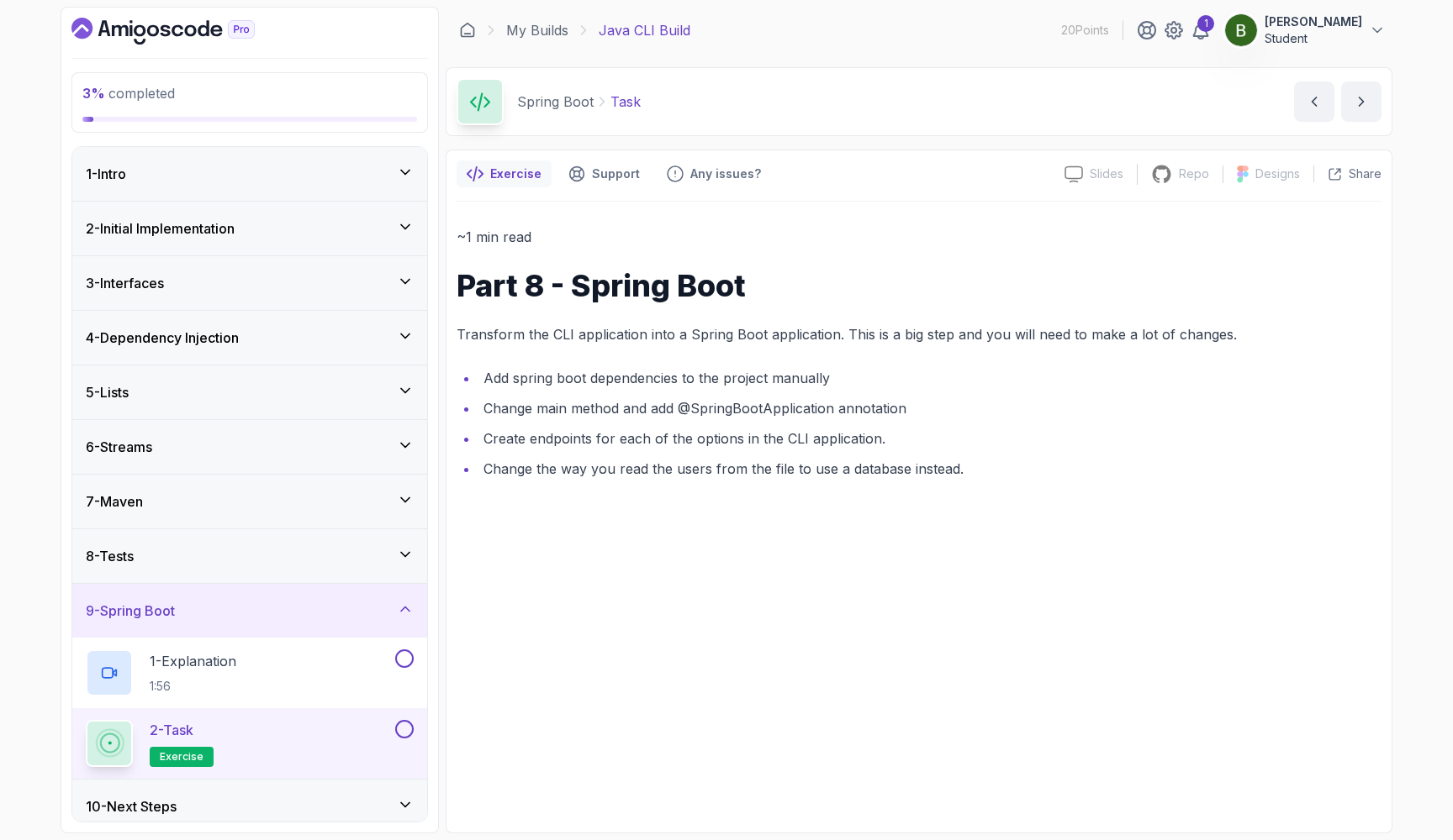
click at [367, 244] on div "2 - Initial Implementation" at bounding box center [249, 229] width 355 height 54
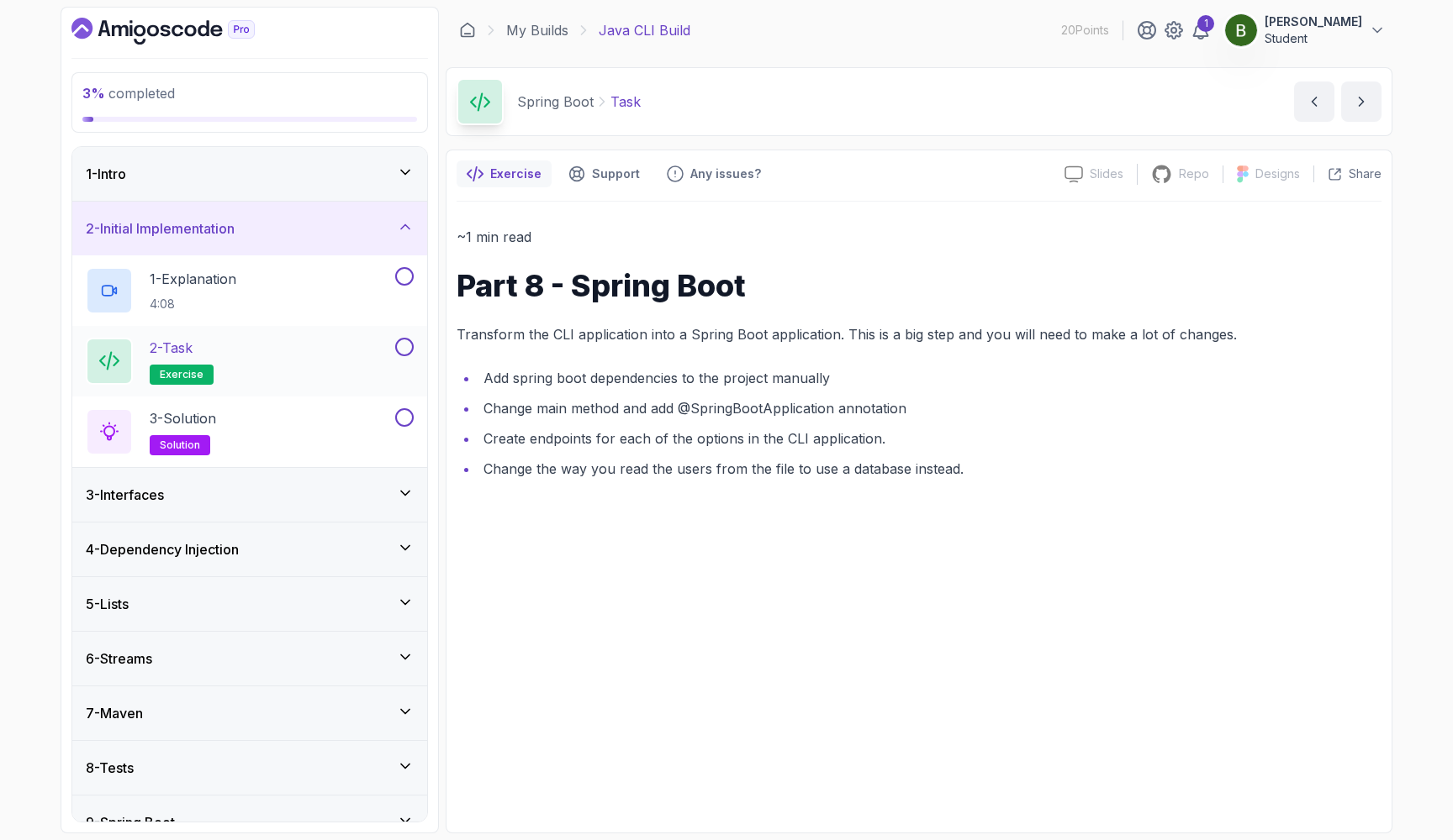
click at [308, 359] on div "2 - Task exercise" at bounding box center [239, 361] width 306 height 47
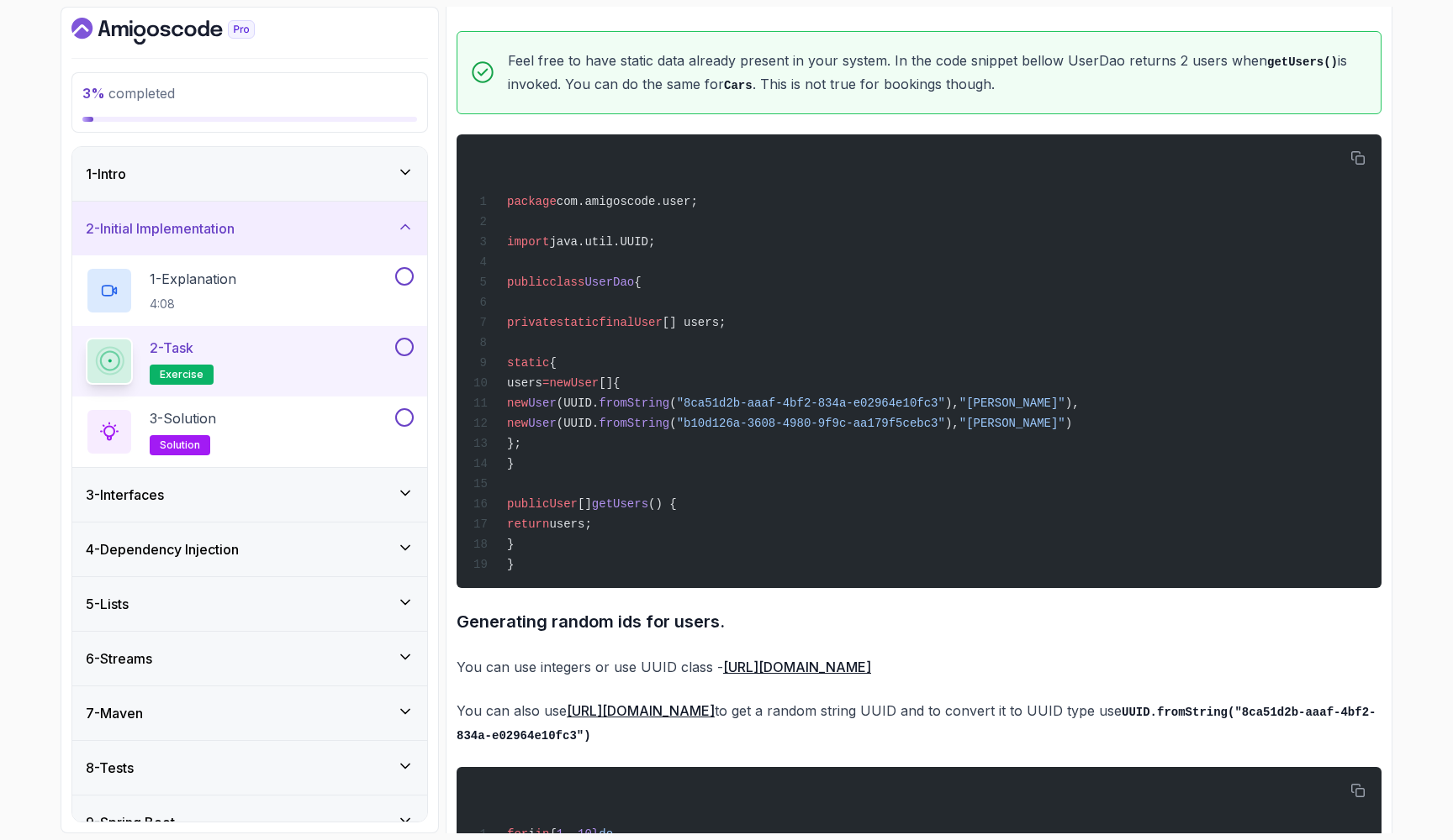
scroll to position [1260, 0]
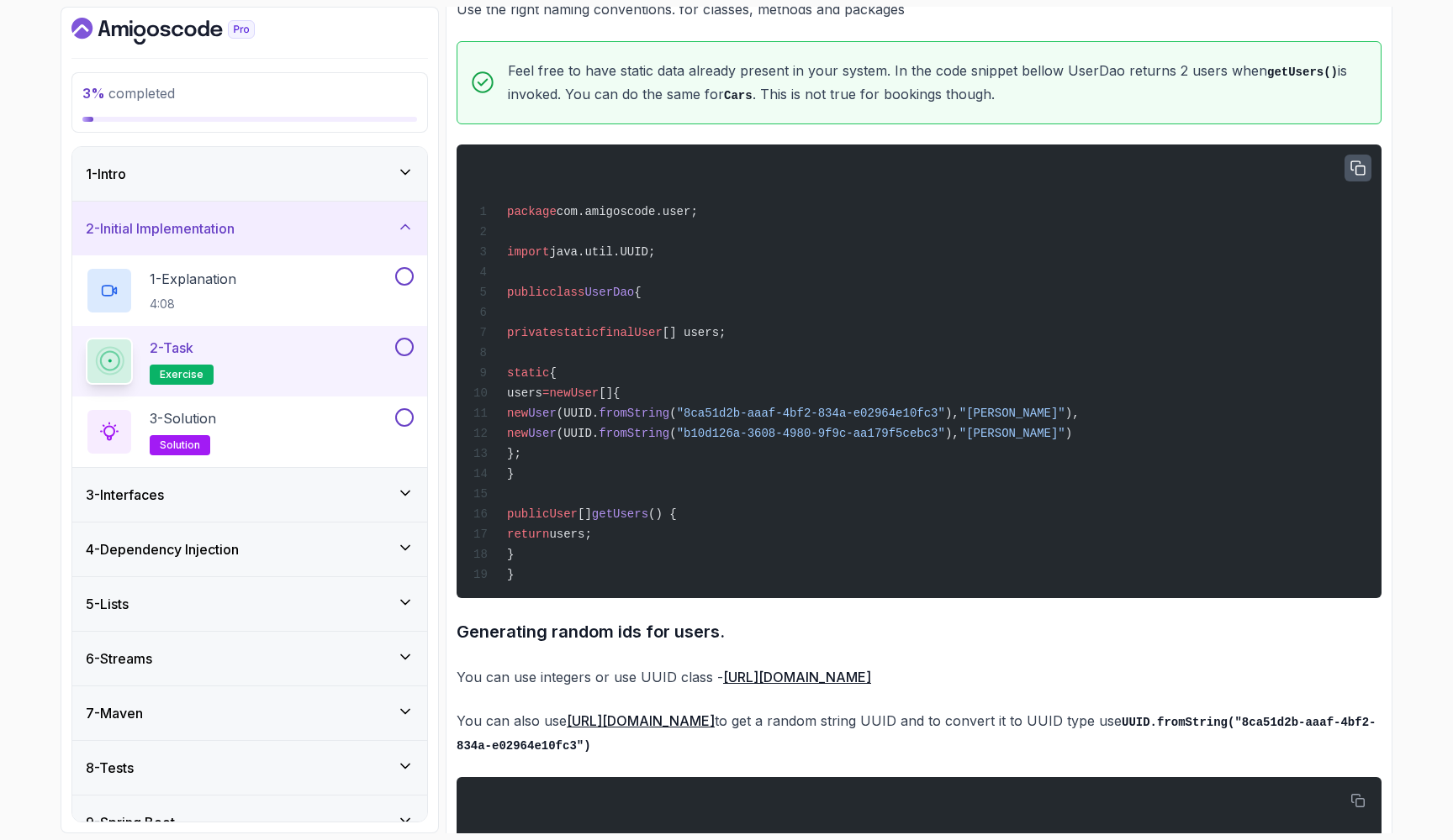
click at [1362, 164] on icon "button" at bounding box center [1358, 168] width 15 height 15
drag, startPoint x: 620, startPoint y: 426, endPoint x: 1186, endPoint y: 445, distance: 566.3
click at [1186, 445] on div "package com.amigoscode.user; import java.util.UUID; public class UserDao { priv…" at bounding box center [918, 371] width 898 height 433
copy code "new User (UUID. fromString ( "8ca51d2b-aaaf-4bf2-834a-e02964e10fc3" ), "James" …"
